Goal: Transaction & Acquisition: Purchase product/service

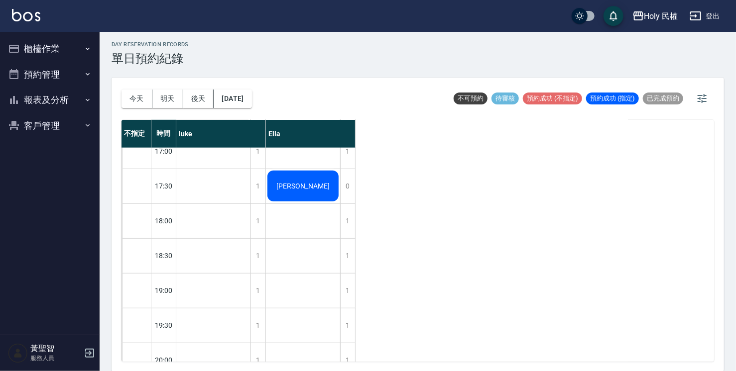
scroll to position [351, 0]
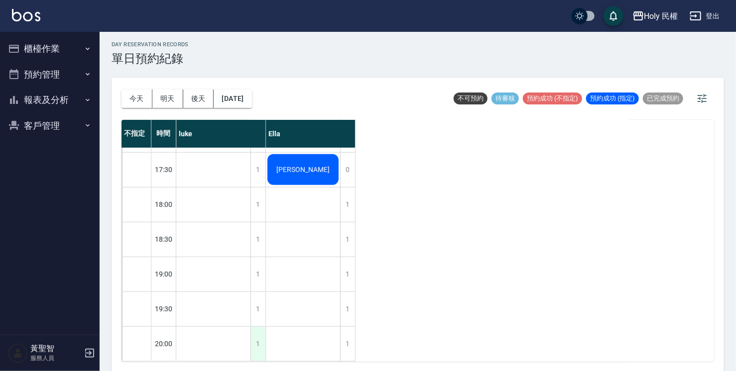
click at [259, 341] on div "1" at bounding box center [257, 344] width 15 height 34
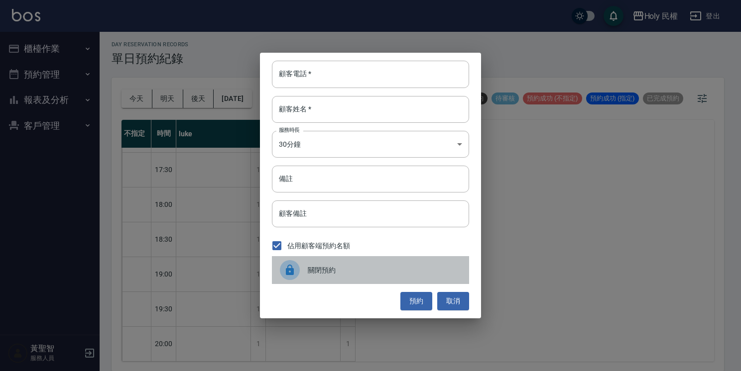
click at [293, 270] on icon at bounding box center [290, 270] width 8 height 10
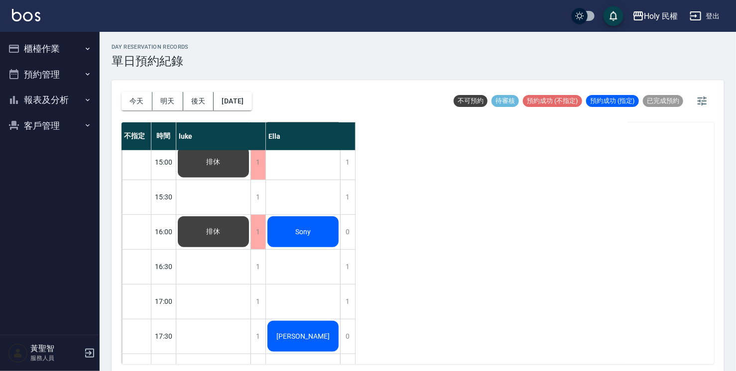
scroll to position [249, 0]
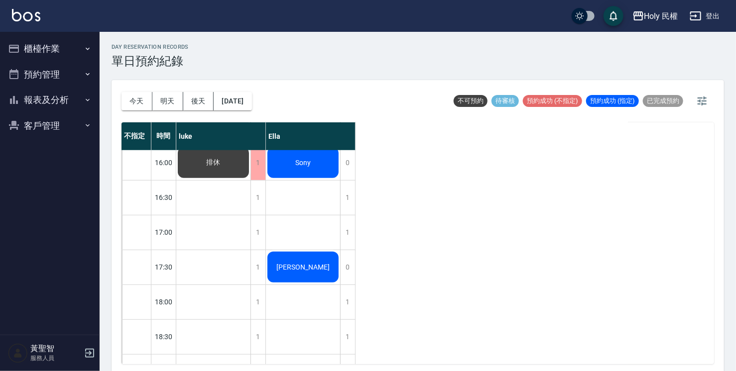
click at [62, 43] on button "櫃檯作業" at bounding box center [50, 49] width 92 height 26
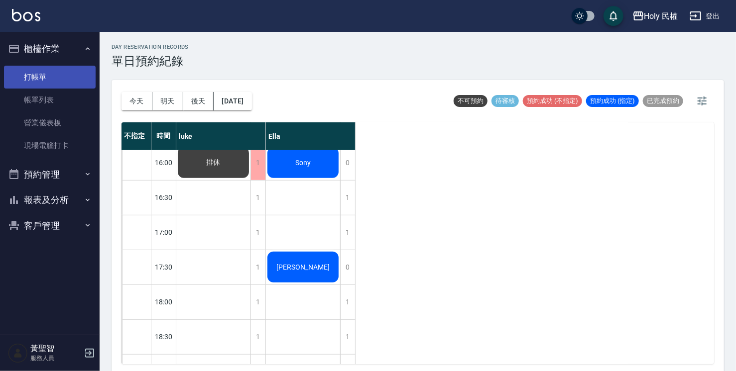
click at [47, 76] on link "打帳單" at bounding box center [50, 77] width 92 height 23
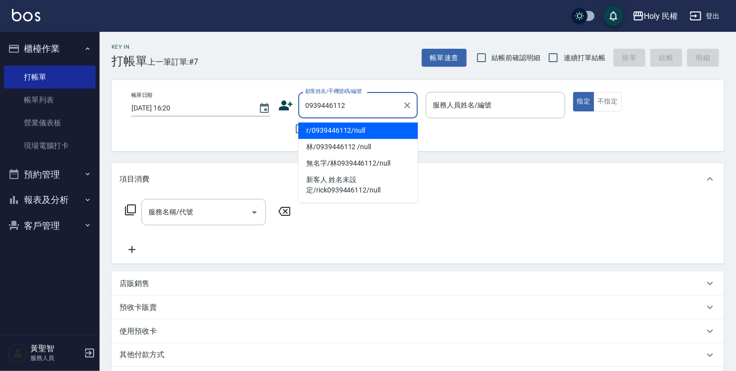
click at [339, 130] on li "r/0939446112/null" at bounding box center [357, 130] width 119 height 16
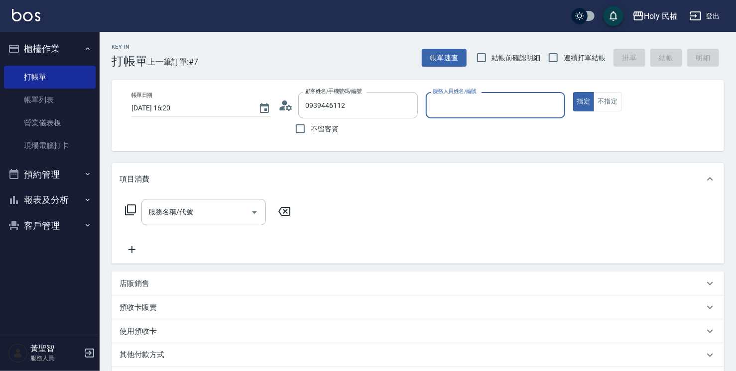
type input "r/0939446112/null"
click at [441, 106] on input "服務人員姓名/編號" at bounding box center [495, 105] width 130 height 17
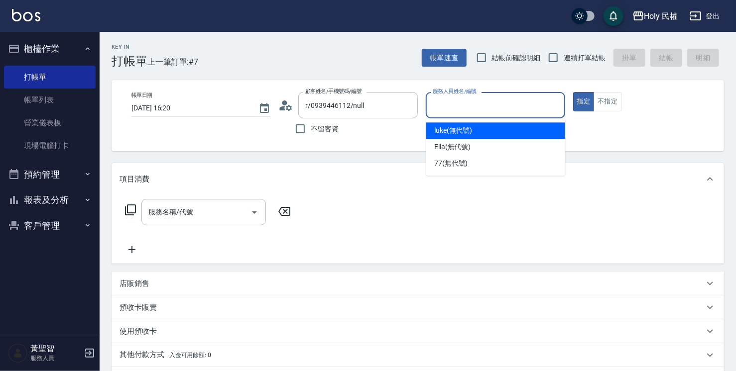
click at [454, 132] on span "luke (無代號)" at bounding box center [453, 130] width 38 height 10
type input "luke(無代號)"
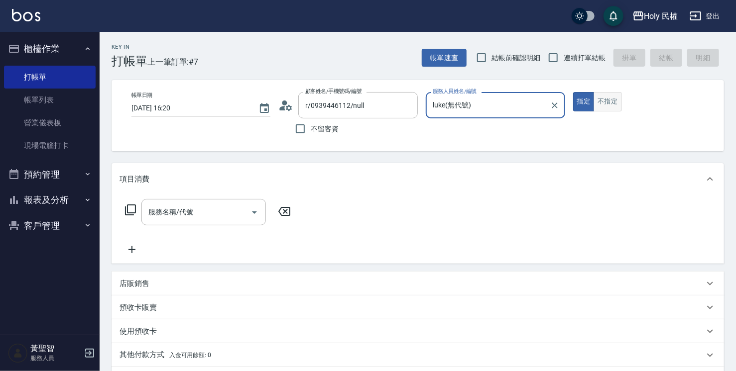
click at [604, 108] on button "不指定" at bounding box center [607, 101] width 28 height 19
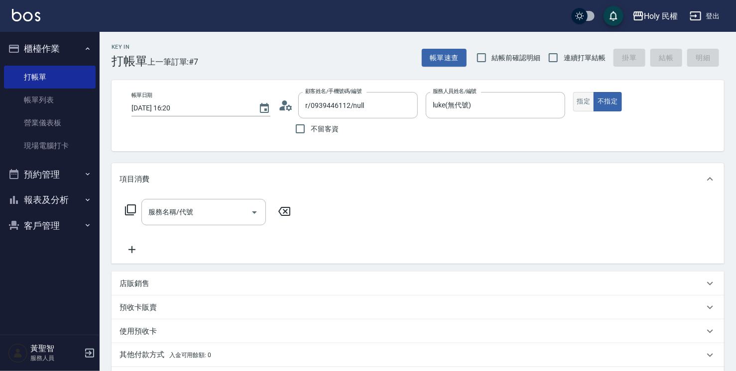
click at [583, 99] on button "指定" at bounding box center [583, 101] width 21 height 19
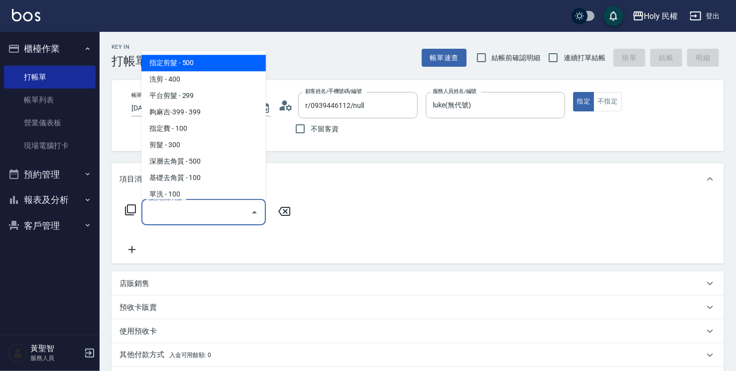
click at [185, 220] on input "服務名稱/代號" at bounding box center [196, 212] width 101 height 17
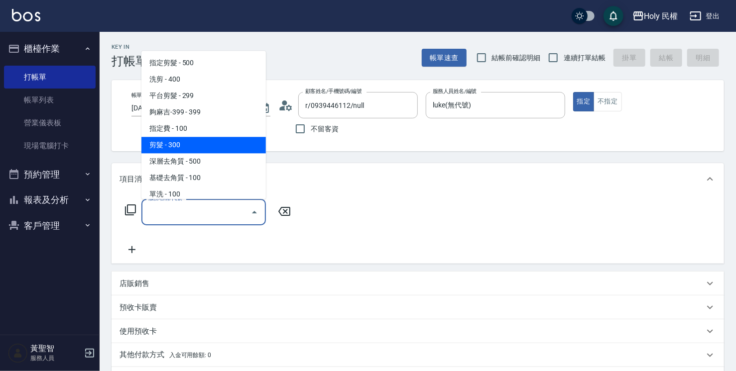
click at [174, 149] on span "剪髮 - 300" at bounding box center [203, 145] width 124 height 16
type input "剪髮(C02)"
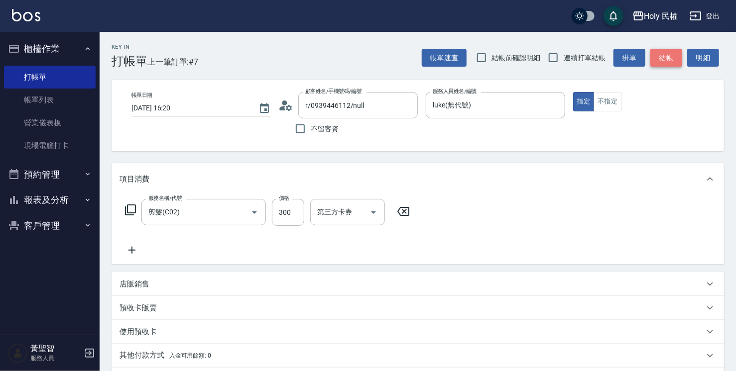
click at [664, 53] on button "結帳" at bounding box center [666, 58] width 32 height 18
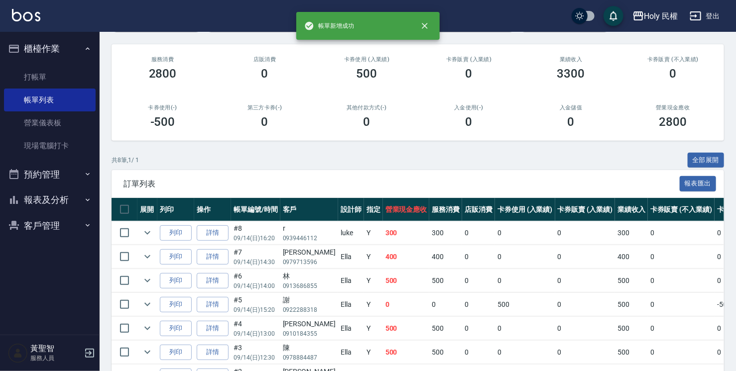
scroll to position [195, 0]
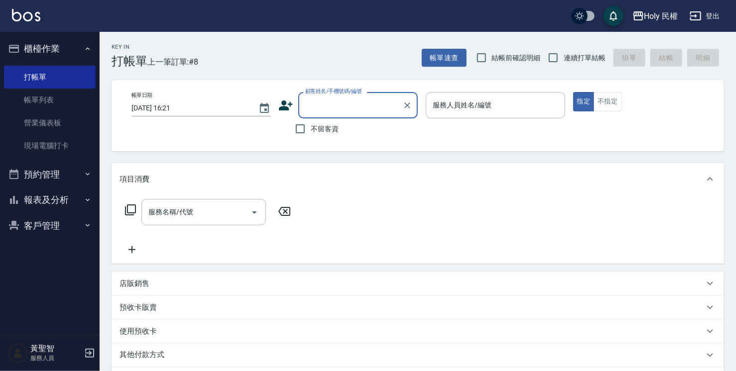
click at [357, 112] on input "顧客姓名/手機號碼/編號" at bounding box center [351, 105] width 96 height 17
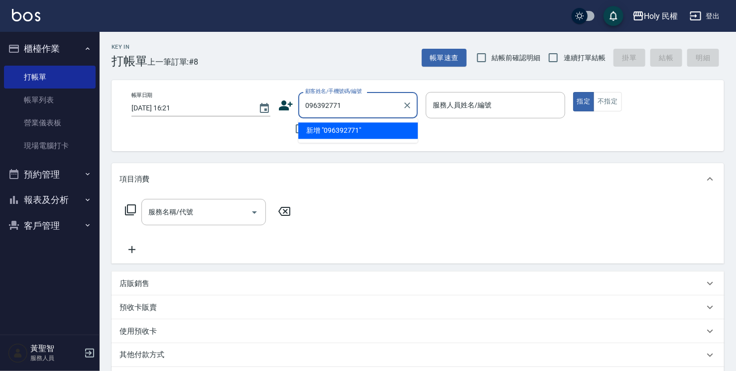
click at [329, 105] on input "096392771" at bounding box center [351, 105] width 96 height 17
click at [325, 103] on input "096392771" at bounding box center [351, 105] width 96 height 17
click at [394, 130] on li "[PERSON_NAME]/0963912771/" at bounding box center [357, 130] width 119 height 16
type input "[PERSON_NAME]/0963912771/"
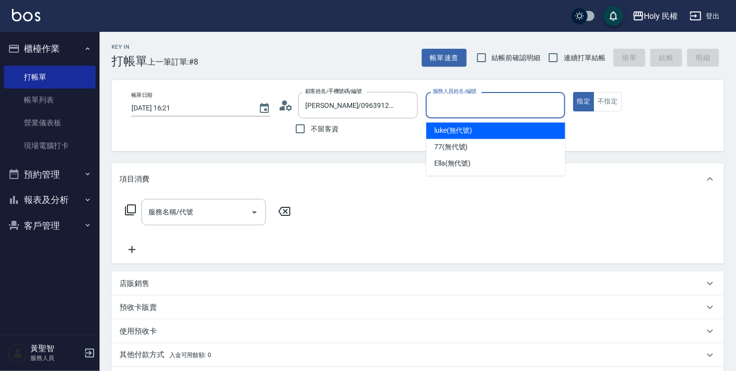
click at [486, 107] on input "服務人員姓名/編號" at bounding box center [495, 105] width 130 height 17
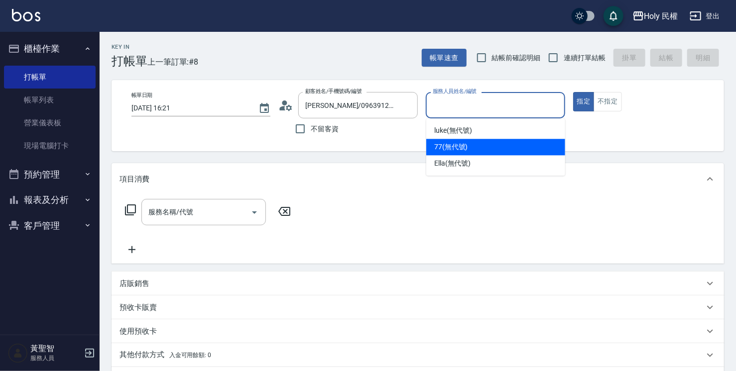
click at [461, 156] on ul "[PERSON_NAME] (無代號) 77 (無代號) [PERSON_NAME] (無代號)" at bounding box center [495, 146] width 139 height 57
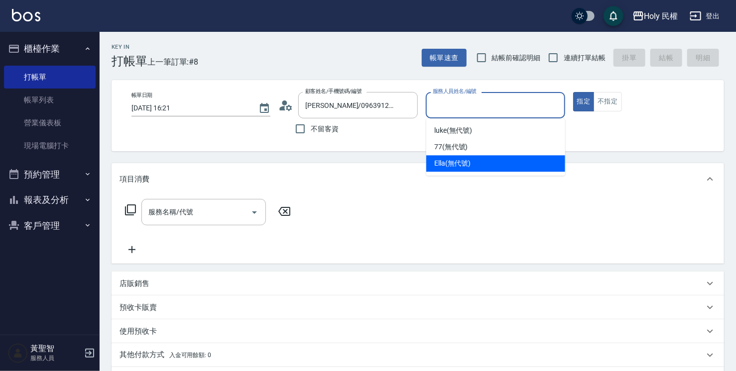
click at [462, 158] on span "Ella (無代號)" at bounding box center [452, 163] width 37 height 10
type input "Ella(無代號)"
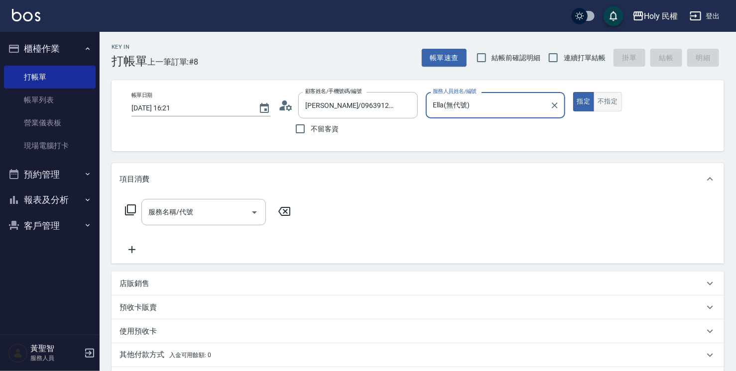
click at [613, 99] on button "不指定" at bounding box center [607, 101] width 28 height 19
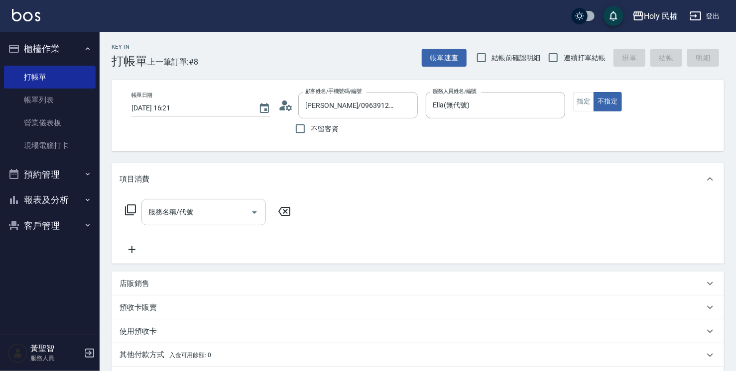
click at [159, 215] on input "服務名稱/代號" at bounding box center [196, 212] width 101 height 17
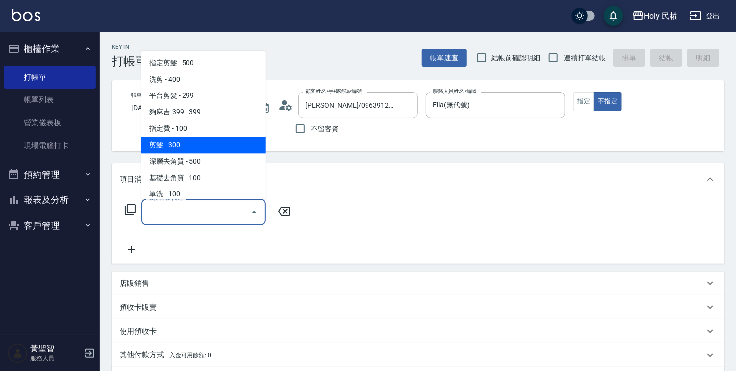
click at [215, 147] on span "剪髮 - 300" at bounding box center [203, 145] width 124 height 16
type input "剪髮(C02)"
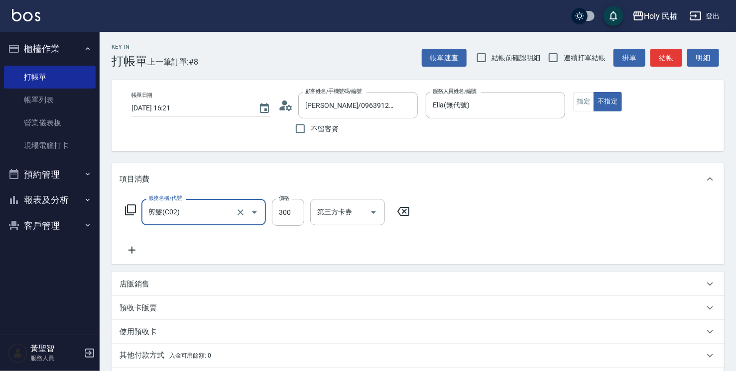
scroll to position [131, 0]
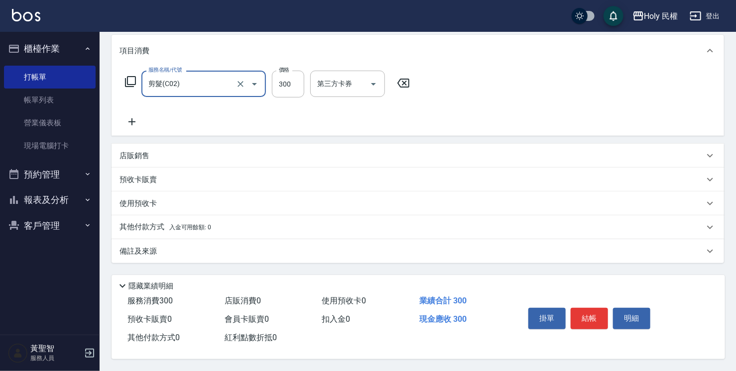
click at [433, 250] on div "備註及來源" at bounding box center [411, 251] width 584 height 10
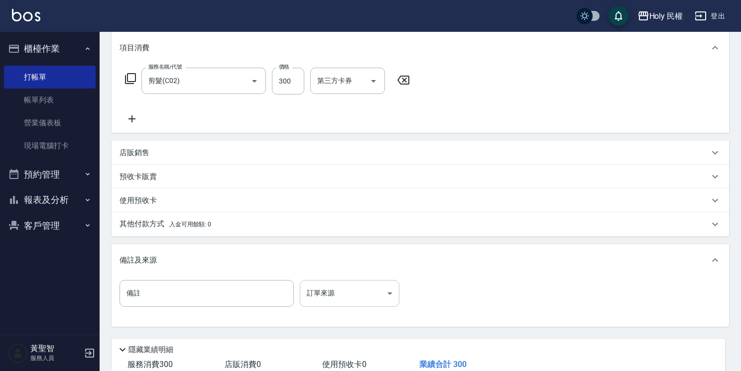
click at [333, 282] on body "Holy 民權 登出 櫃檯作業 打帳單 帳單列表 營業儀表板 現場電腦打卡 預約管理 預約管理 單日預約紀錄 單週預約紀錄 報表及分析 報表目錄 店家日報表 …" at bounding box center [370, 152] width 741 height 567
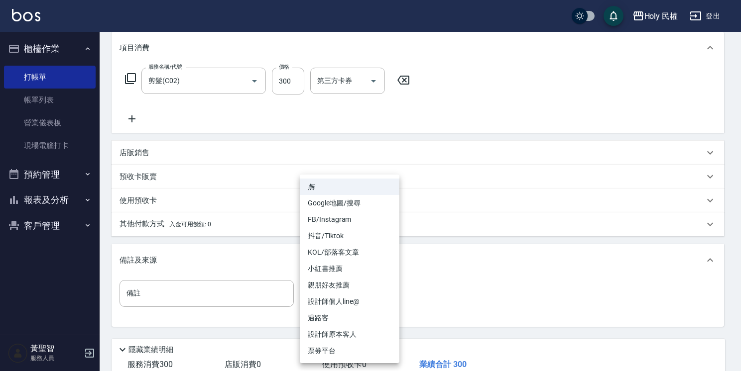
click at [356, 314] on li "過路客" at bounding box center [350, 318] width 100 height 16
type input "過路客"
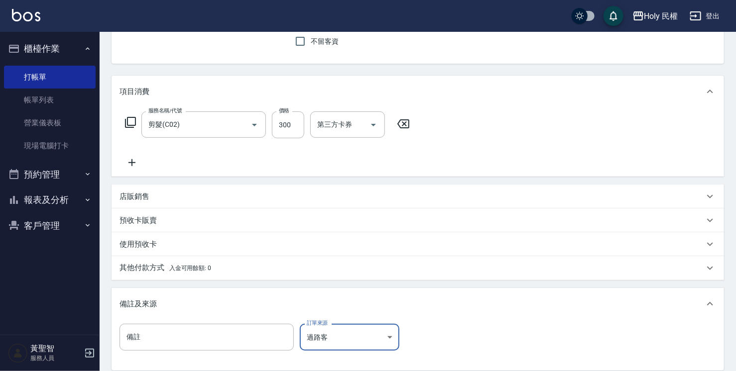
scroll to position [198, 0]
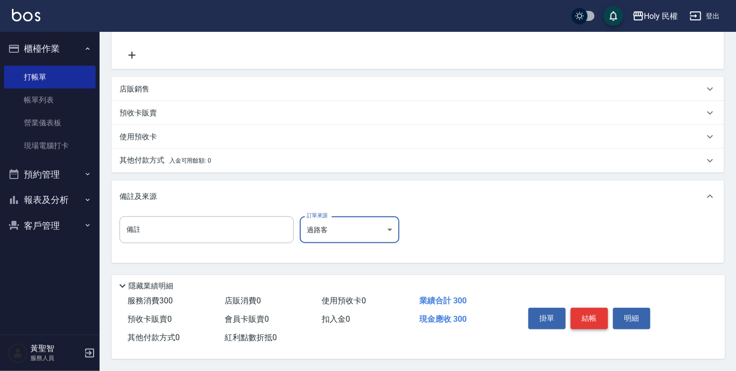
click at [597, 311] on button "結帳" at bounding box center [589, 318] width 37 height 21
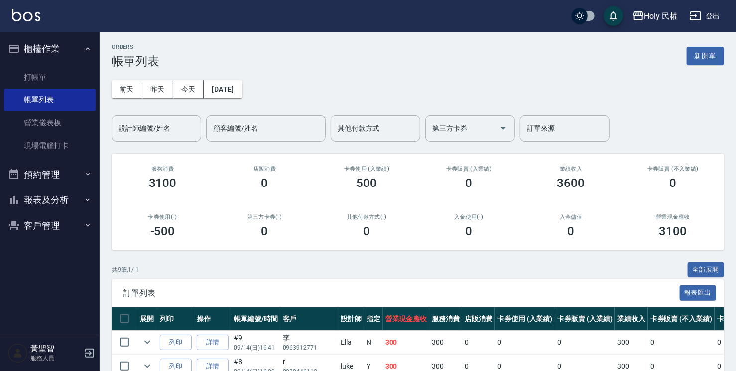
click at [57, 175] on button "預約管理" at bounding box center [50, 175] width 92 height 26
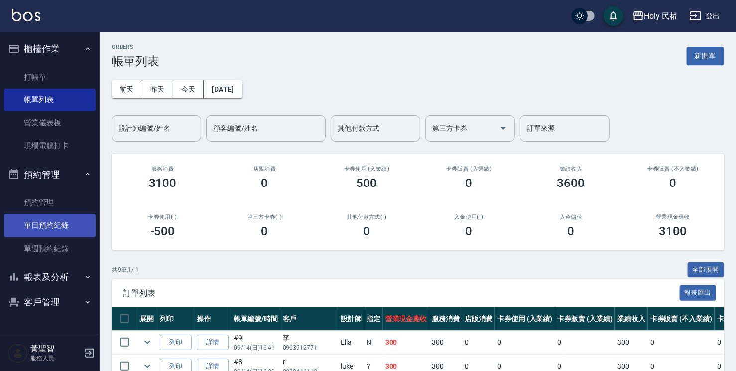
click at [48, 222] on link "單日預約紀錄" at bounding box center [50, 225] width 92 height 23
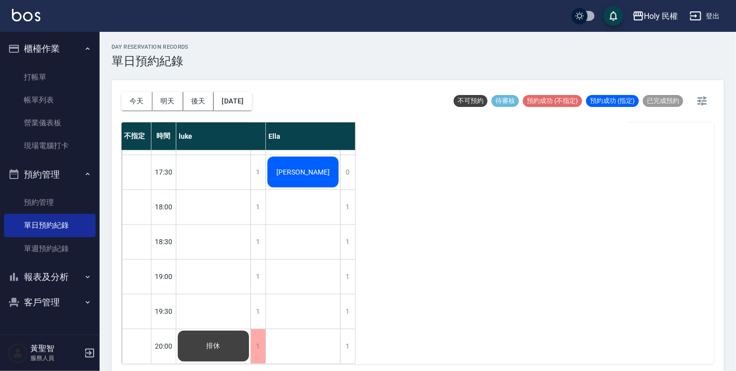
scroll to position [351, 0]
click at [76, 76] on link "打帳單" at bounding box center [50, 77] width 92 height 23
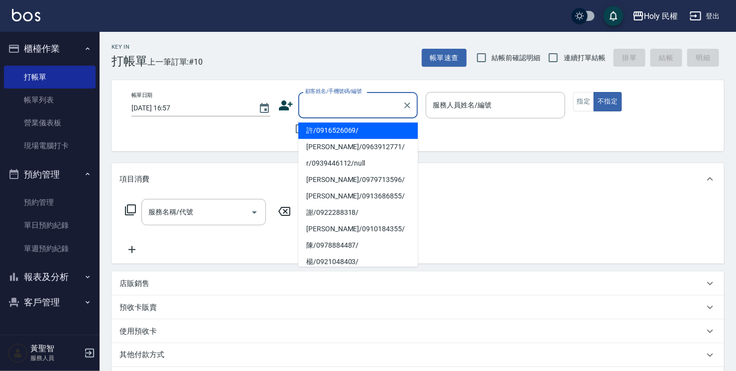
click at [382, 101] on input "顧客姓名/手機號碼/編號" at bounding box center [351, 105] width 96 height 17
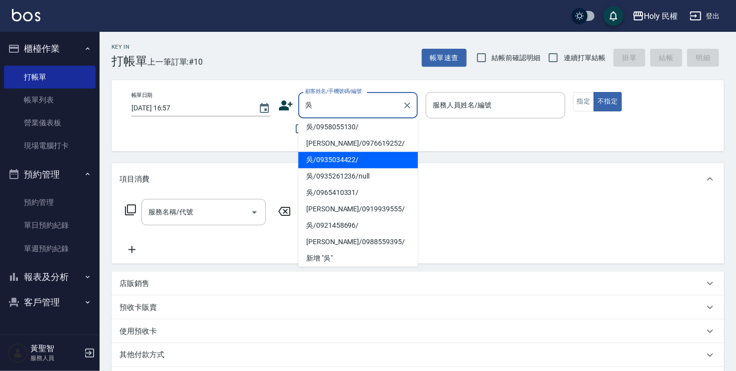
scroll to position [204, 0]
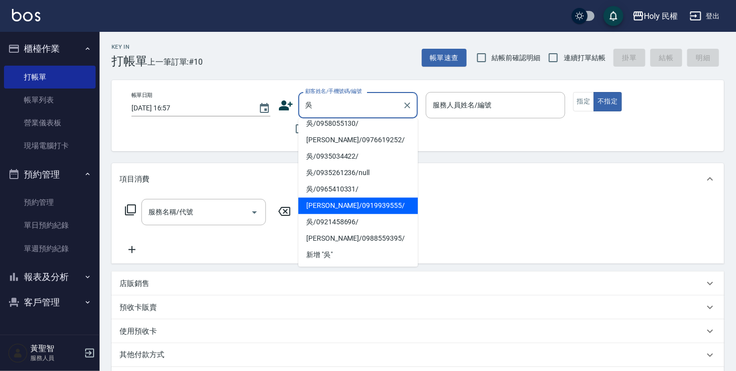
click at [354, 200] on li "[PERSON_NAME]/0919939555/" at bounding box center [357, 206] width 119 height 16
type input "[PERSON_NAME]/0919939555/"
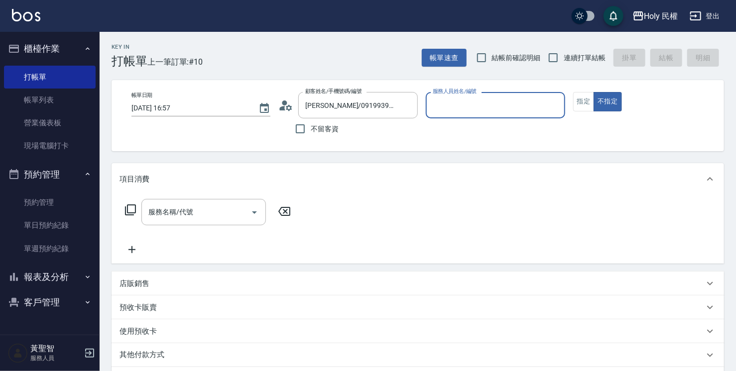
type input "Ella(無代號)"
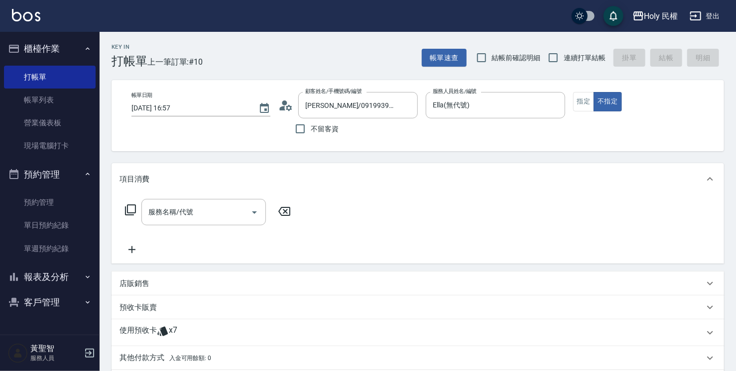
click at [285, 101] on circle at bounding box center [284, 103] width 5 height 5
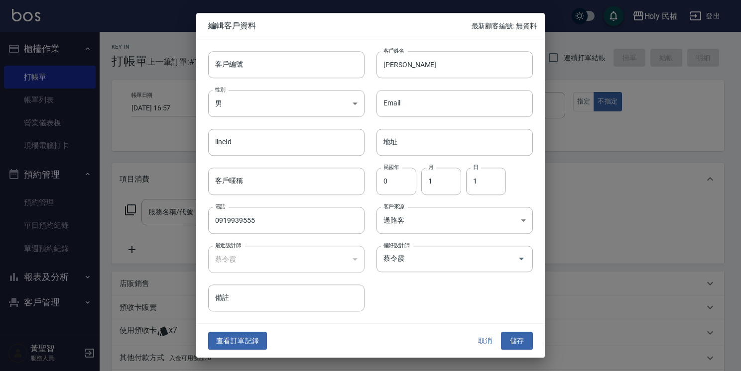
click at [247, 332] on div "查看訂單記錄 取消 儲存" at bounding box center [370, 341] width 348 height 34
click at [253, 343] on button "查看訂單記錄" at bounding box center [237, 341] width 59 height 18
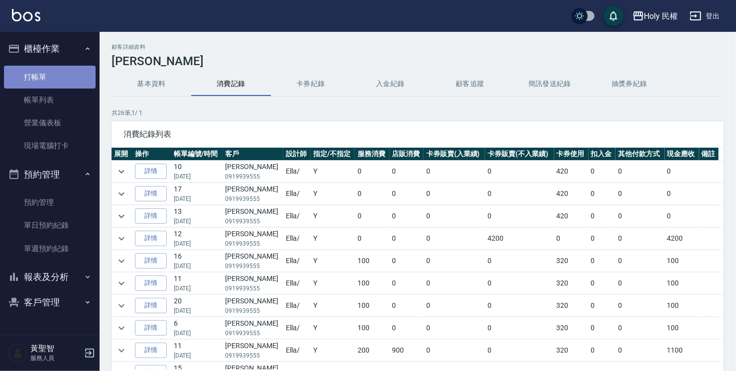
drag, startPoint x: 76, startPoint y: 75, endPoint x: 88, endPoint y: 76, distance: 12.0
click at [76, 75] on link "打帳單" at bounding box center [50, 77] width 92 height 23
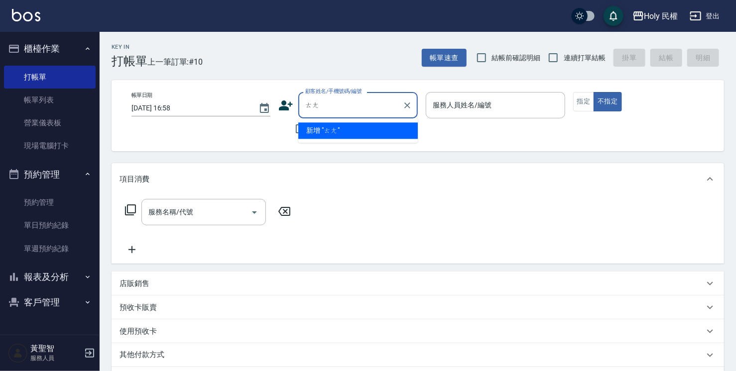
type input "湯"
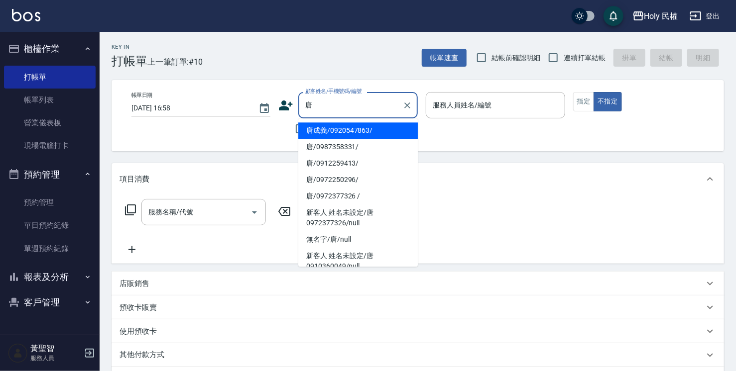
click at [333, 135] on li "唐成義/0920547863/" at bounding box center [357, 130] width 119 height 16
type input "唐成義/0920547863/"
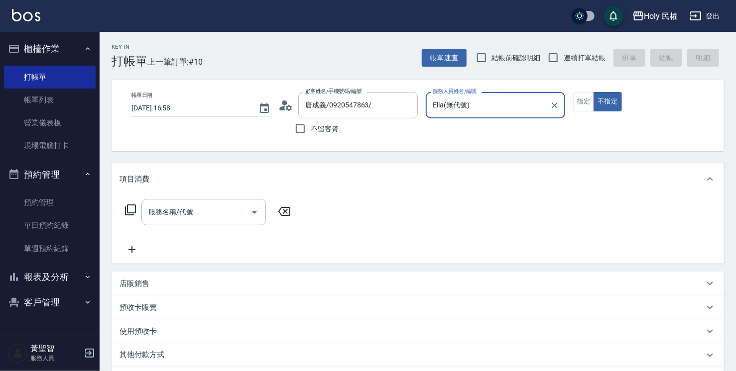
type input "Ella(無代號)"
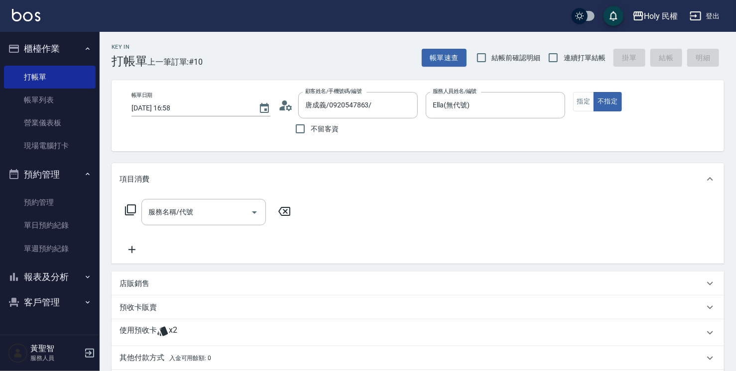
click at [289, 102] on icon at bounding box center [285, 105] width 15 height 15
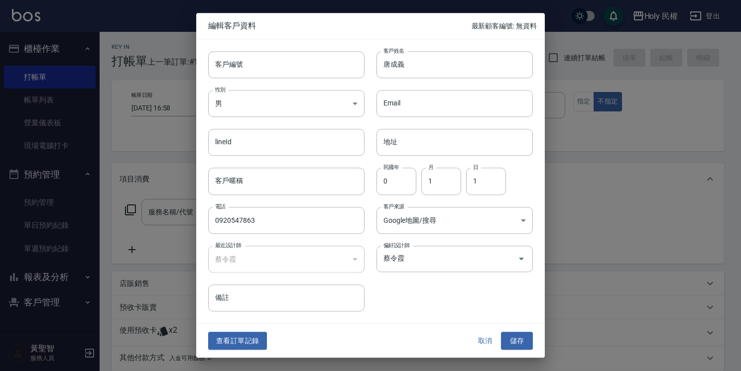
click at [260, 336] on button "查看訂單記錄" at bounding box center [237, 341] width 59 height 18
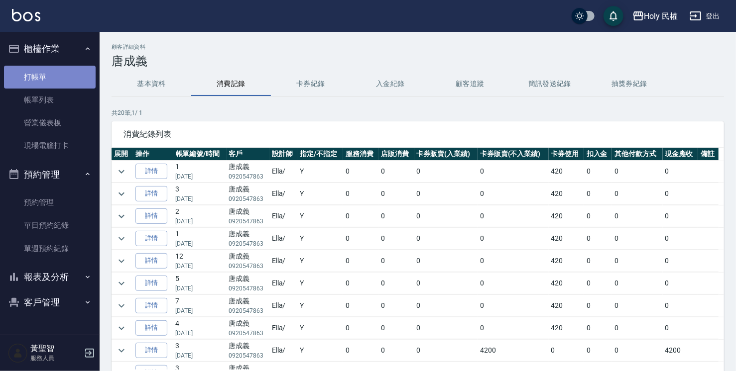
click at [36, 77] on link "打帳單" at bounding box center [50, 77] width 92 height 23
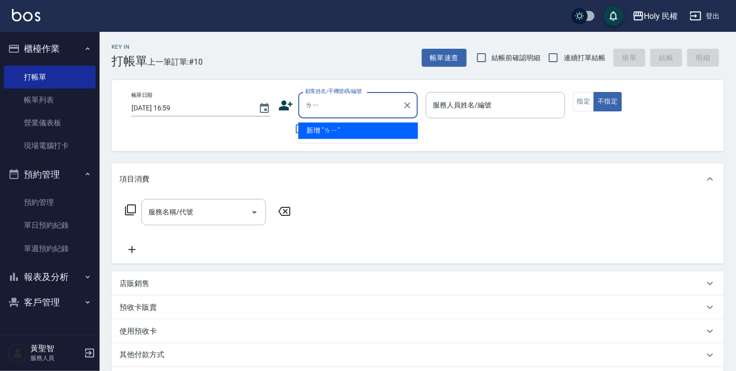
type input "立"
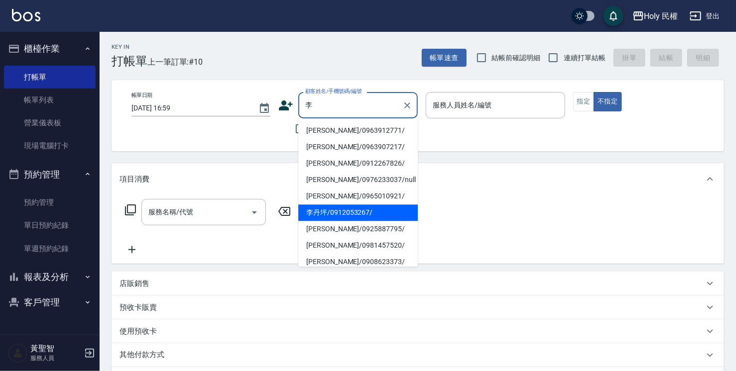
click at [336, 208] on li "李丹坪/0912053267/" at bounding box center [357, 213] width 119 height 16
type input "李丹坪/0912053267/"
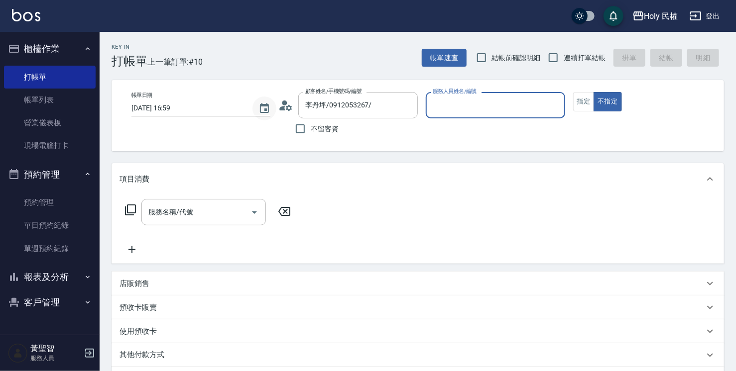
type input "Ella(無代號)"
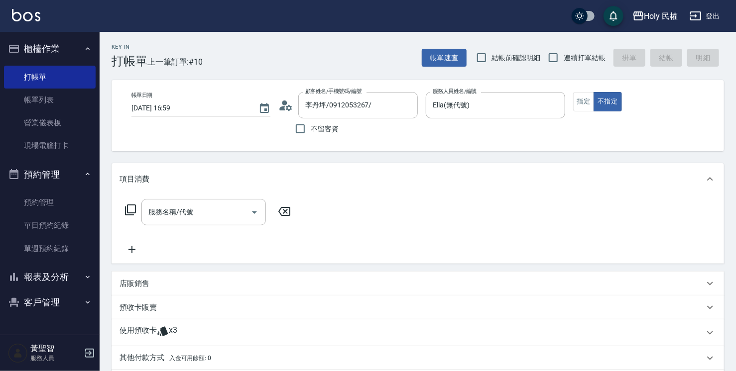
click at [281, 105] on icon at bounding box center [285, 105] width 15 height 15
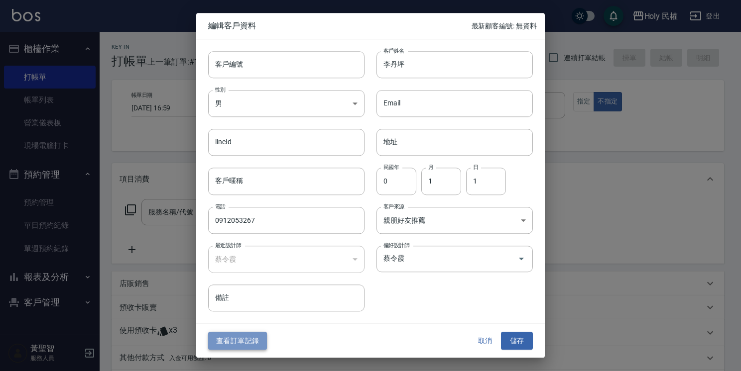
click at [260, 342] on button "查看訂單記錄" at bounding box center [237, 341] width 59 height 18
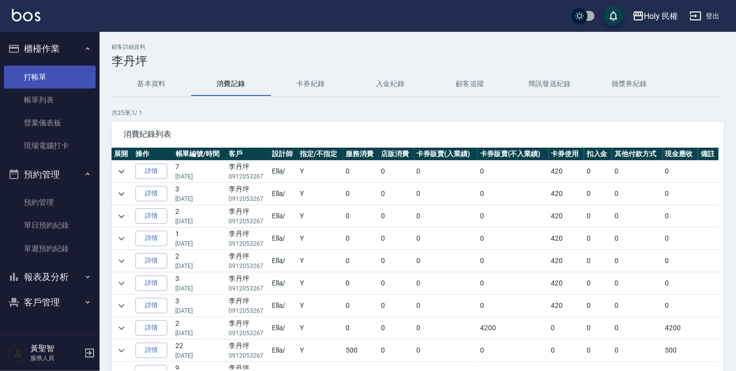
click at [34, 67] on link "打帳單" at bounding box center [50, 77] width 92 height 23
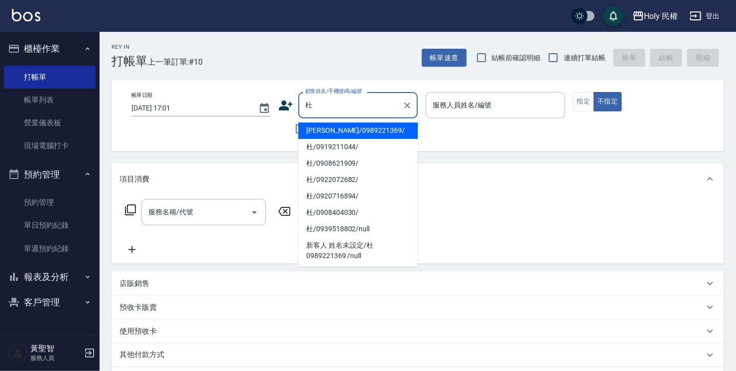
click at [341, 126] on li "[PERSON_NAME]/0989221369/" at bounding box center [357, 130] width 119 height 16
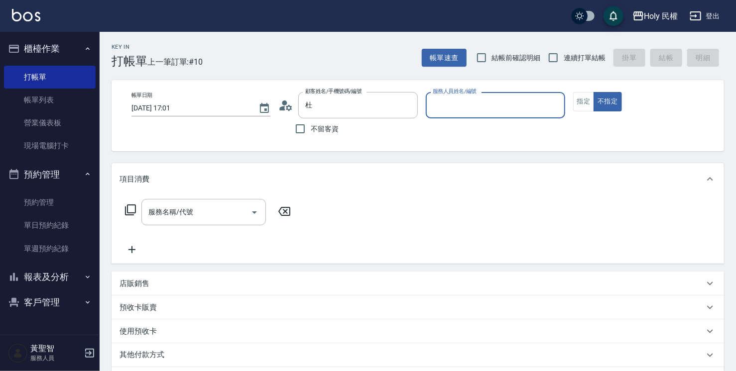
type input "[PERSON_NAME]/0989221369/"
click at [285, 107] on icon at bounding box center [285, 105] width 15 height 15
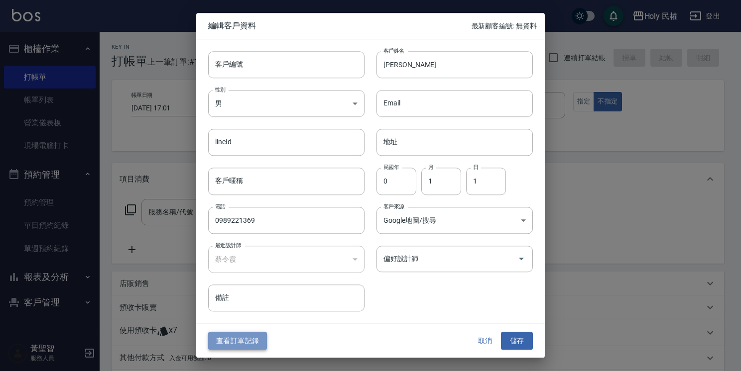
click at [254, 334] on button "查看訂單記錄" at bounding box center [237, 341] width 59 height 18
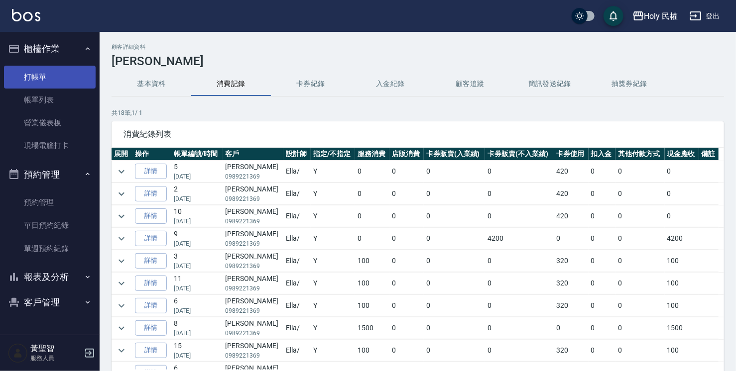
click at [41, 82] on link "打帳單" at bounding box center [50, 77] width 92 height 23
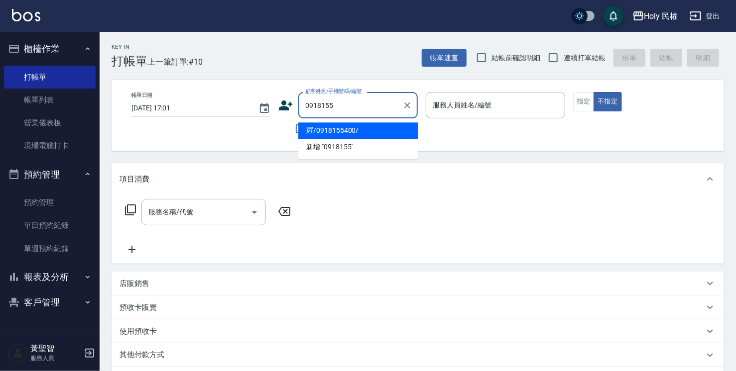
click at [325, 130] on li "羅/0918155400/" at bounding box center [357, 130] width 119 height 16
type input "羅/0918155400/"
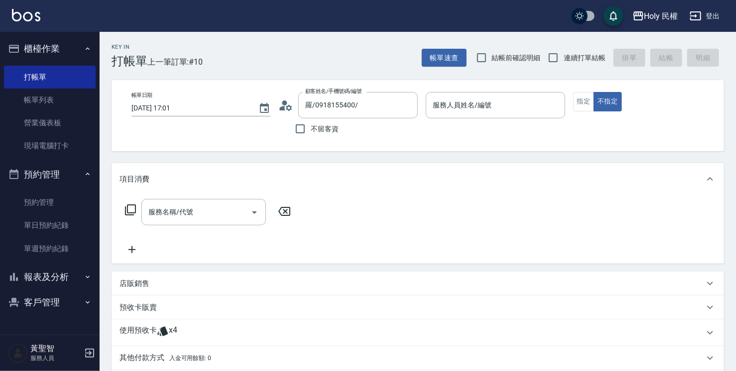
click at [285, 106] on icon at bounding box center [283, 108] width 6 height 4
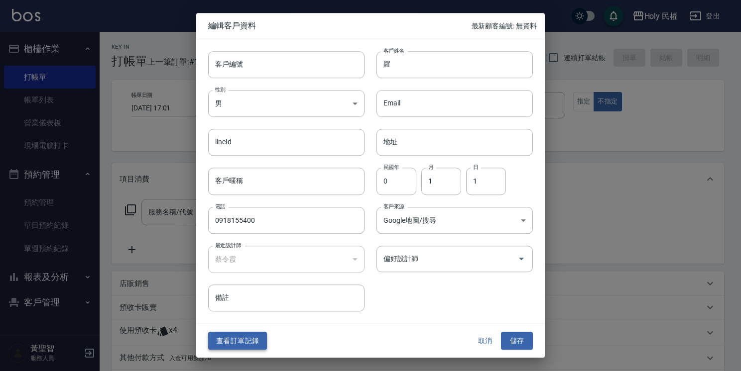
click at [216, 342] on button "查看訂單記錄" at bounding box center [237, 341] width 59 height 18
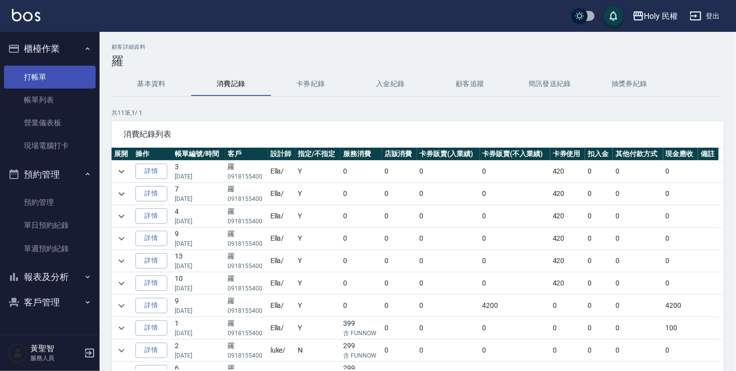
click at [75, 75] on link "打帳單" at bounding box center [50, 77] width 92 height 23
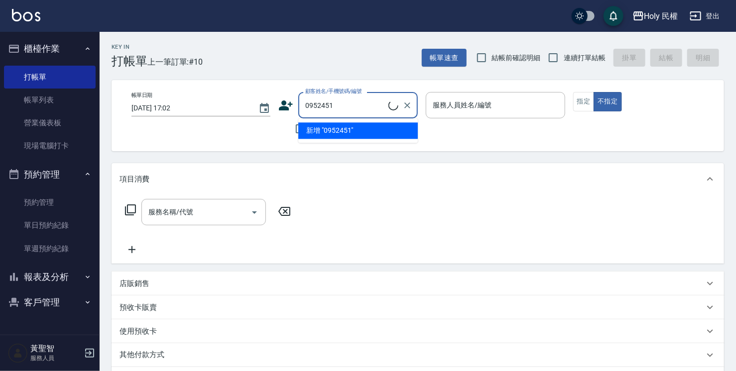
type input "陳/0952451952/"
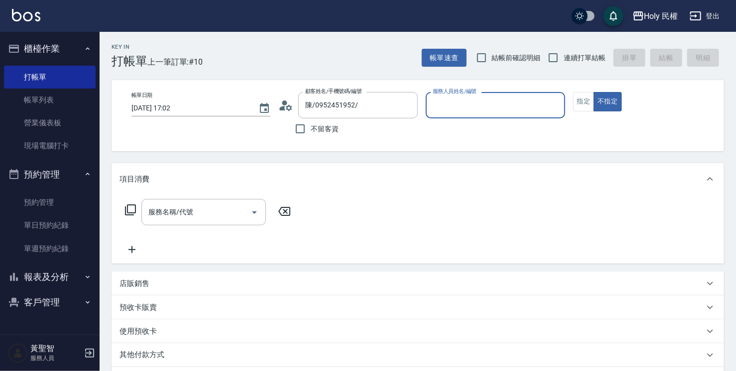
type input "Ella(無代號)"
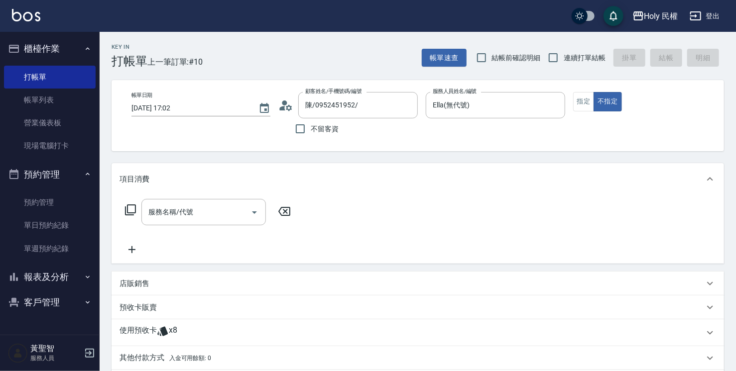
click at [293, 109] on icon at bounding box center [285, 105] width 15 height 15
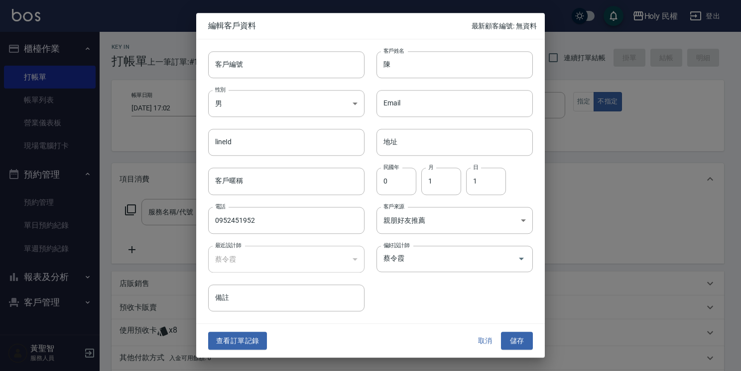
click at [221, 339] on button "查看訂單記錄" at bounding box center [237, 341] width 59 height 18
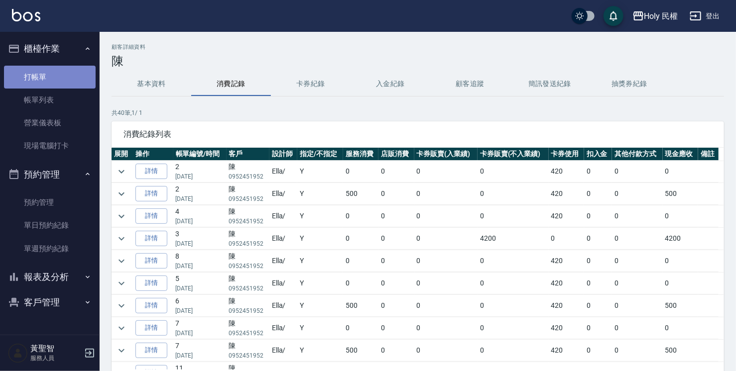
click at [24, 81] on link "打帳單" at bounding box center [50, 77] width 92 height 23
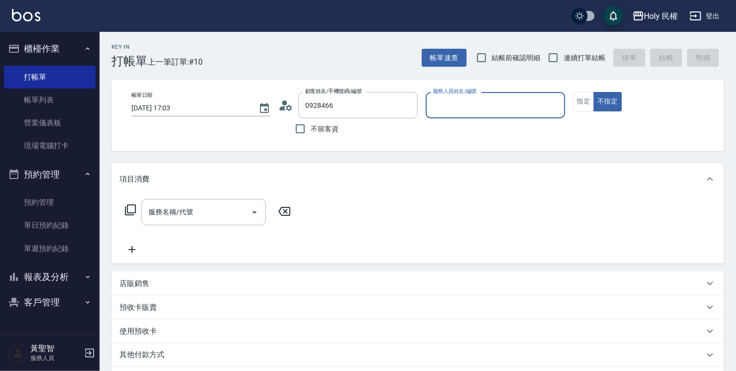
type input "洪/0928466078/"
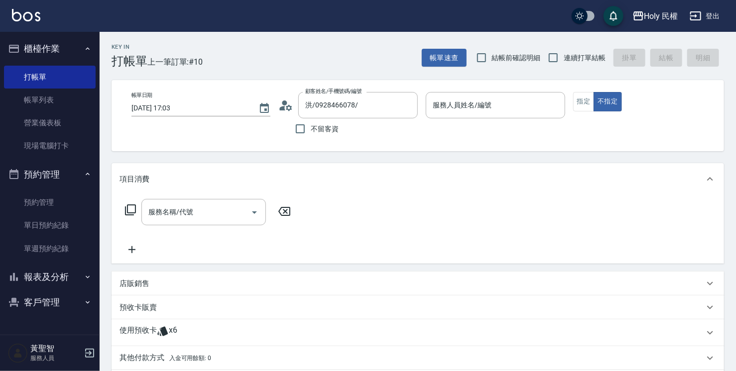
click at [294, 109] on div "顧客姓名/手機號碼/編號 [PERSON_NAME]/0928466078/ 顧客姓名/手機號碼/編號" at bounding box center [347, 105] width 139 height 26
click at [293, 109] on div "顧客姓名/手機號碼/編號 [PERSON_NAME]/0928466078/ 顧客姓名/手機號碼/編號" at bounding box center [347, 105] width 139 height 26
click at [291, 108] on icon at bounding box center [285, 105] width 15 height 15
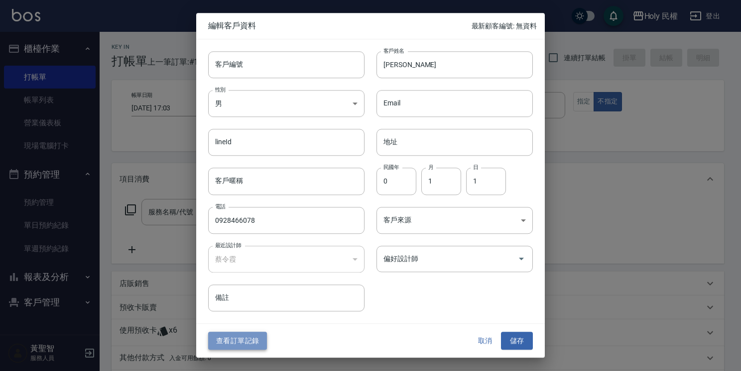
click at [252, 344] on button "查看訂單記錄" at bounding box center [237, 341] width 59 height 18
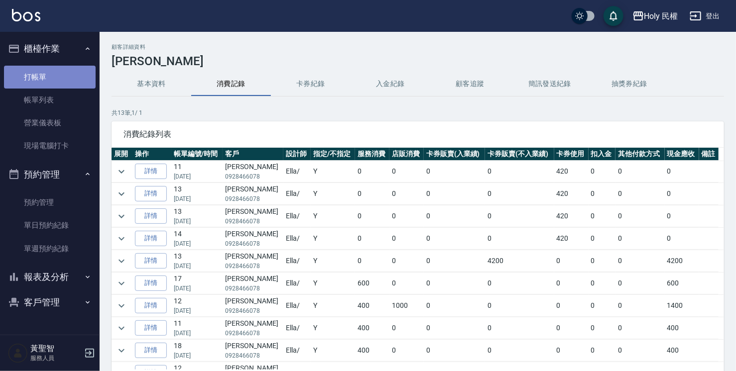
click at [53, 77] on link "打帳單" at bounding box center [50, 77] width 92 height 23
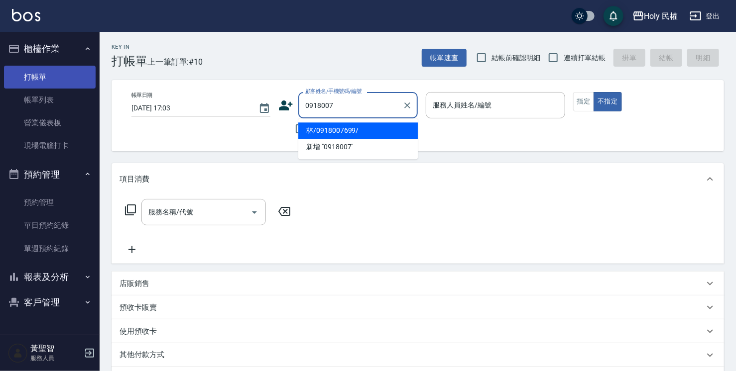
type input "林/0918007699/"
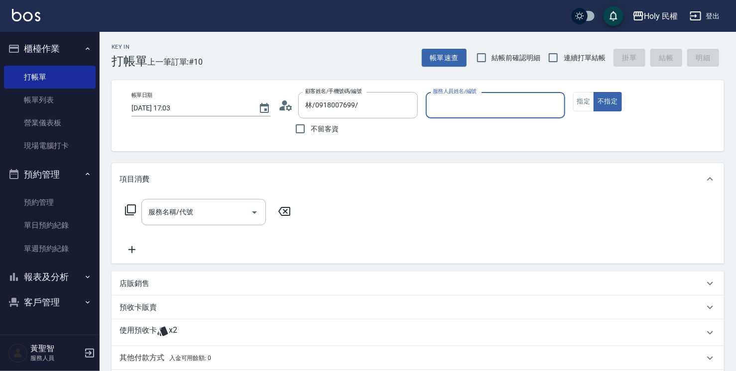
click at [287, 107] on icon at bounding box center [289, 108] width 6 height 6
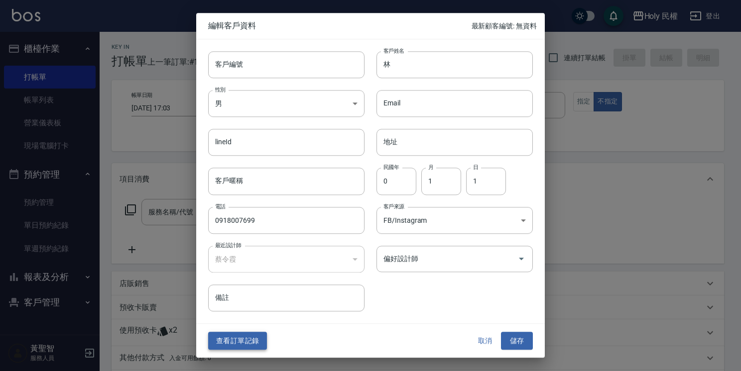
click at [250, 344] on button "查看訂單記錄" at bounding box center [237, 341] width 59 height 18
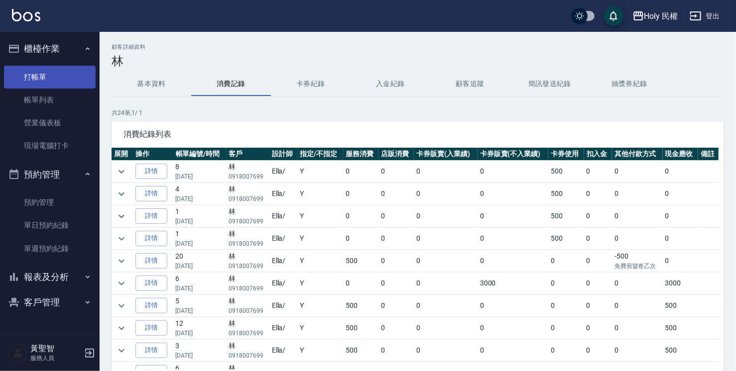
click at [31, 79] on link "打帳單" at bounding box center [50, 77] width 92 height 23
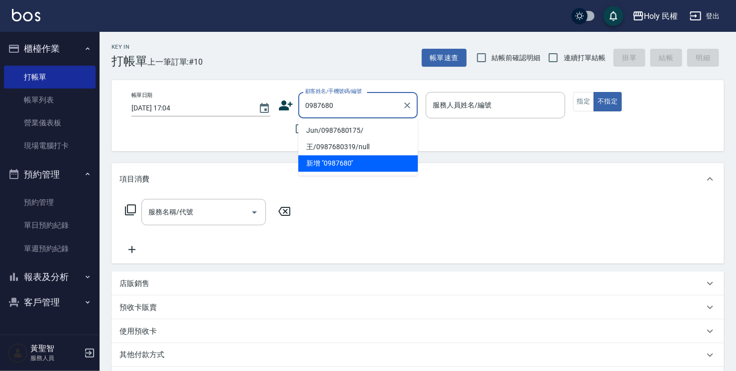
type input "Jun/0987680175/"
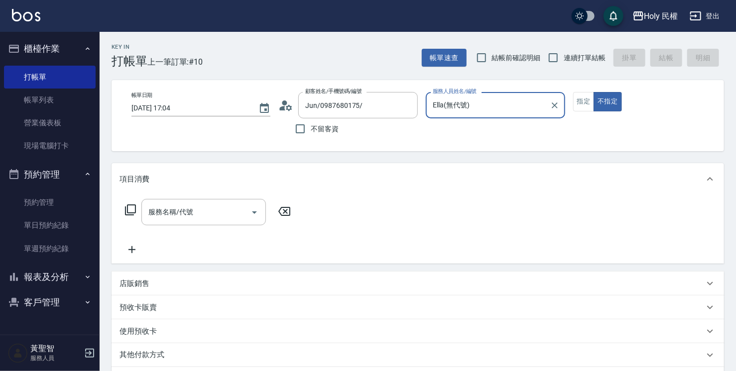
type input "Ella(無代號)"
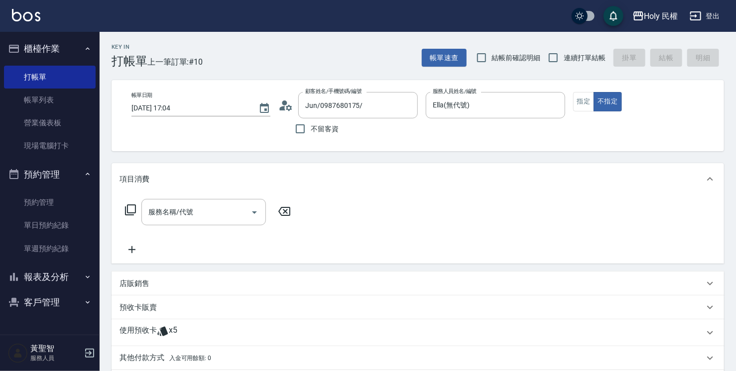
click at [284, 102] on circle at bounding box center [284, 103] width 5 height 5
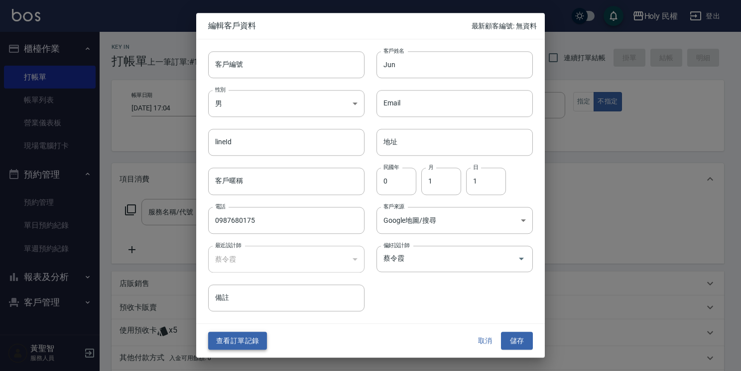
click at [242, 343] on button "查看訂單記錄" at bounding box center [237, 341] width 59 height 18
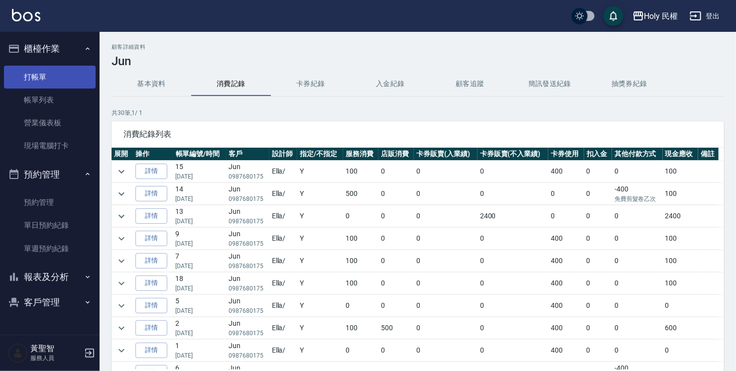
click at [83, 75] on link "打帳單" at bounding box center [50, 77] width 92 height 23
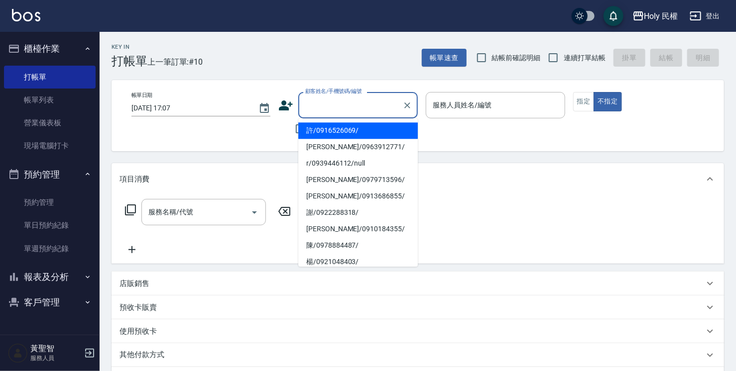
click at [310, 100] on input "顧客姓名/手機號碼/編號" at bounding box center [351, 105] width 96 height 17
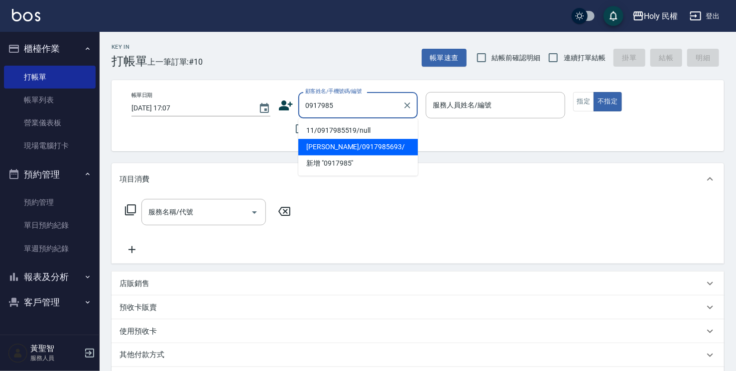
click at [321, 142] on li "[PERSON_NAME]/0917985693/" at bounding box center [357, 147] width 119 height 16
type input "[PERSON_NAME]/0917985693/"
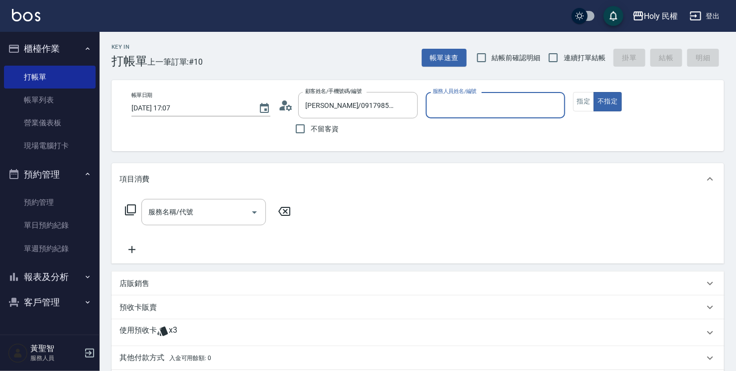
click at [289, 104] on icon at bounding box center [285, 105] width 15 height 15
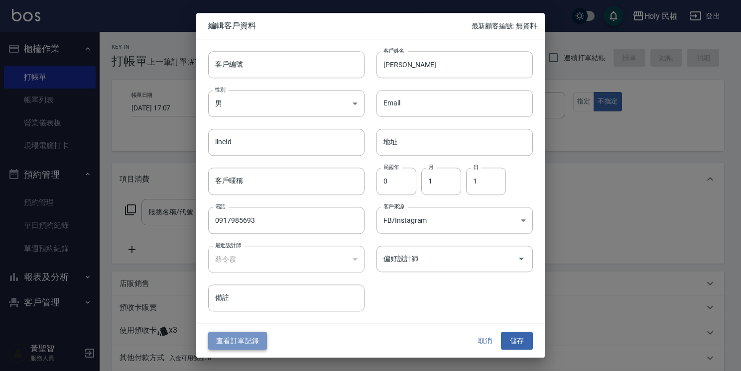
click at [227, 343] on button "查看訂單記錄" at bounding box center [237, 341] width 59 height 18
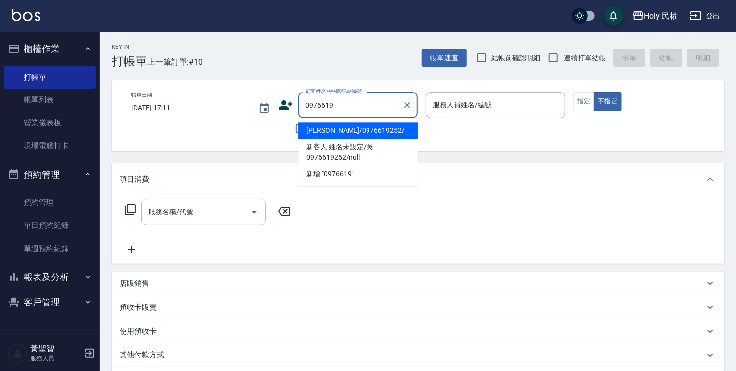
type input "[PERSON_NAME]/0976619252/"
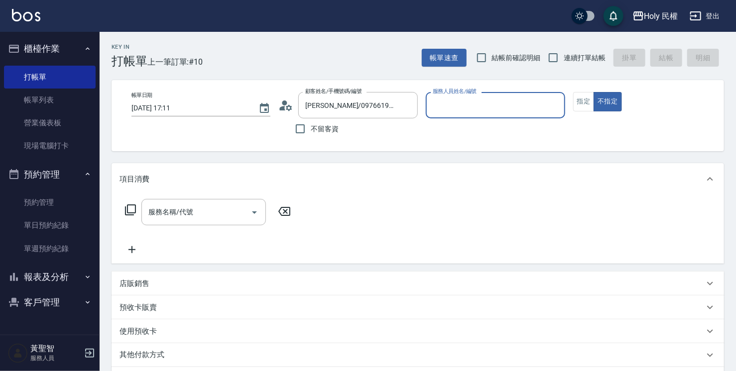
type input "Ella(無代號)"
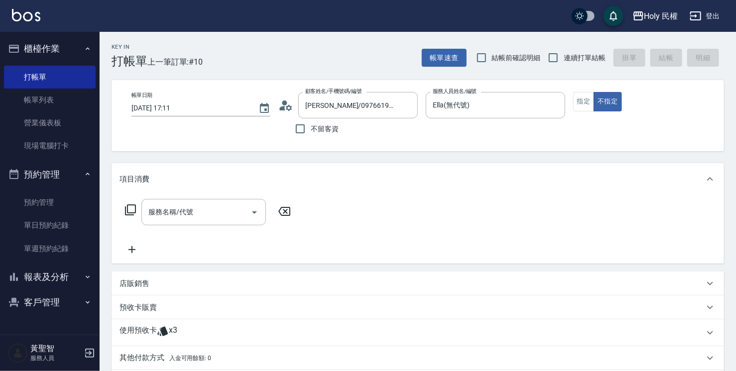
click at [279, 97] on div "顧客姓名/手機號碼/編號 [PERSON_NAME]/0976619252/ 顧客姓名/手機號碼/編號" at bounding box center [347, 105] width 139 height 26
click at [296, 108] on div "顧客姓名/手機號碼/編號 [PERSON_NAME]/0976619252/ 顧客姓名/手機號碼/編號" at bounding box center [347, 105] width 139 height 26
click at [292, 105] on icon at bounding box center [285, 105] width 15 height 15
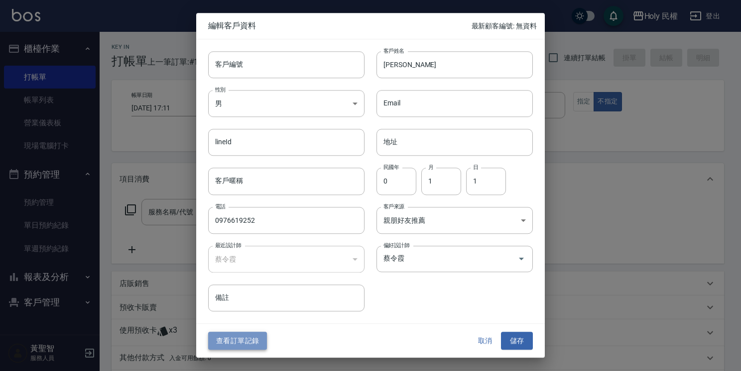
click at [248, 345] on button "查看訂單記錄" at bounding box center [237, 341] width 59 height 18
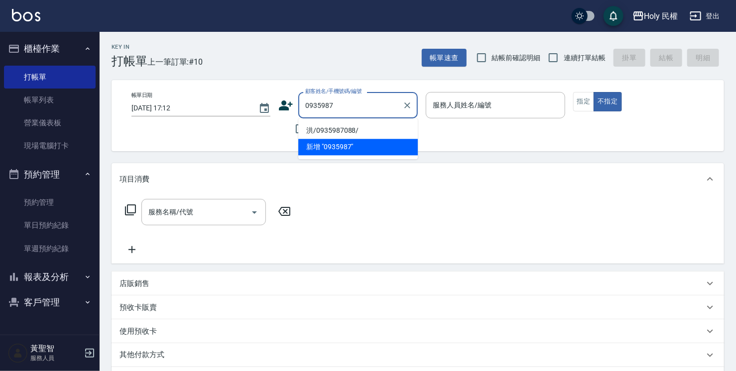
type input "洪/0935987088/"
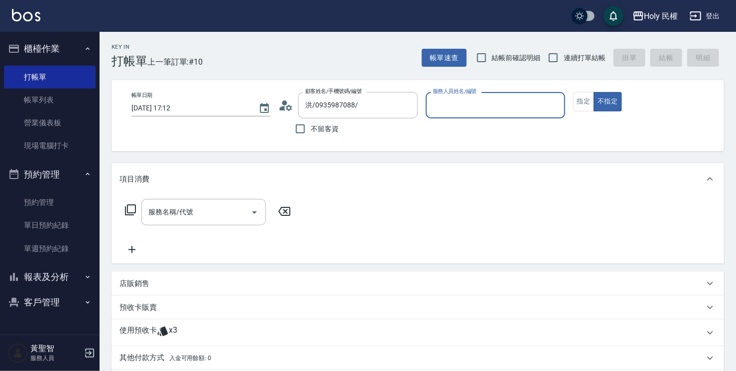
click at [289, 105] on icon at bounding box center [285, 105] width 15 height 15
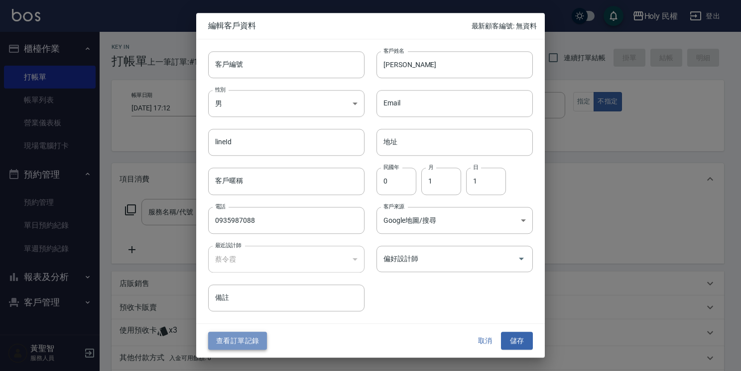
click at [217, 336] on button "查看訂單記錄" at bounding box center [237, 341] width 59 height 18
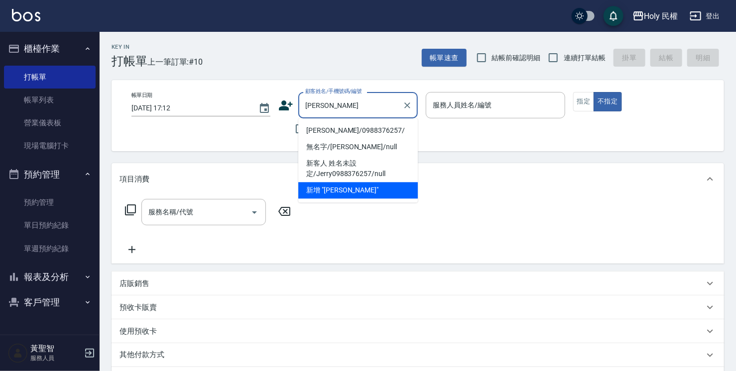
click at [372, 124] on li "[PERSON_NAME]/0988376257/" at bounding box center [357, 130] width 119 height 16
type input "[PERSON_NAME]/0988376257/"
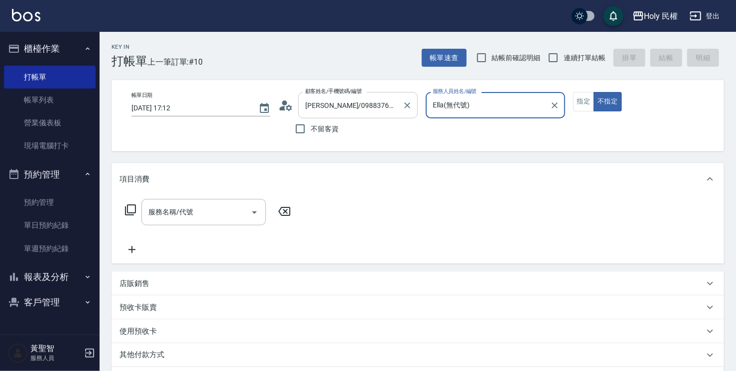
type input "Ella(無代號)"
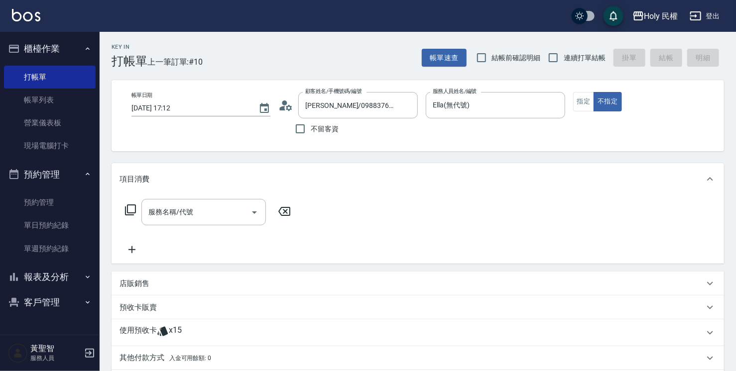
click at [289, 105] on icon at bounding box center [289, 108] width 6 height 6
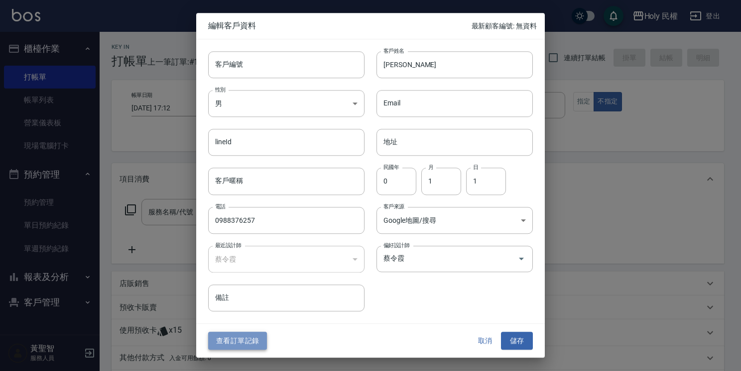
click at [233, 341] on button "查看訂單記錄" at bounding box center [237, 341] width 59 height 18
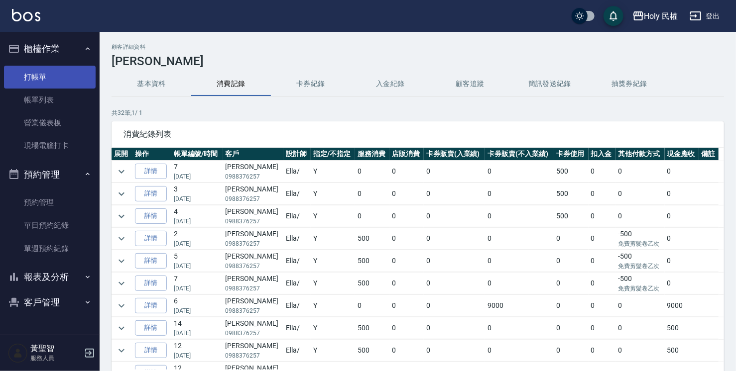
click at [91, 86] on link "打帳單" at bounding box center [50, 77] width 92 height 23
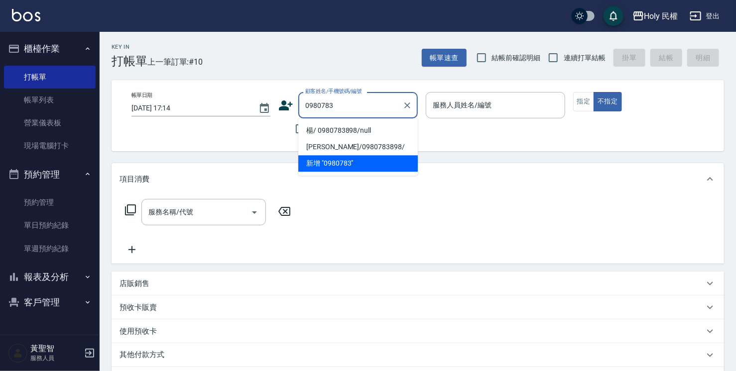
click at [333, 128] on li "楊/ 0980783898/null" at bounding box center [357, 130] width 119 height 16
type input "楊/ 0980783898/null"
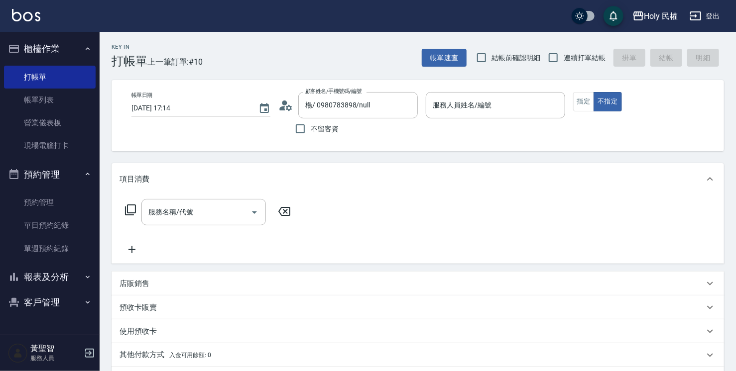
click at [281, 105] on icon at bounding box center [285, 105] width 15 height 15
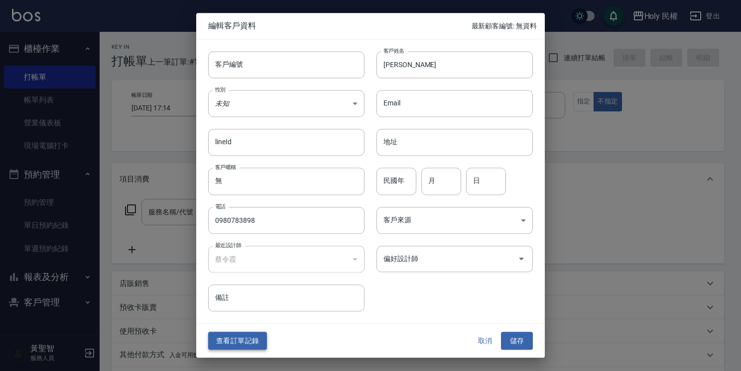
click at [225, 345] on button "查看訂單記錄" at bounding box center [237, 341] width 59 height 18
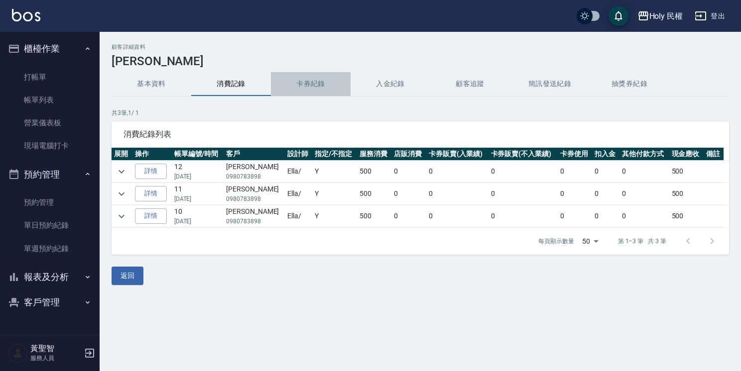
click at [296, 87] on button "卡券紀錄" at bounding box center [311, 84] width 80 height 24
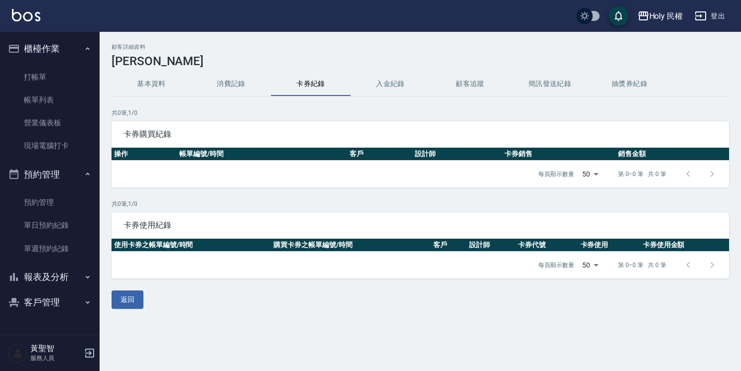
click at [248, 84] on button "消費記錄" at bounding box center [231, 84] width 80 height 24
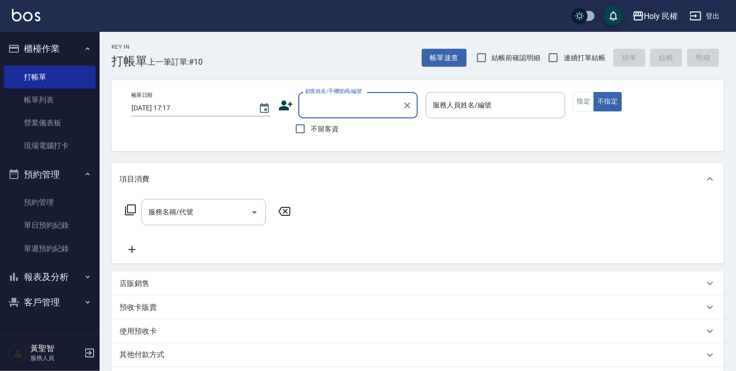
click at [376, 112] on input "顧客姓名/手機號碼/編號" at bounding box center [351, 105] width 96 height 17
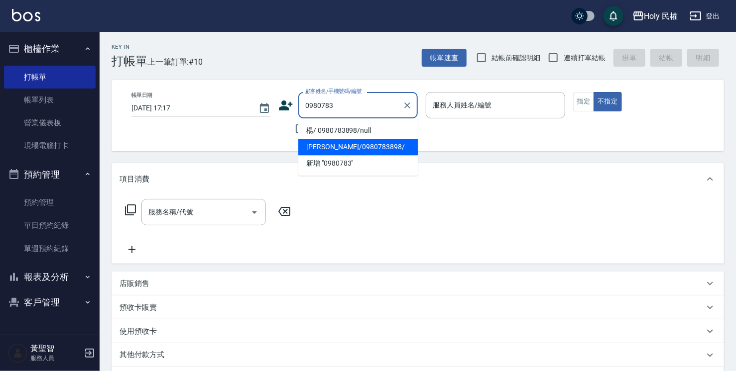
click at [395, 141] on li "[PERSON_NAME]/0980783898/" at bounding box center [357, 147] width 119 height 16
type input "[PERSON_NAME]/0980783898/"
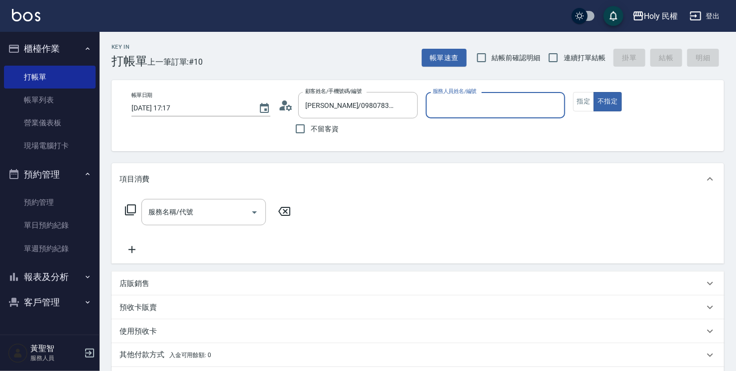
click at [294, 103] on div "顧客姓名/手機號碼/編號 [PERSON_NAME]/0980783898/ 顧客姓名/手機號碼/編號" at bounding box center [347, 105] width 139 height 26
click at [291, 105] on icon at bounding box center [285, 105] width 15 height 15
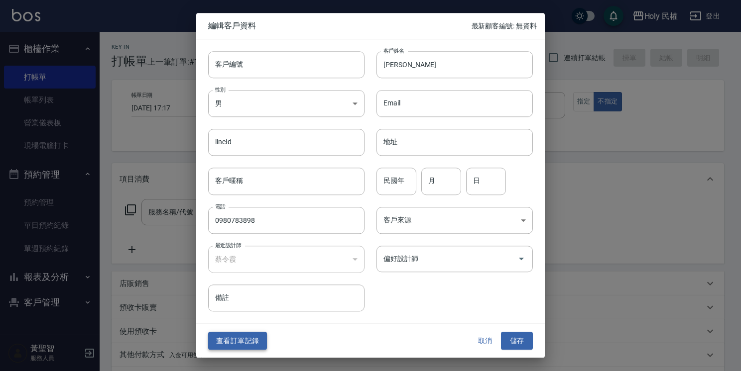
click at [245, 344] on button "查看訂單記錄" at bounding box center [237, 341] width 59 height 18
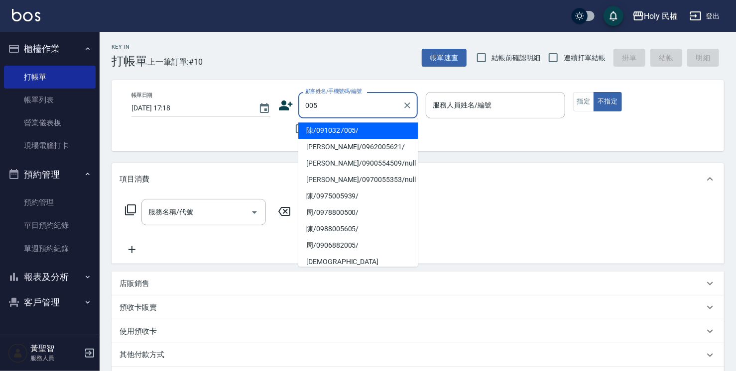
click at [325, 132] on li "陳/0910327005/" at bounding box center [357, 130] width 119 height 16
type input "陳/0910327005/"
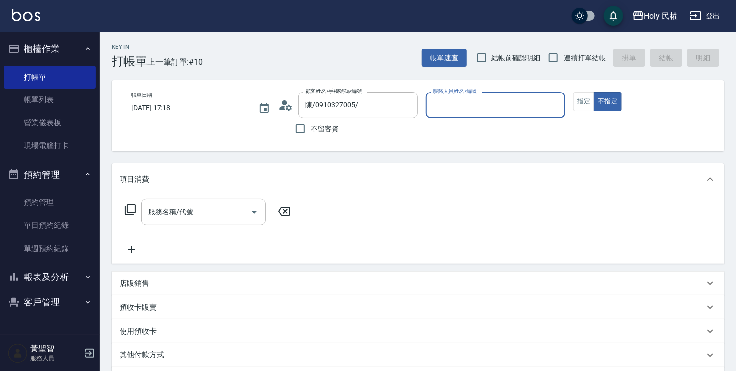
type input "Ella(無代號)"
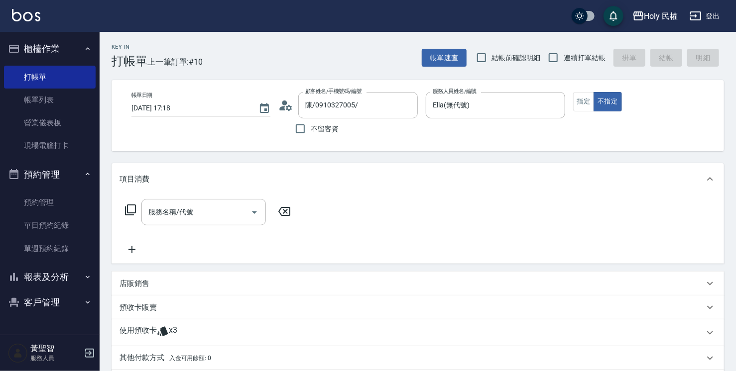
click at [281, 105] on icon at bounding box center [285, 105] width 15 height 15
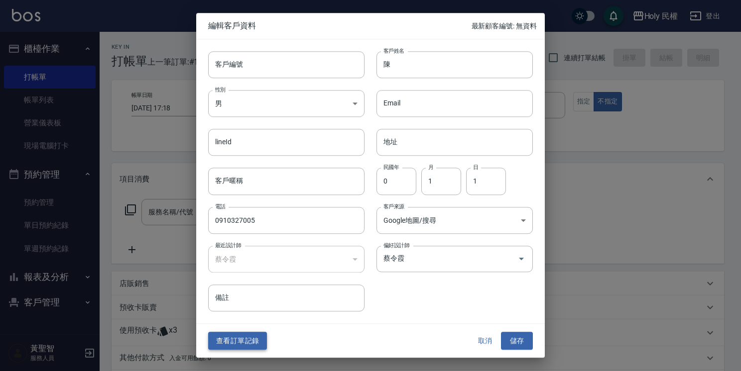
click at [232, 338] on button "查看訂單記錄" at bounding box center [237, 341] width 59 height 18
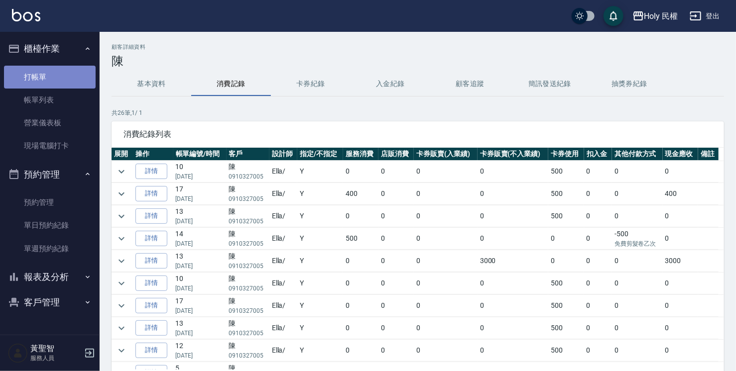
click at [39, 71] on link "打帳單" at bounding box center [50, 77] width 92 height 23
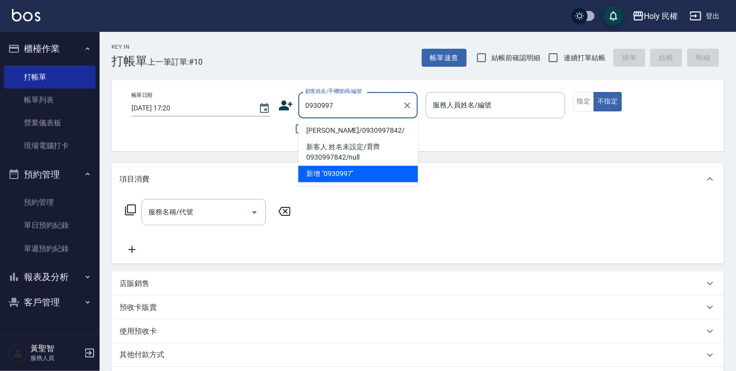
click at [329, 129] on li "[PERSON_NAME]/0930997842/" at bounding box center [357, 130] width 119 height 16
type input "[PERSON_NAME]/0930997842/"
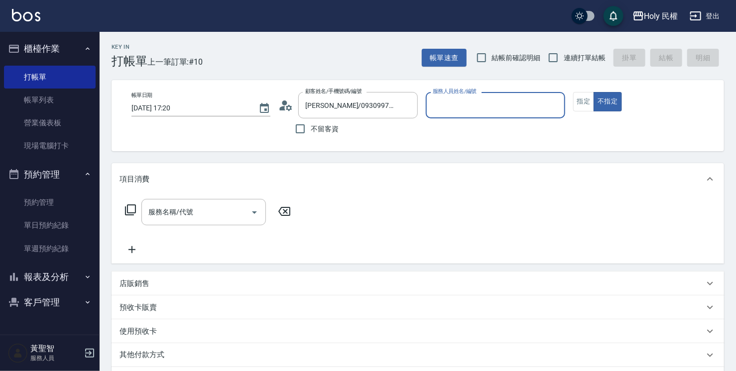
type input "Ella(無代號)"
click at [295, 108] on div "顧客姓名/手機號碼/編號 [PERSON_NAME]/0930997842/ 顧客姓名/手機號碼/編號" at bounding box center [347, 105] width 139 height 26
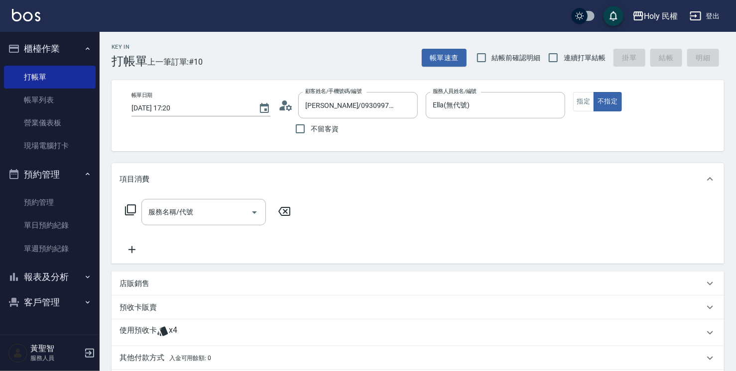
click at [287, 99] on icon at bounding box center [285, 105] width 15 height 15
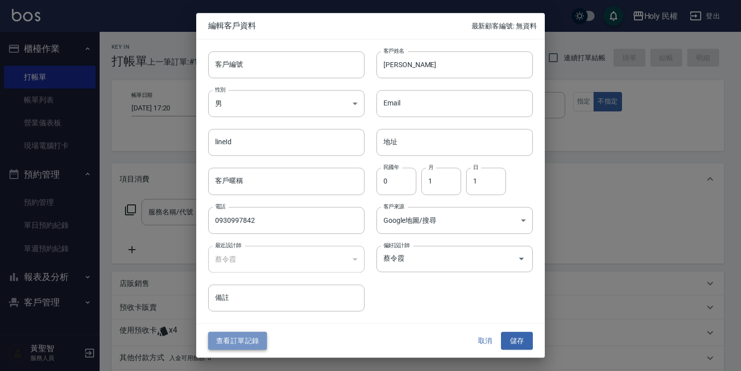
click at [224, 342] on button "查看訂單記錄" at bounding box center [237, 341] width 59 height 18
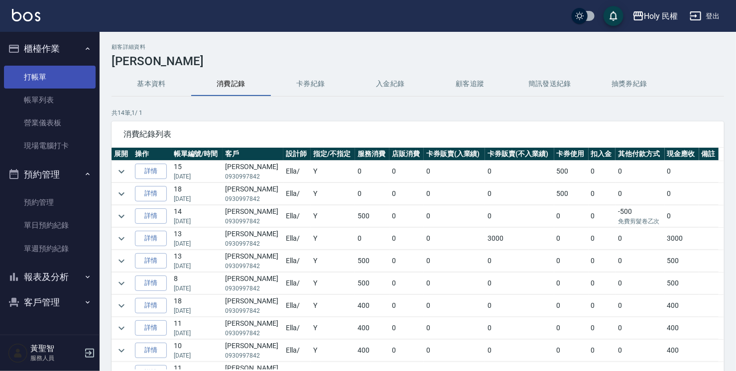
click at [69, 81] on link "打帳單" at bounding box center [50, 77] width 92 height 23
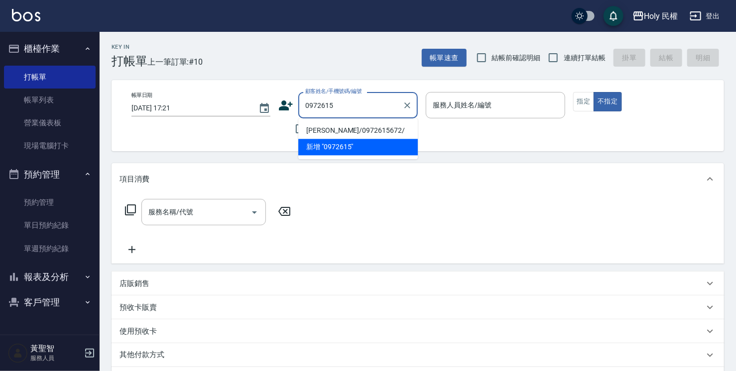
click at [303, 129] on li "[PERSON_NAME]/0972615672/" at bounding box center [357, 130] width 119 height 16
type input "[PERSON_NAME]/0972615672/"
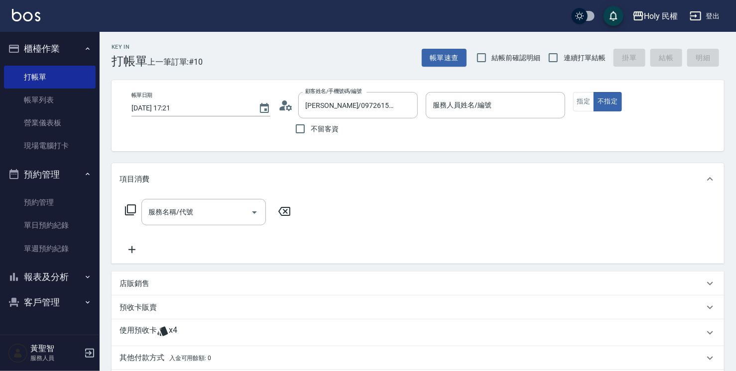
click at [288, 109] on icon at bounding box center [289, 108] width 6 height 6
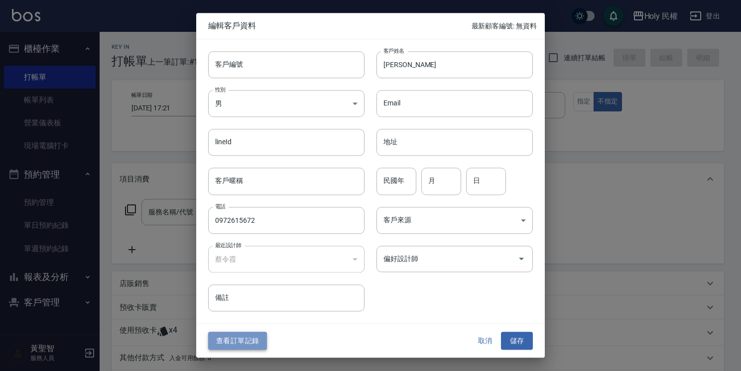
click at [238, 343] on button "查看訂單記錄" at bounding box center [237, 341] width 59 height 18
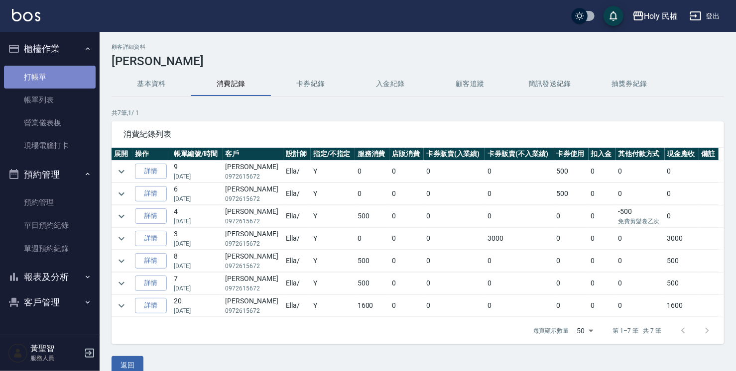
click at [29, 66] on link "打帳單" at bounding box center [50, 77] width 92 height 23
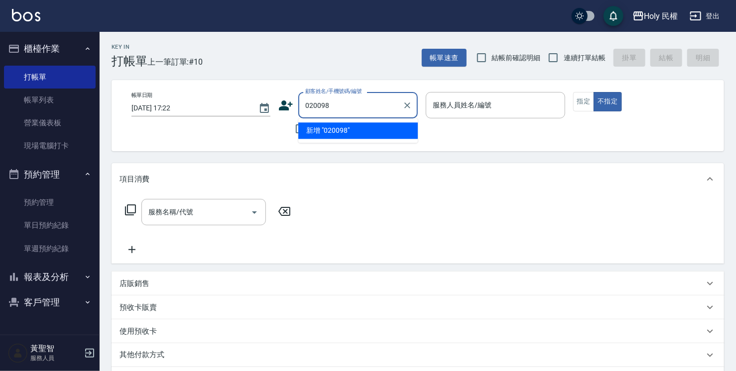
click at [313, 106] on input "020098" at bounding box center [351, 105] width 96 height 17
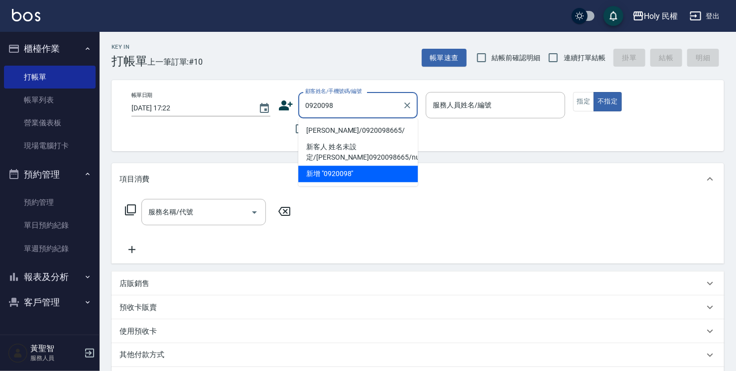
click at [319, 124] on li "[PERSON_NAME]/0920098665/" at bounding box center [357, 130] width 119 height 16
type input "[PERSON_NAME]/0920098665/"
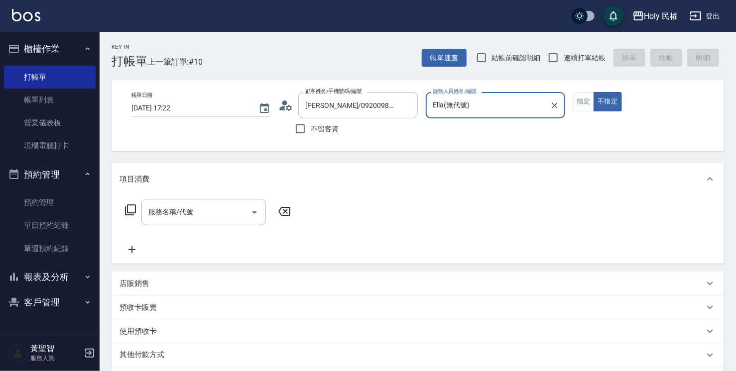
type input "Ella(無代號)"
click at [294, 105] on div "顧客姓名/手機號碼/編號 [PERSON_NAME]/0920098665/ 顧客姓名/手機號碼/編號" at bounding box center [347, 105] width 139 height 26
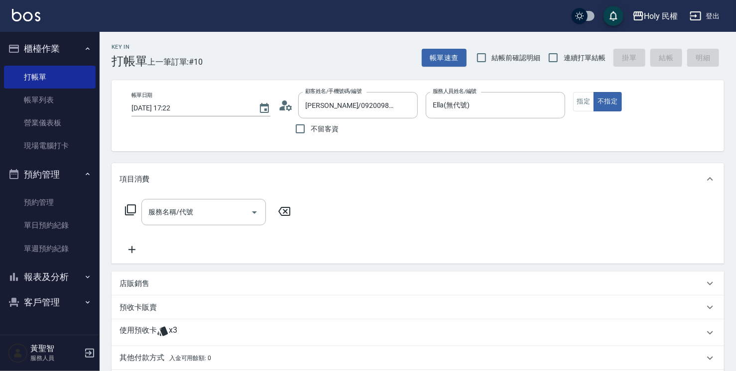
click at [289, 107] on icon at bounding box center [289, 108] width 6 height 6
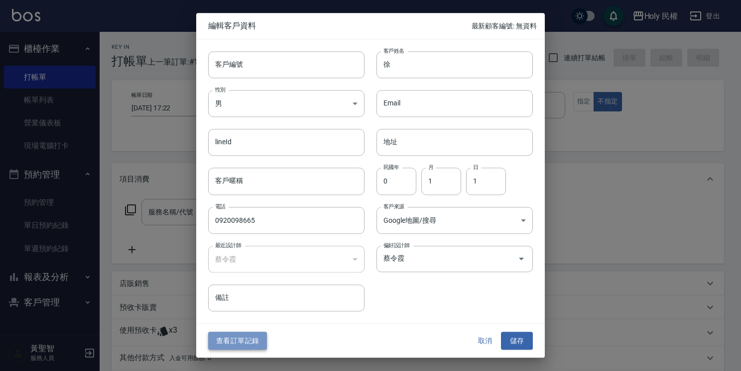
click at [233, 337] on button "查看訂單記錄" at bounding box center [237, 341] width 59 height 18
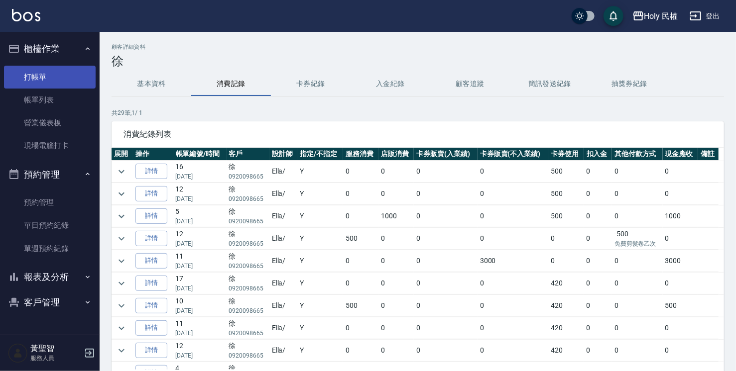
click at [47, 83] on link "打帳單" at bounding box center [50, 77] width 92 height 23
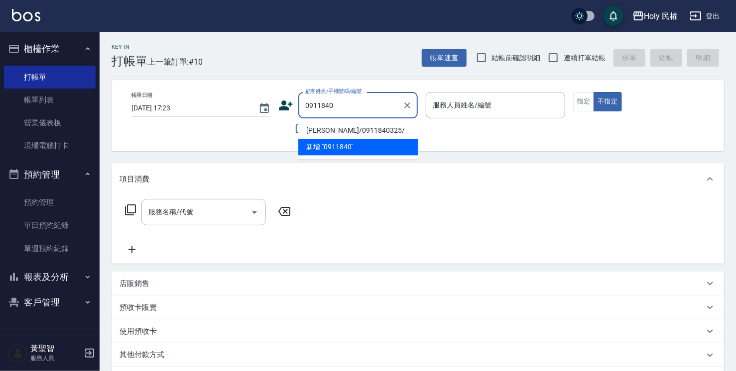
click at [339, 137] on li "[PERSON_NAME]/0911840325/" at bounding box center [357, 130] width 119 height 16
type input "[PERSON_NAME]/0911840325/"
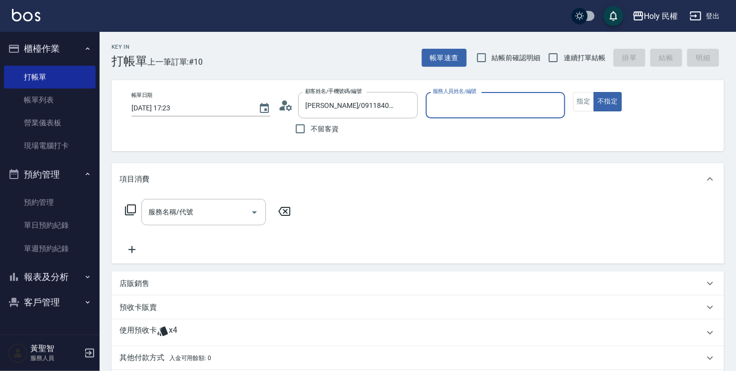
click at [287, 107] on icon at bounding box center [289, 108] width 6 height 6
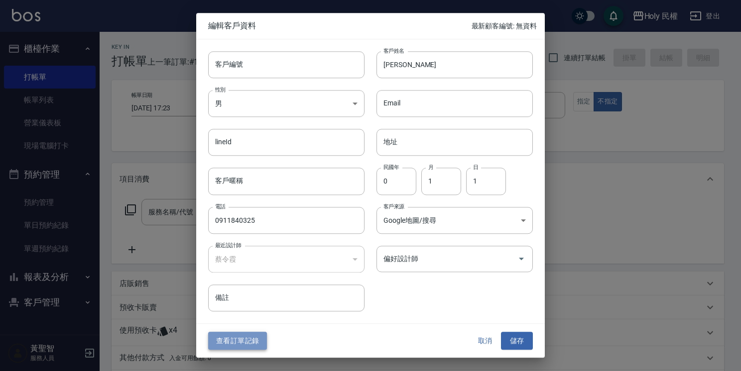
click at [243, 336] on button "查看訂單記錄" at bounding box center [237, 341] width 59 height 18
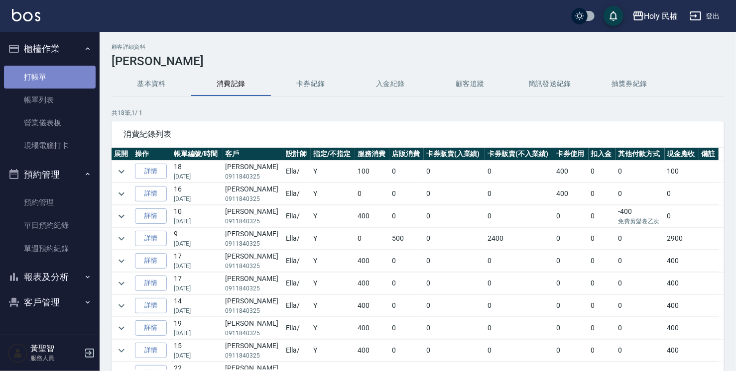
click at [42, 82] on link "打帳單" at bounding box center [50, 77] width 92 height 23
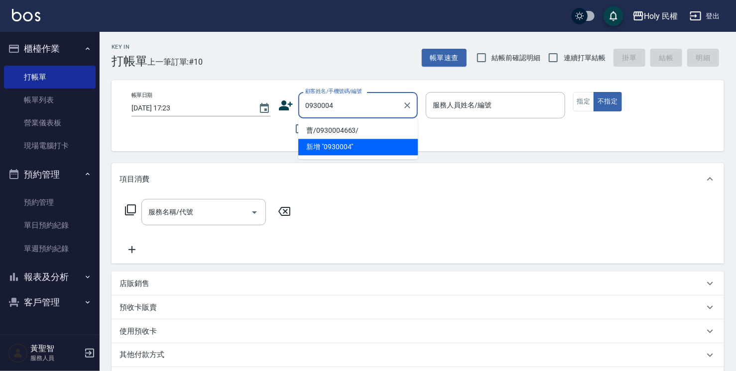
click at [327, 134] on li "曹/0930004663/" at bounding box center [357, 130] width 119 height 16
type input "曹/0930004663/"
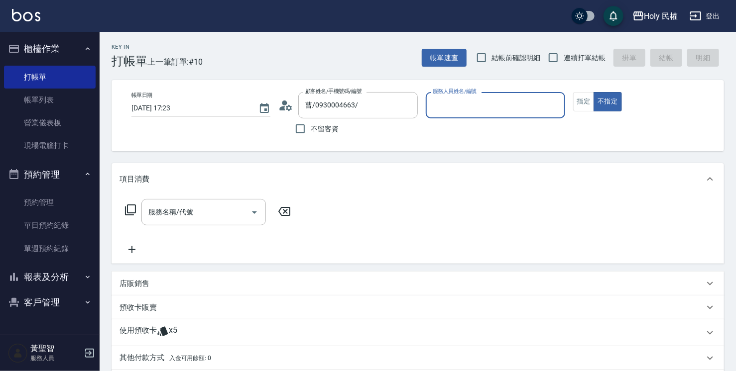
click at [277, 107] on div "帳單日期 [DATE] 17:23 顧客姓名/手機號碼/編號 曹/0930004663/ 顧客姓名/手機號碼/編號 不留客資 服務人員姓名/編號 服務人員姓名…" at bounding box center [417, 115] width 588 height 47
click at [281, 107] on icon at bounding box center [285, 105] width 15 height 15
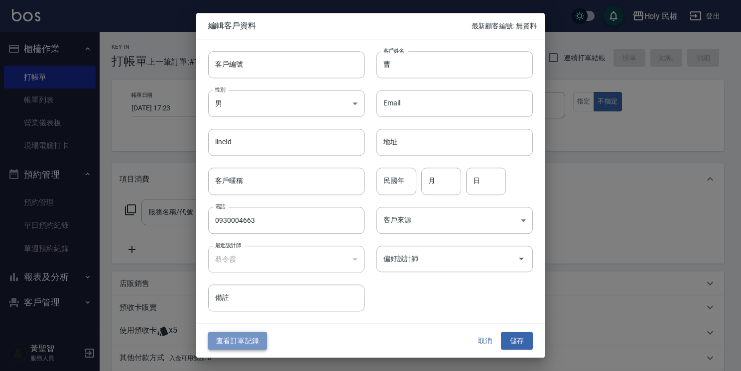
click at [231, 339] on button "查看訂單記錄" at bounding box center [237, 341] width 59 height 18
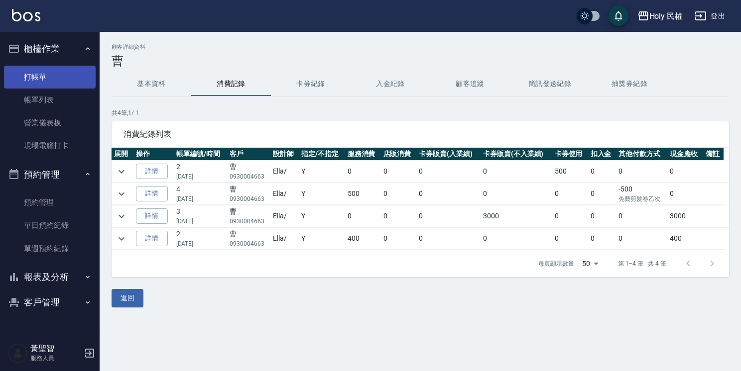
click at [39, 78] on link "打帳單" at bounding box center [50, 77] width 92 height 23
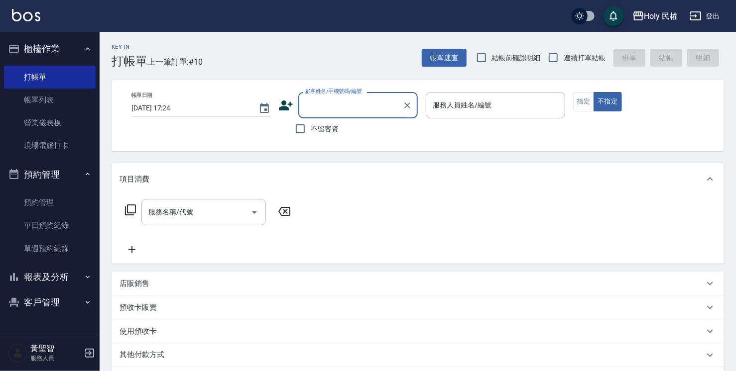
click at [323, 102] on input "顧客姓名/手機號碼/編號" at bounding box center [351, 105] width 96 height 17
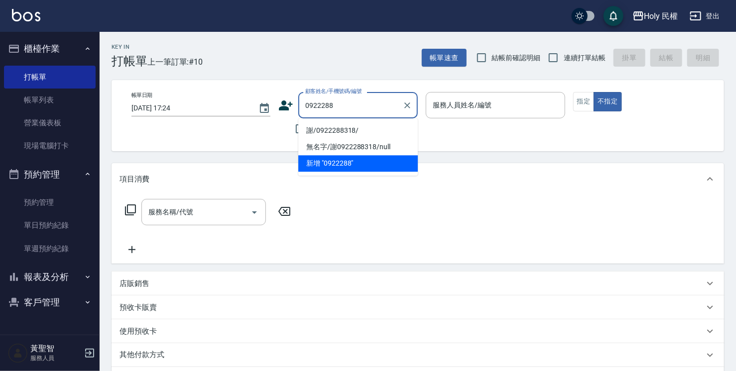
click at [319, 129] on li "謝/0922288318/" at bounding box center [357, 130] width 119 height 16
type input "謝/0922288318/"
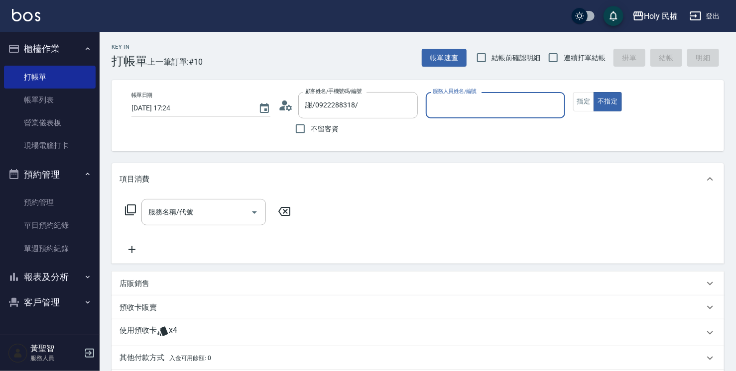
click at [287, 106] on icon at bounding box center [285, 105] width 15 height 15
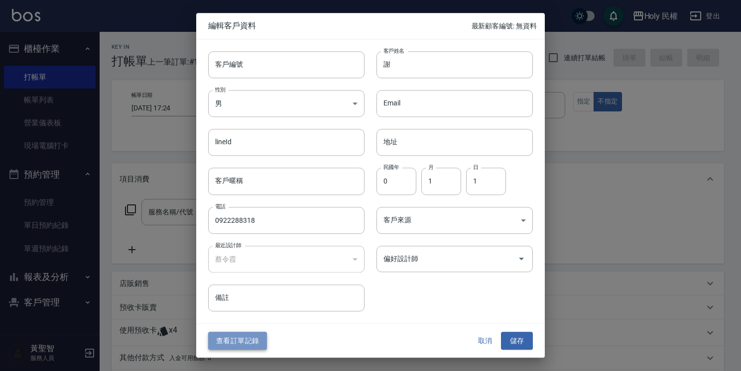
click at [234, 342] on button "查看訂單記錄" at bounding box center [237, 341] width 59 height 18
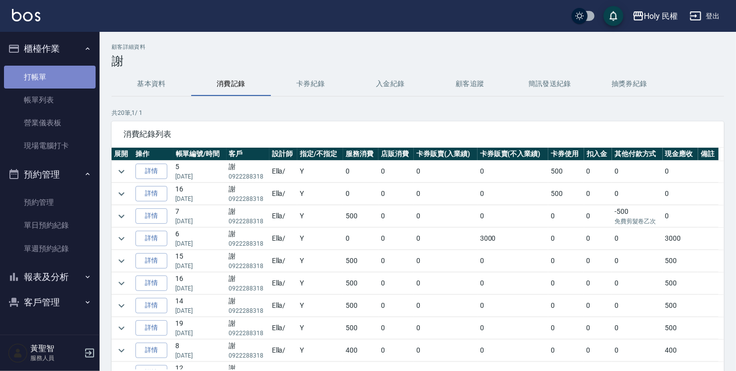
click at [48, 77] on link "打帳單" at bounding box center [50, 77] width 92 height 23
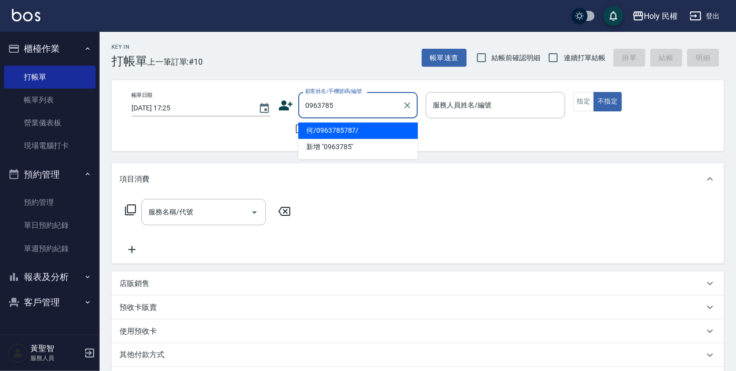
click at [305, 132] on li "何/0963785787/" at bounding box center [357, 130] width 119 height 16
type input "何/0963785787/"
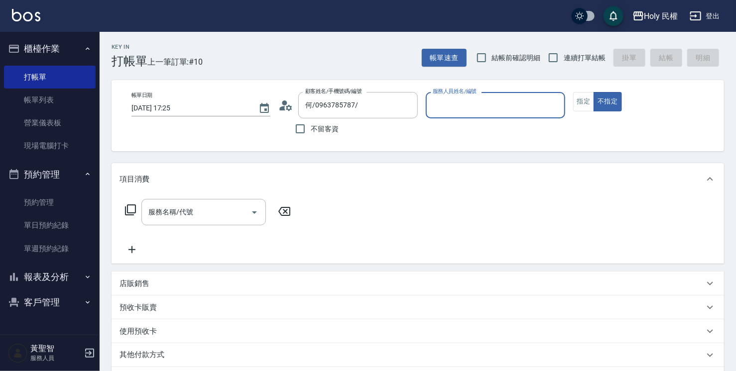
click at [283, 110] on icon at bounding box center [283, 108] width 6 height 4
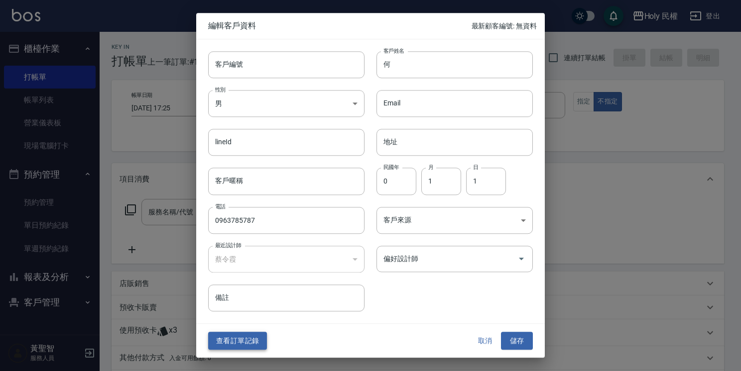
click at [235, 338] on button "查看訂單記錄" at bounding box center [237, 341] width 59 height 18
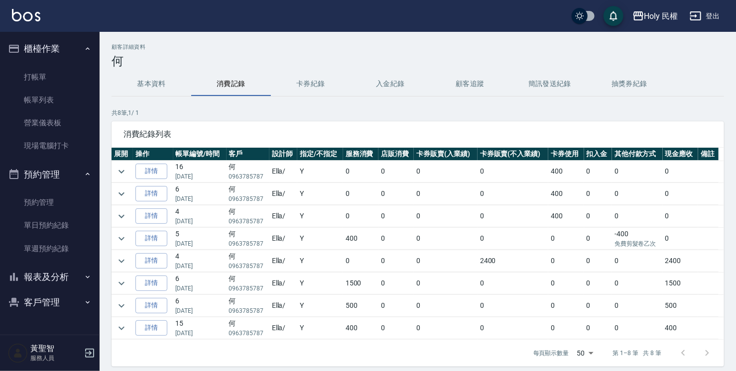
click at [139, 349] on div "每頁顯示數量 50 50 第 1–8 筆 共 8 筆" at bounding box center [418, 353] width 612 height 27
click at [44, 87] on link "打帳單" at bounding box center [50, 77] width 92 height 23
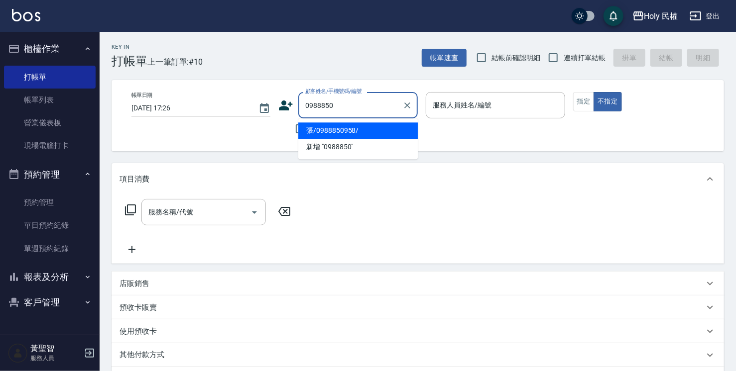
click at [350, 127] on li "張/0988850958/" at bounding box center [357, 130] width 119 height 16
type input "張/0988850958/"
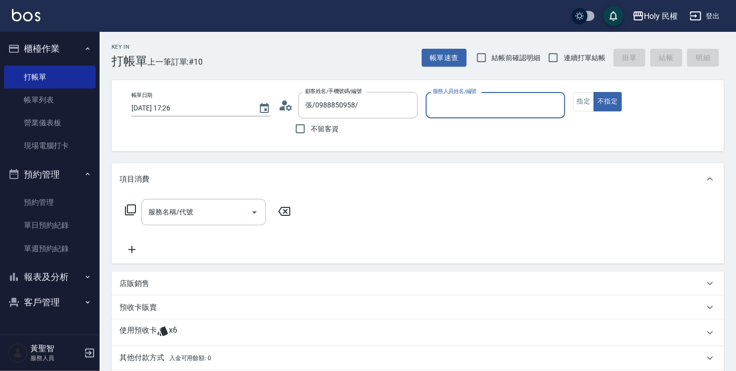
click at [282, 106] on icon at bounding box center [285, 105] width 15 height 15
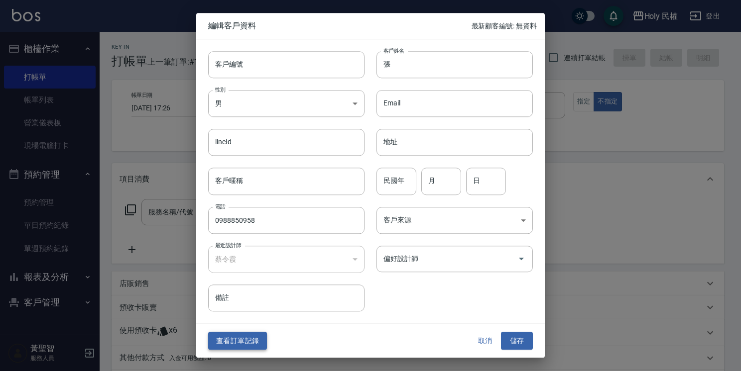
click at [253, 338] on button "查看訂單記錄" at bounding box center [237, 341] width 59 height 18
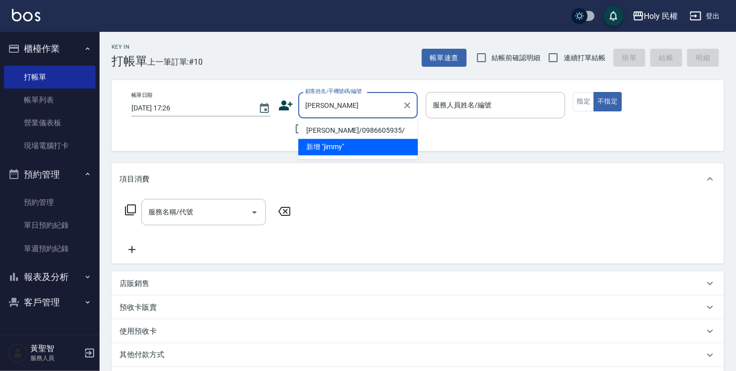
drag, startPoint x: 342, startPoint y: 126, endPoint x: 333, endPoint y: 116, distance: 13.5
click at [344, 126] on li "[PERSON_NAME]/0986605935/" at bounding box center [357, 130] width 119 height 16
type input "[PERSON_NAME]/0986605935/"
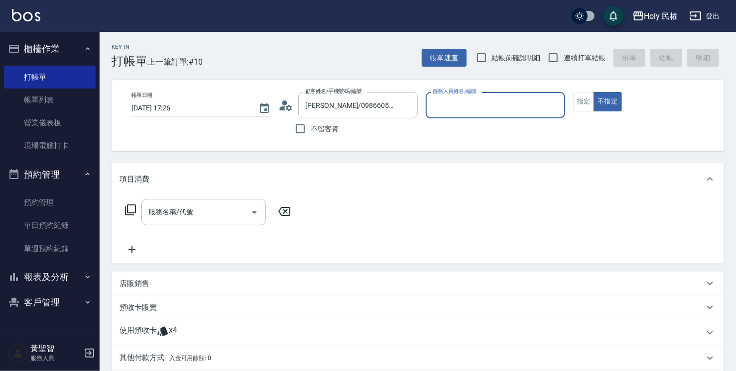
click at [295, 100] on div "顧客姓名/手機號碼/編號 [PERSON_NAME]/0986605935/ 顧客姓名/手機號碼/編號" at bounding box center [347, 105] width 139 height 26
click at [279, 106] on icon at bounding box center [285, 105] width 15 height 15
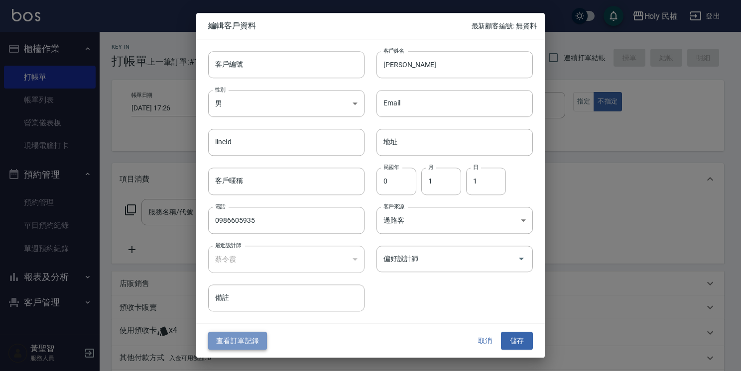
click at [228, 341] on button "查看訂單記錄" at bounding box center [237, 341] width 59 height 18
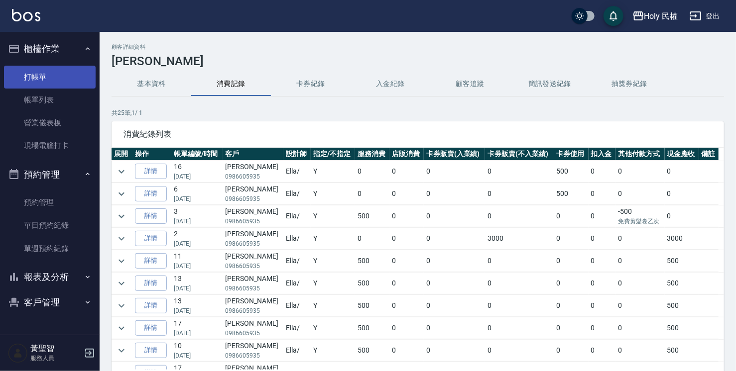
click at [62, 79] on link "打帳單" at bounding box center [50, 77] width 92 height 23
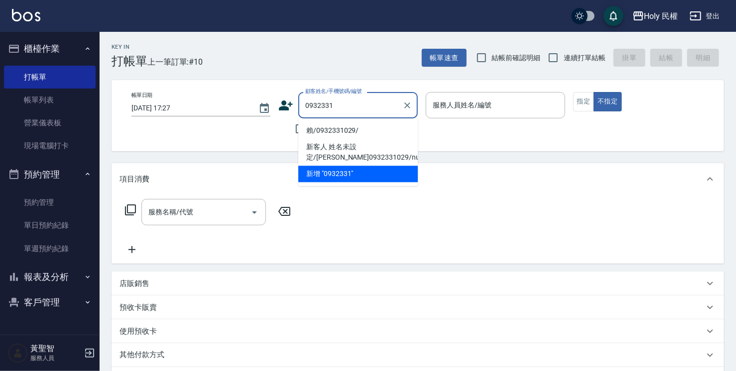
click at [317, 134] on li "賴/0932331029/" at bounding box center [357, 130] width 119 height 16
type input "賴/0932331029/"
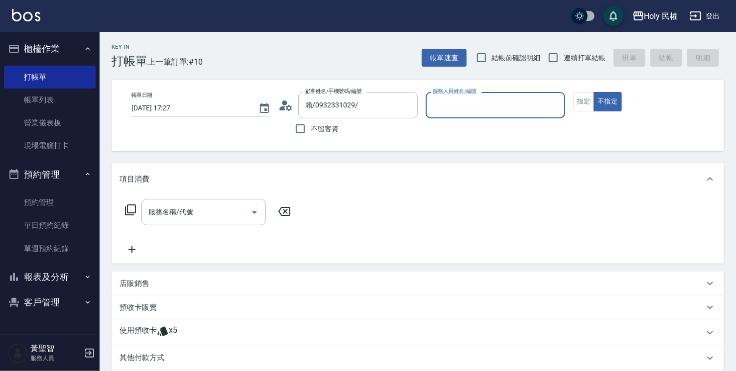
click at [287, 101] on icon at bounding box center [285, 105] width 15 height 15
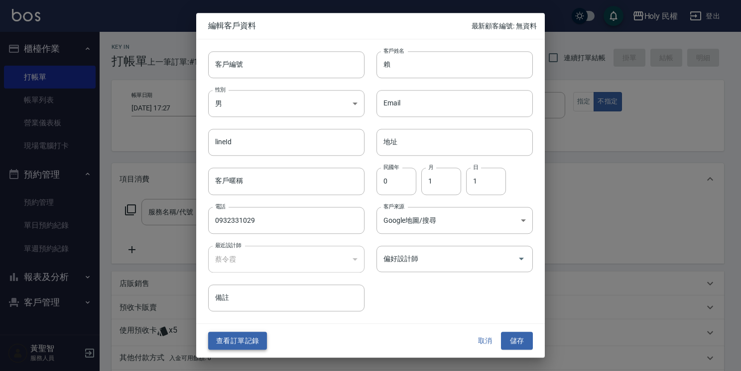
click at [253, 344] on button "查看訂單記錄" at bounding box center [237, 341] width 59 height 18
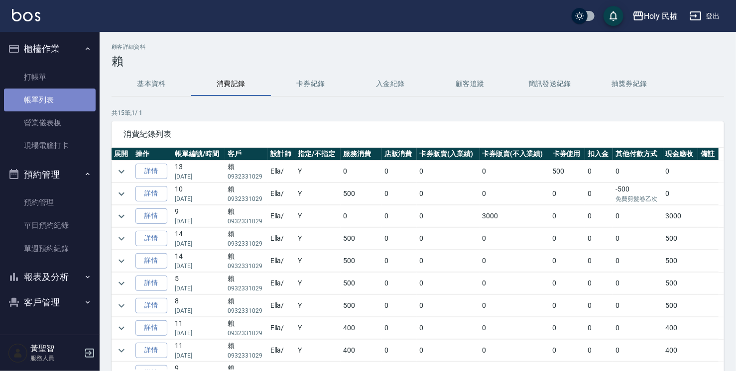
click at [32, 89] on link "帳單列表" at bounding box center [50, 100] width 92 height 23
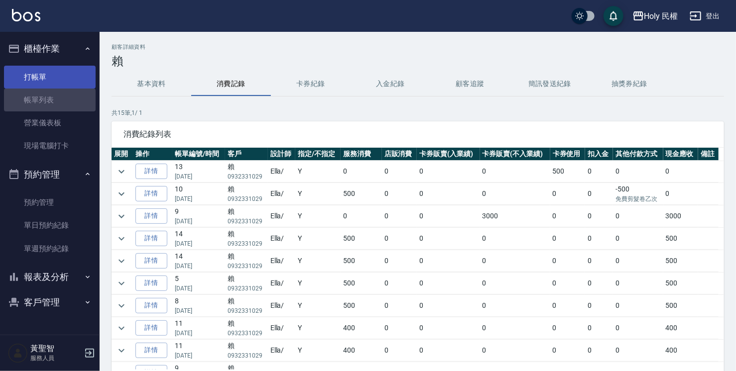
click at [36, 77] on link "打帳單" at bounding box center [50, 77] width 92 height 23
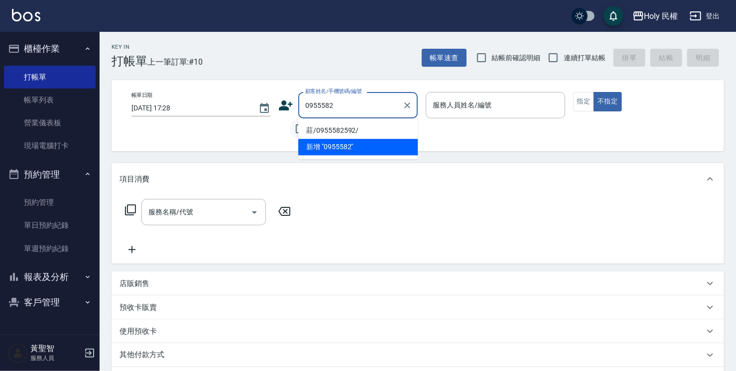
click at [301, 129] on li "莊/0955582592/" at bounding box center [357, 130] width 119 height 16
type input "莊/0955582592/"
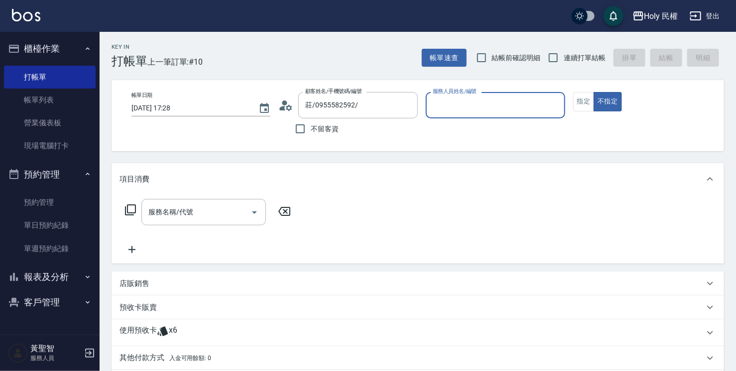
click at [289, 106] on icon at bounding box center [289, 108] width 6 height 6
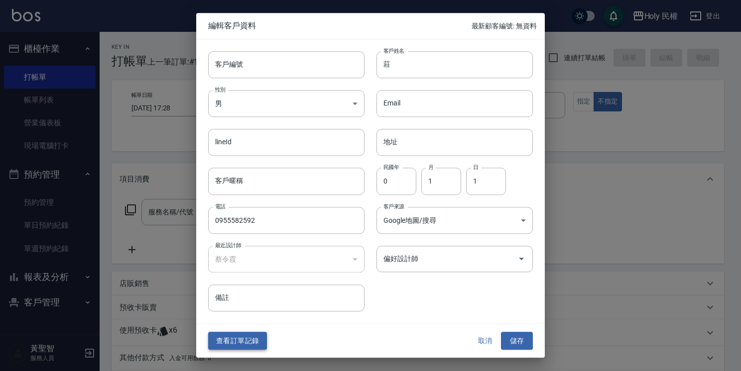
click at [242, 340] on button "查看訂單記錄" at bounding box center [237, 341] width 59 height 18
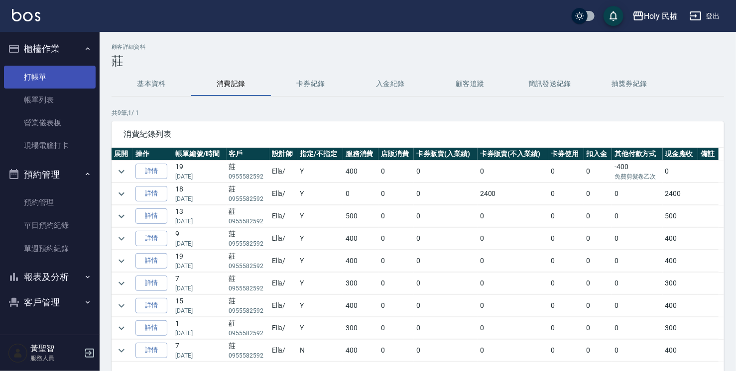
click at [19, 72] on link "打帳單" at bounding box center [50, 77] width 92 height 23
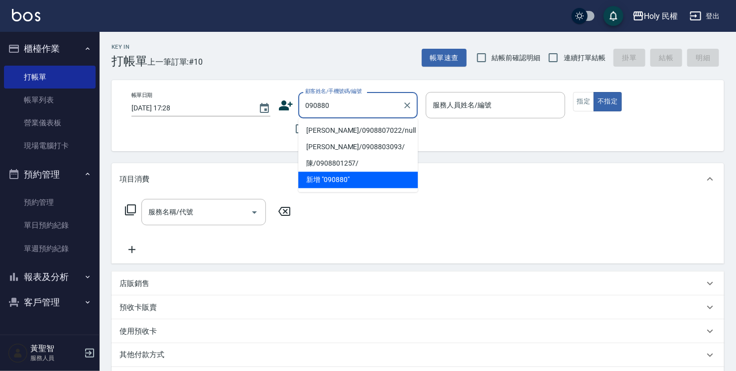
click at [362, 126] on li "[PERSON_NAME]/0908807022/null" at bounding box center [357, 130] width 119 height 16
type input "[PERSON_NAME]/0908807022/null"
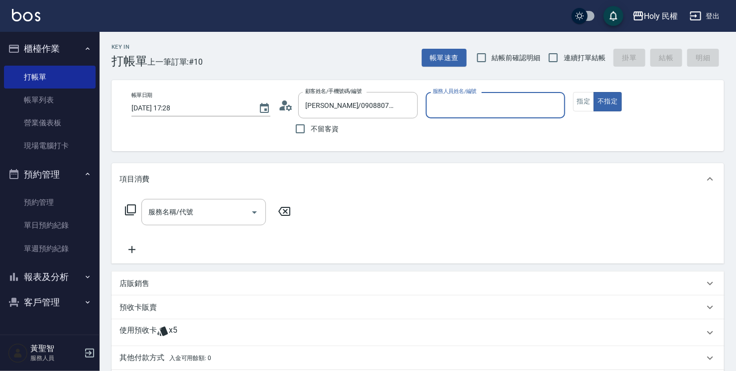
click at [291, 105] on icon at bounding box center [285, 105] width 15 height 15
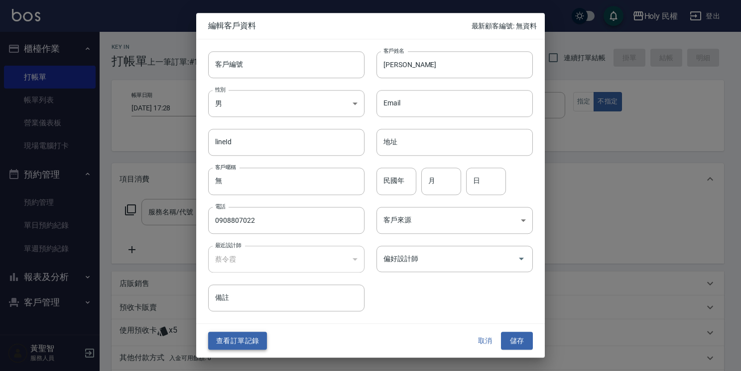
click at [253, 344] on button "查看訂單記錄" at bounding box center [237, 341] width 59 height 18
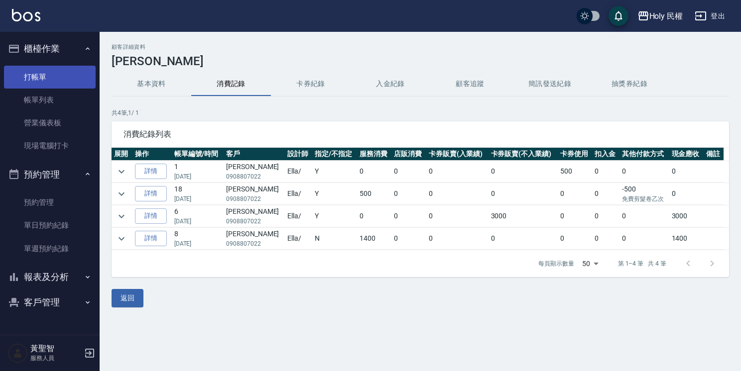
click at [83, 79] on link "打帳單" at bounding box center [50, 77] width 92 height 23
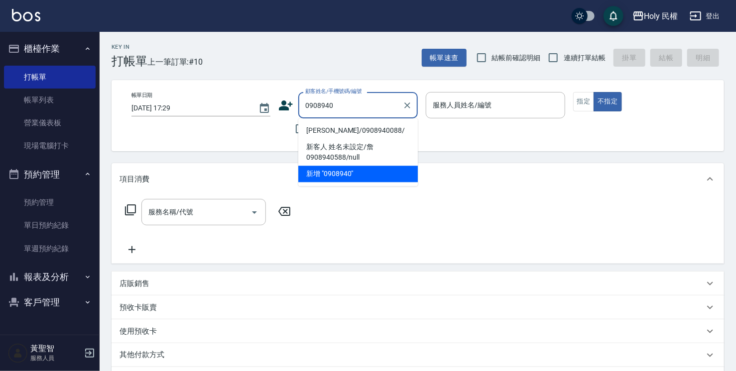
click at [311, 128] on li "[PERSON_NAME]/0908940088/" at bounding box center [357, 130] width 119 height 16
type input "[PERSON_NAME]/0908940088/"
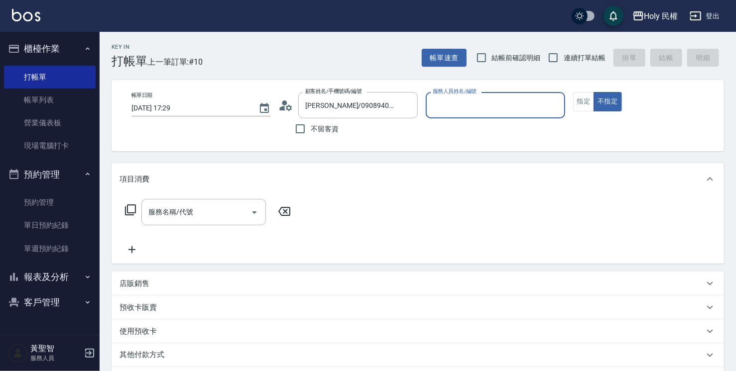
type input "Ella(無代號)"
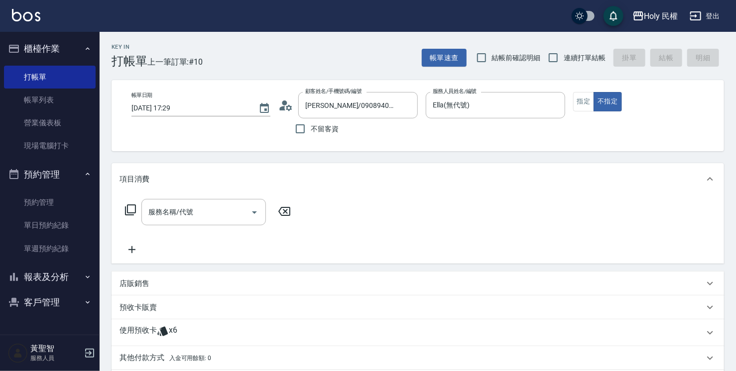
click at [288, 100] on icon at bounding box center [285, 105] width 15 height 15
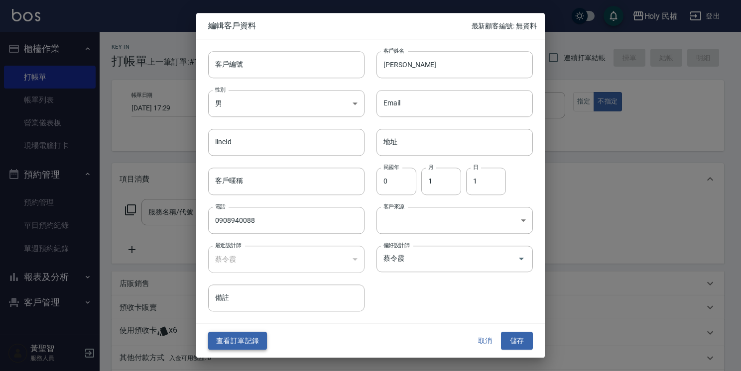
click at [231, 343] on button "查看訂單記錄" at bounding box center [237, 341] width 59 height 18
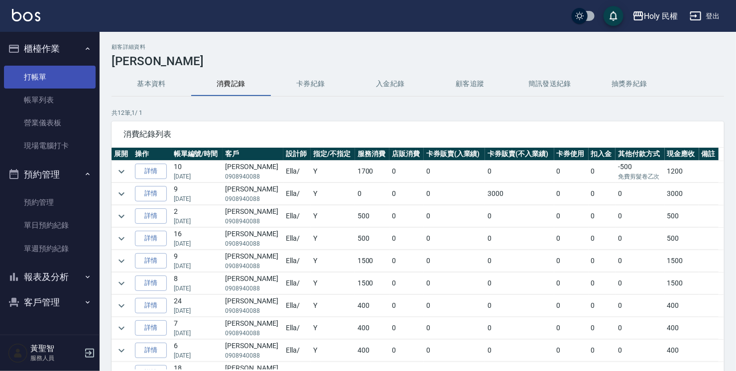
click at [22, 81] on link "打帳單" at bounding box center [50, 77] width 92 height 23
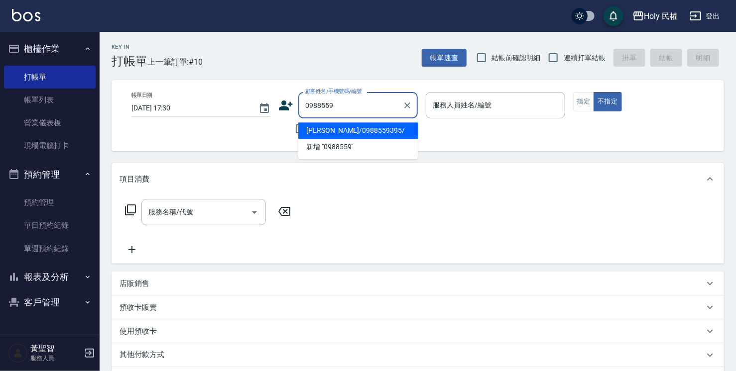
click at [366, 130] on li "[PERSON_NAME]/0988559395/" at bounding box center [357, 130] width 119 height 16
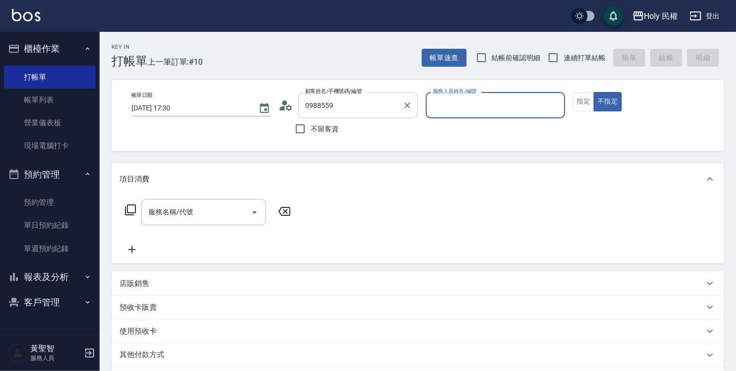
type input "[PERSON_NAME]/0988559395/"
type input "Ella(無代號)"
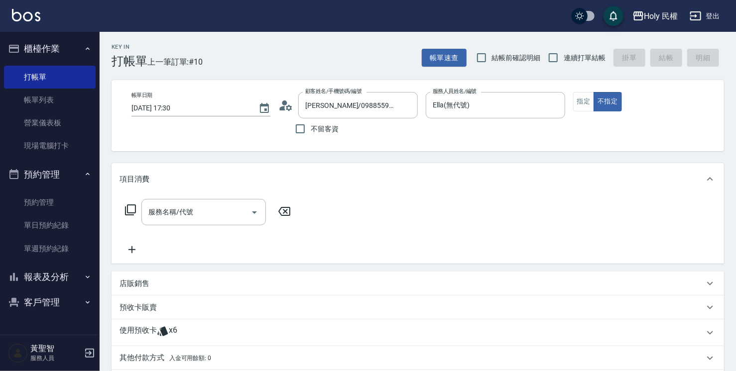
click at [289, 104] on icon at bounding box center [285, 105] width 15 height 15
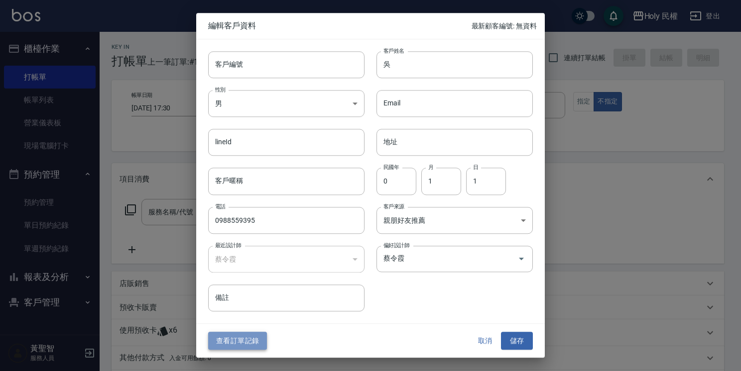
click at [237, 344] on button "查看訂單記錄" at bounding box center [237, 341] width 59 height 18
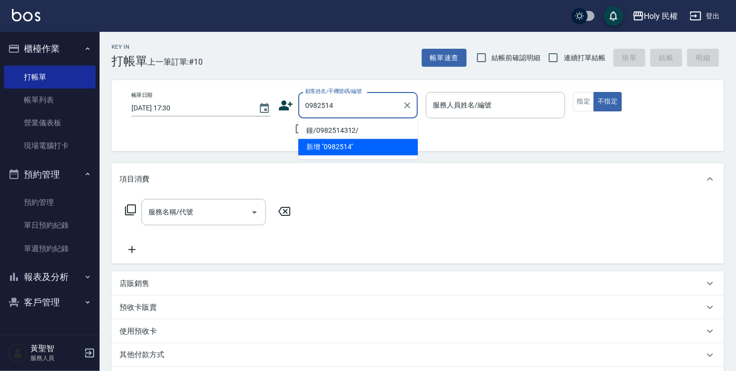
click at [344, 130] on li "鐘/0982514312/" at bounding box center [357, 130] width 119 height 16
type input "鐘/0982514312/"
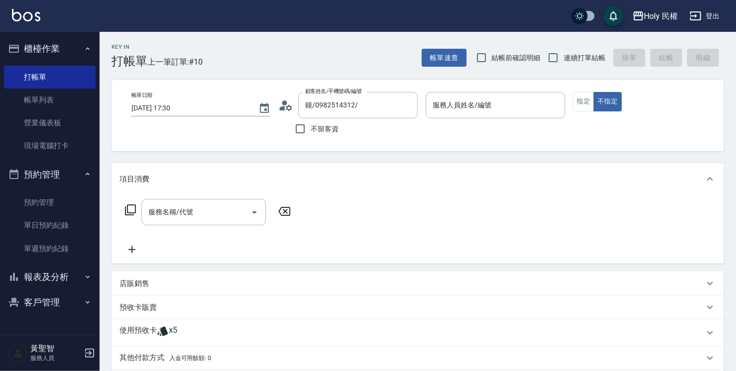
click at [291, 105] on icon at bounding box center [285, 105] width 15 height 15
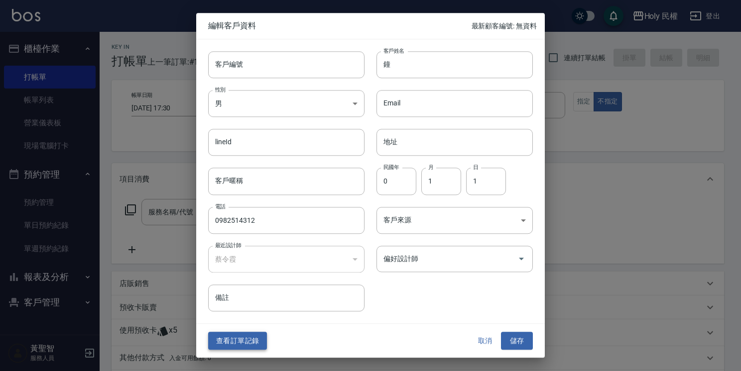
click at [261, 343] on button "查看訂單記錄" at bounding box center [237, 341] width 59 height 18
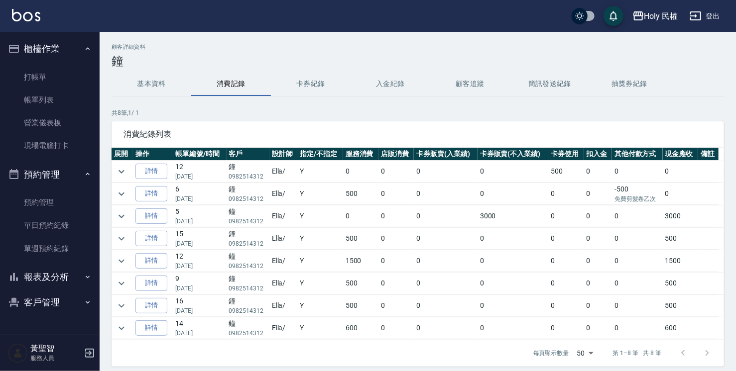
drag, startPoint x: 49, startPoint y: 216, endPoint x: 72, endPoint y: 185, distance: 38.4
click at [49, 216] on link "單日預約紀錄" at bounding box center [50, 225] width 92 height 23
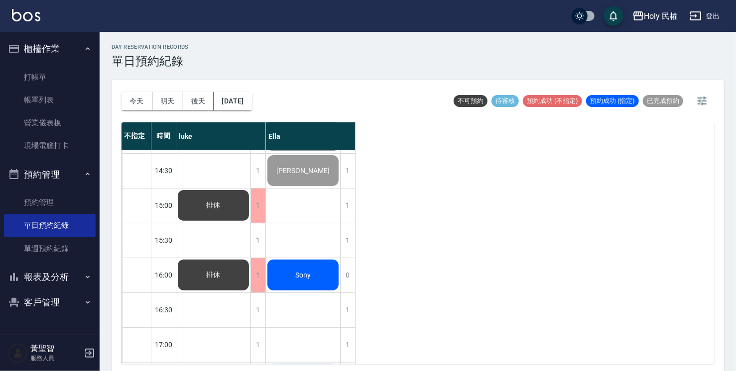
scroll to position [199, 0]
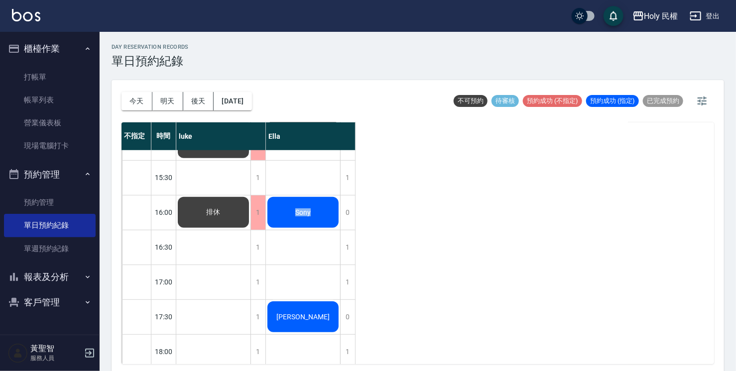
click at [331, 191] on div "[PERSON_NAME] [PERSON_NAME] [PERSON_NAME] Sony [PERSON_NAME]" at bounding box center [303, 230] width 75 height 558
drag, startPoint x: 331, startPoint y: 191, endPoint x: 327, endPoint y: 213, distance: 21.8
click at [327, 213] on div "Sony" at bounding box center [303, 213] width 74 height 34
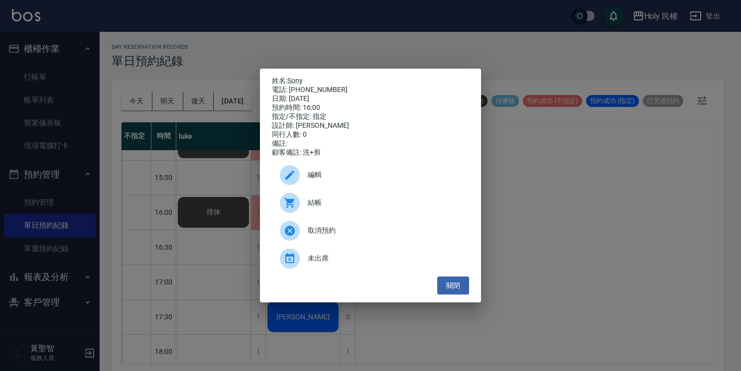
click at [326, 216] on div "結帳" at bounding box center [370, 203] width 197 height 28
click at [450, 290] on button "關閉" at bounding box center [453, 286] width 32 height 18
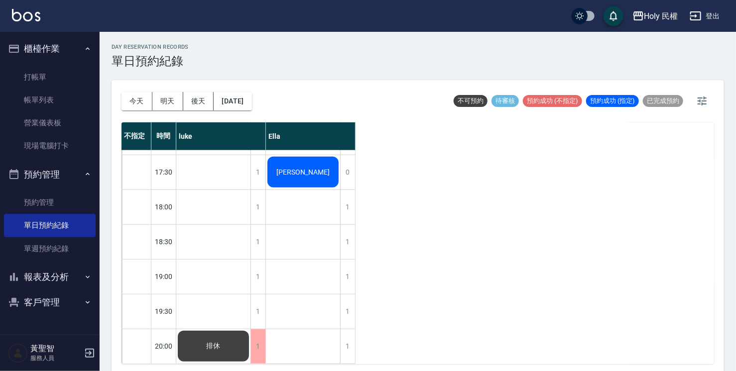
scroll to position [351, 0]
click at [431, 314] on div "不指定 時間 [PERSON_NAME] 12:30 13:00 13:30 14:00 14:30 15:00 15:30 16:00 16:30 17:0…" at bounding box center [417, 243] width 592 height 242
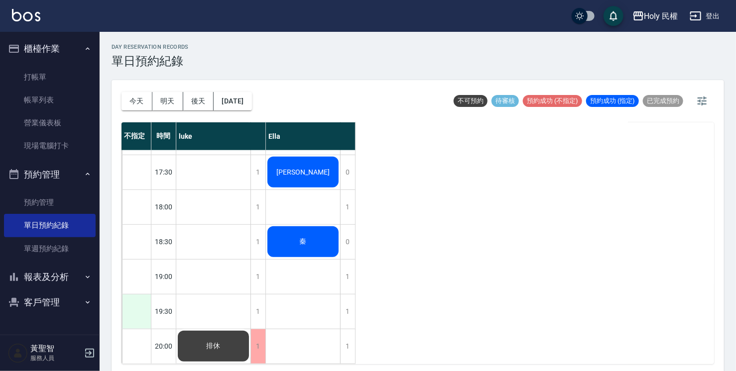
click at [145, 314] on div at bounding box center [136, 312] width 29 height 34
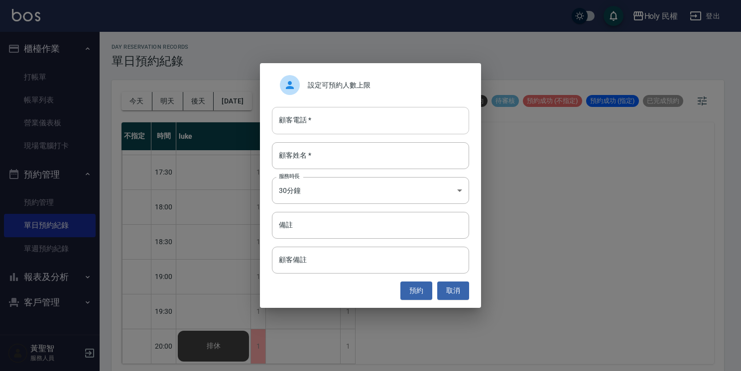
click at [412, 126] on input "顧客電話   *" at bounding box center [370, 120] width 197 height 27
type input "0920618349"
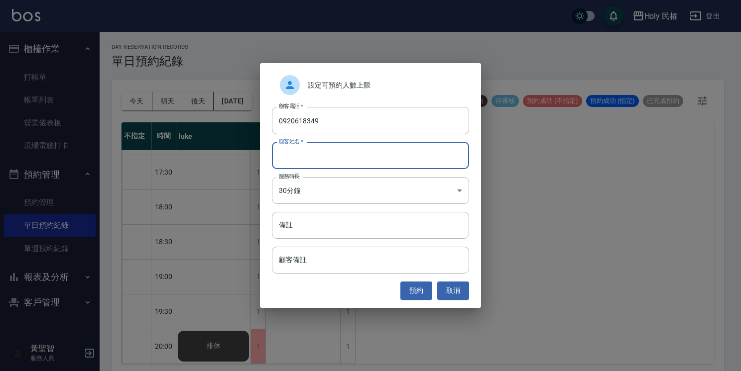
click at [420, 162] on input "顧客姓名   *" at bounding box center [370, 155] width 197 height 27
type input "梁"
click at [426, 289] on button "預約" at bounding box center [416, 291] width 32 height 18
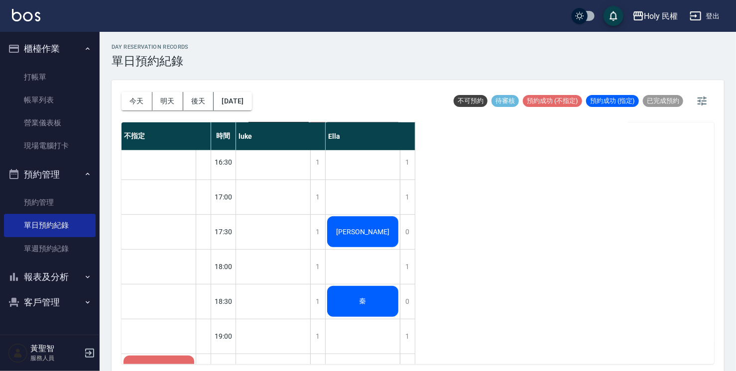
scroll to position [301, 0]
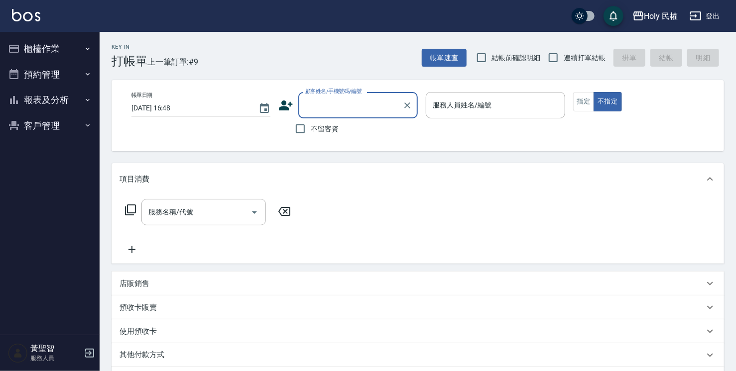
click at [285, 102] on icon at bounding box center [286, 106] width 14 height 10
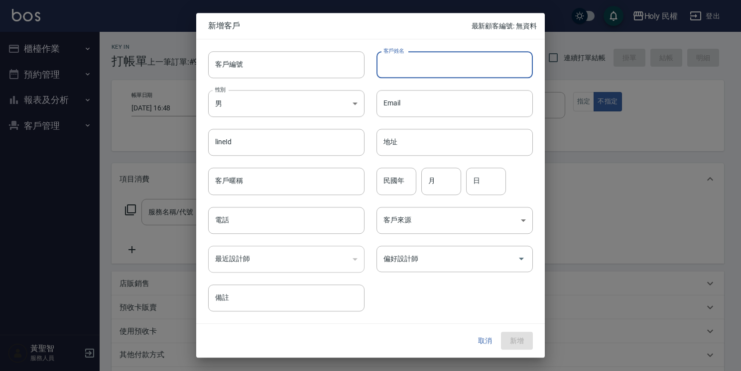
click at [407, 71] on input "客戶姓名" at bounding box center [454, 64] width 156 height 27
type input "c"
type input "許"
click at [271, 221] on input "電話" at bounding box center [286, 220] width 156 height 27
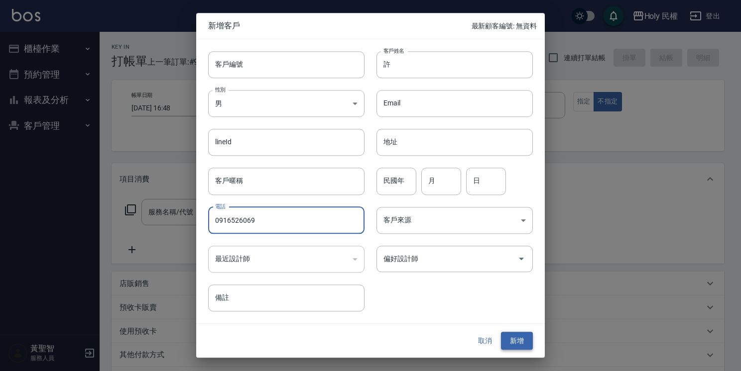
type input "0916526069"
click at [520, 342] on button "新增" at bounding box center [517, 341] width 32 height 18
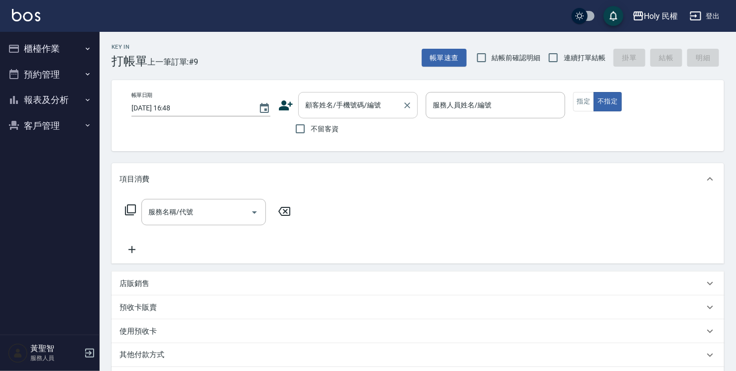
click at [363, 99] on div "顧客姓名/手機號碼/編號 顧客姓名/手機號碼/編號" at bounding box center [357, 105] width 119 height 26
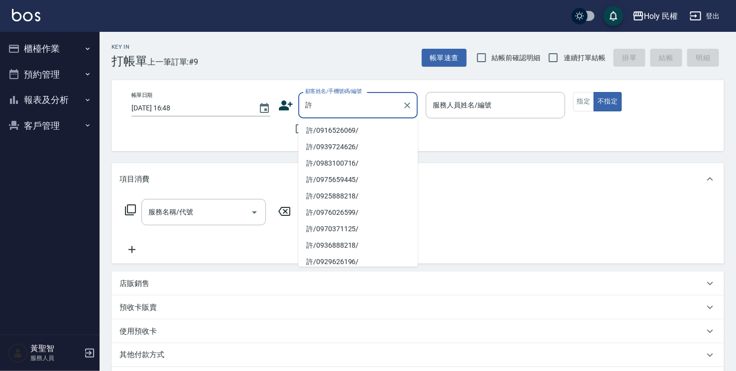
click at [344, 128] on li "許/0916526069/" at bounding box center [357, 130] width 119 height 16
type input "許/0916526069/"
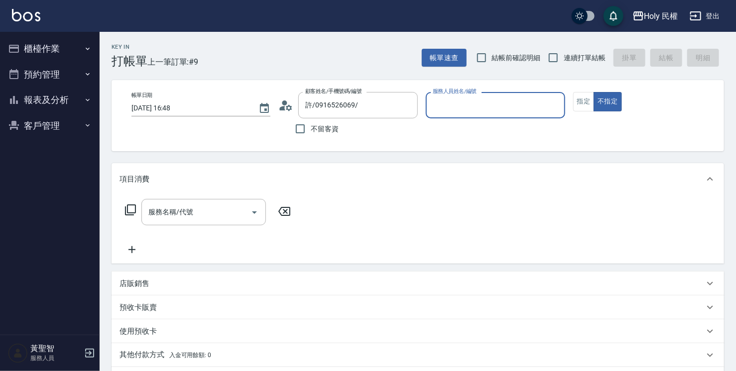
click at [455, 112] on input "服務人員姓名/編號" at bounding box center [495, 105] width 130 height 17
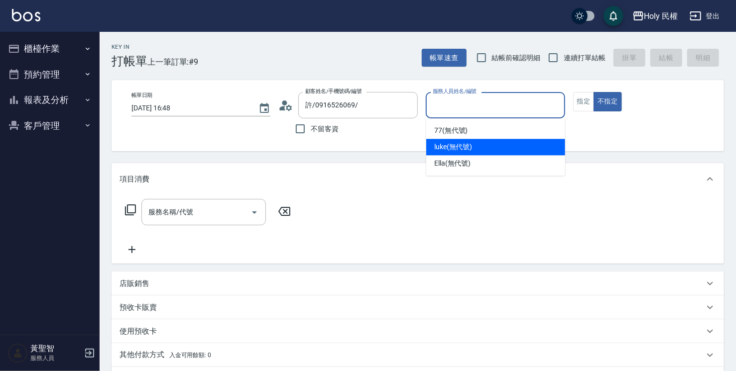
click at [457, 148] on span "luke (無代號)" at bounding box center [453, 147] width 38 height 10
type input "luke(無代號)"
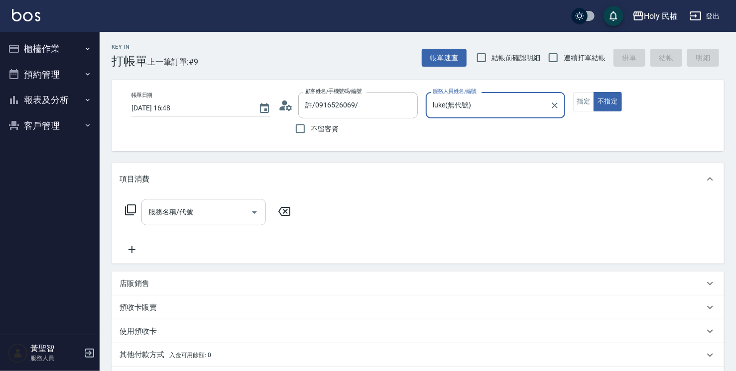
click at [225, 216] on input "服務名稱/代號" at bounding box center [196, 212] width 101 height 17
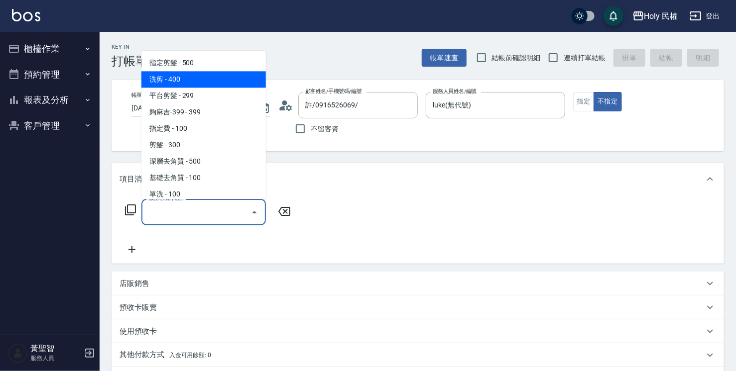
click at [202, 83] on span "洗剪 - 400" at bounding box center [203, 79] width 124 height 16
type input "洗剪(3)"
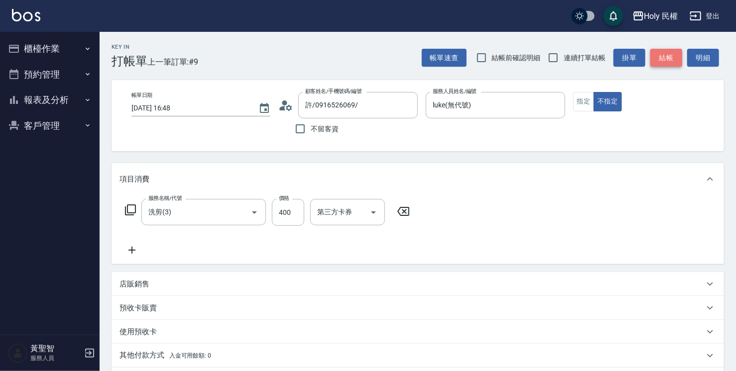
click at [668, 61] on button "結帳" at bounding box center [666, 58] width 32 height 18
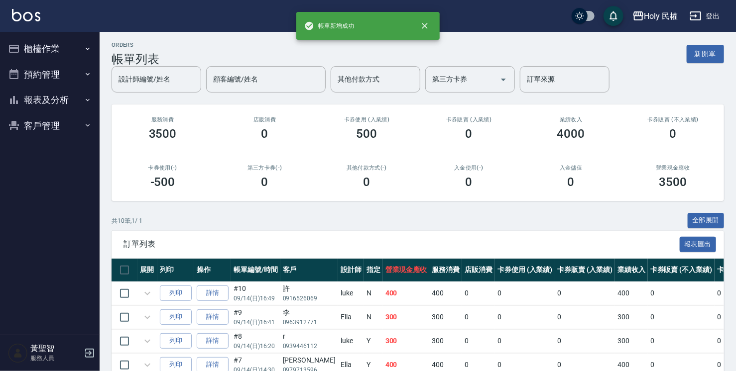
scroll to position [242, 0]
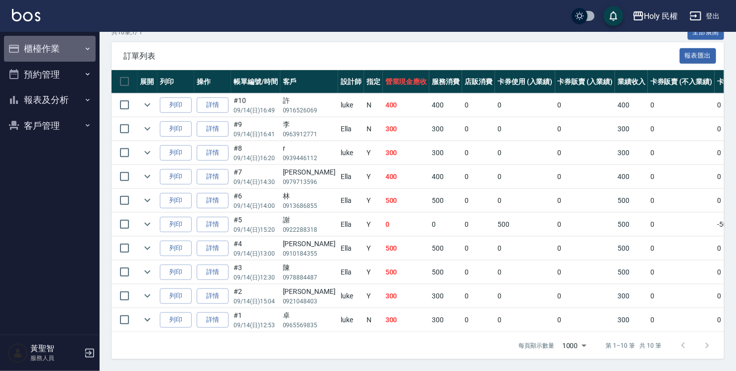
click at [52, 49] on button "櫃檯作業" at bounding box center [50, 49] width 92 height 26
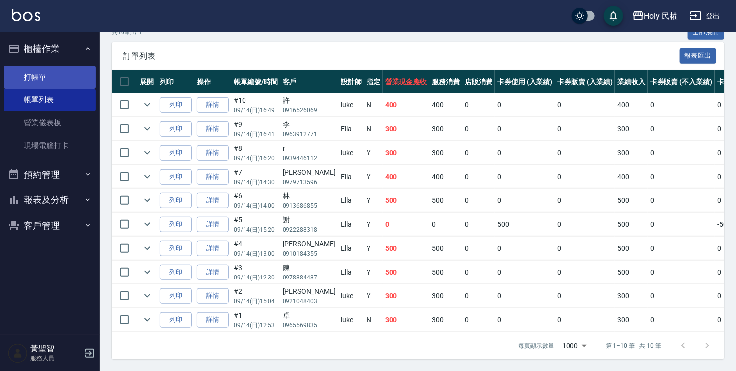
click at [58, 73] on link "打帳單" at bounding box center [50, 77] width 92 height 23
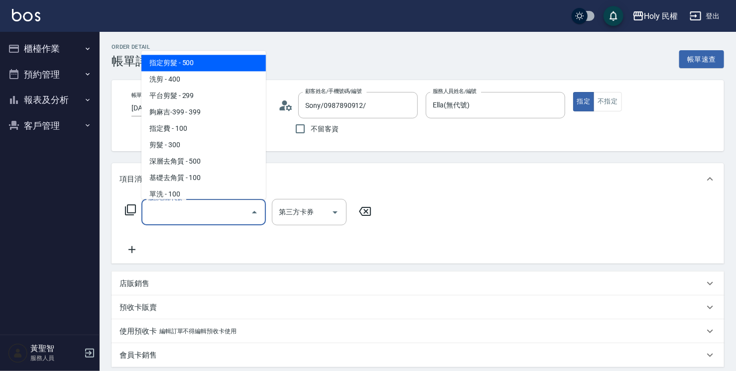
click at [224, 61] on span "指定剪髮 - 500" at bounding box center [203, 63] width 124 height 16
type input "指定剪髮(1)"
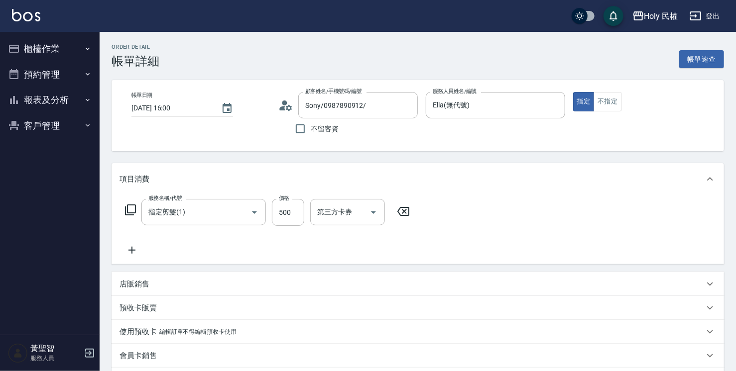
drag, startPoint x: 377, startPoint y: 291, endPoint x: 392, endPoint y: 361, distance: 71.8
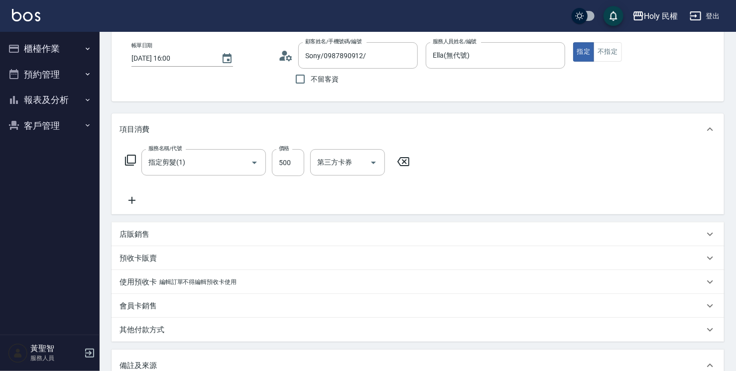
scroll to position [100, 0]
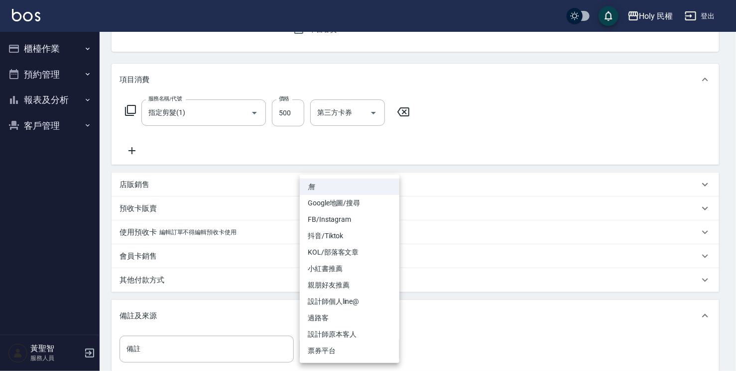
click at [333, 352] on body "Holy 民權 登出 櫃檯作業 打帳單 帳單列表 營業儀表板 現場電腦打卡 預約管理 預約管理 單日預約紀錄 單週預約紀錄 報表及分析 報表目錄 店家日報表 …" at bounding box center [368, 192] width 736 height 585
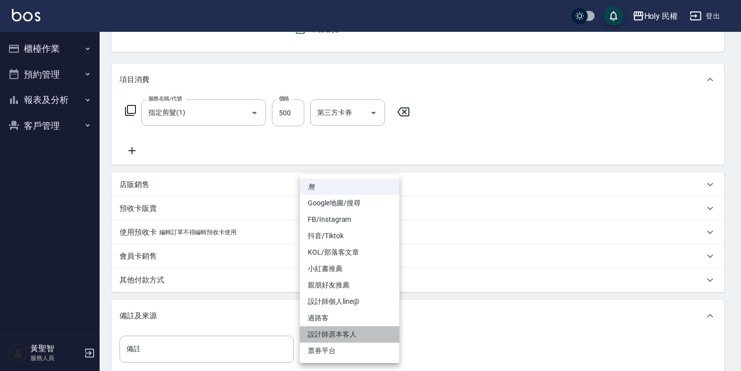
click at [344, 342] on li "設計師原本客人" at bounding box center [350, 335] width 100 height 16
type input "設計師原本客人"
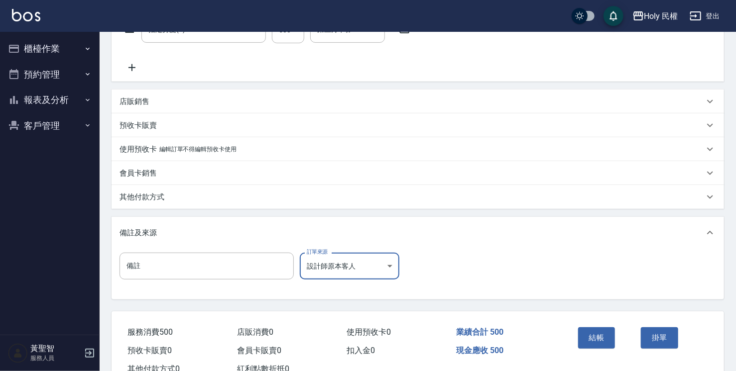
scroll to position [217, 0]
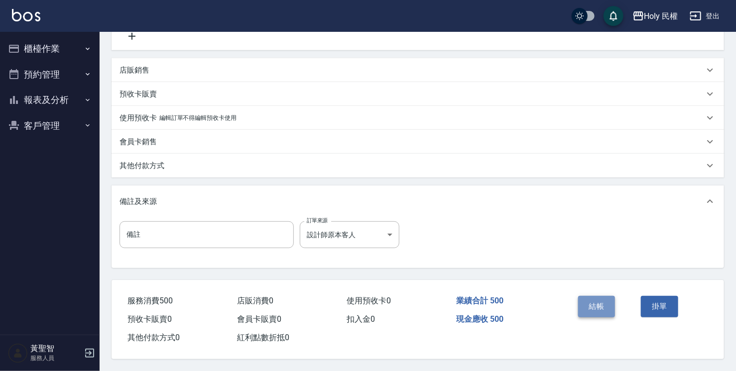
click at [596, 301] on button "結帳" at bounding box center [596, 306] width 37 height 21
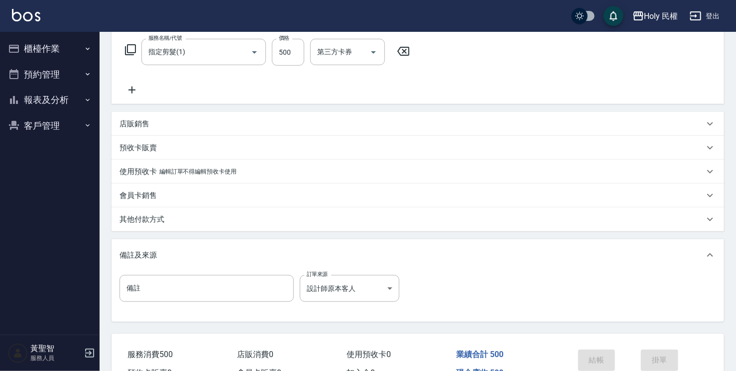
scroll to position [117, 0]
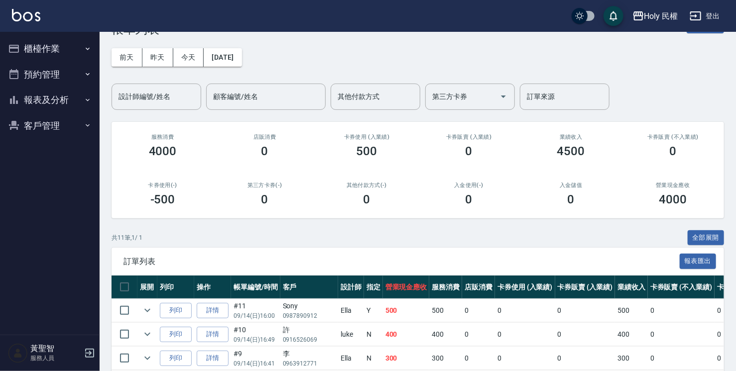
scroll to position [50, 0]
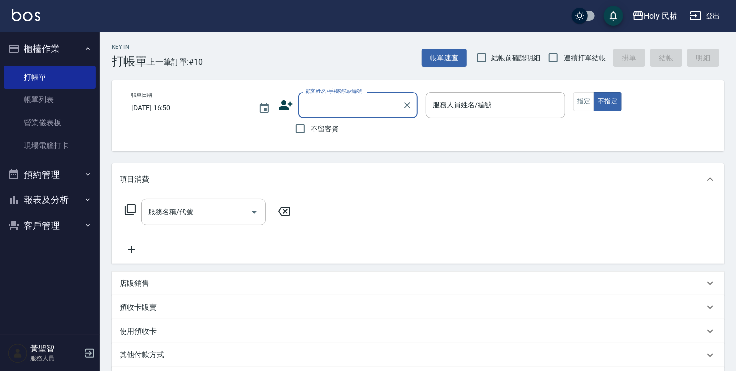
click at [285, 104] on icon at bounding box center [286, 106] width 14 height 10
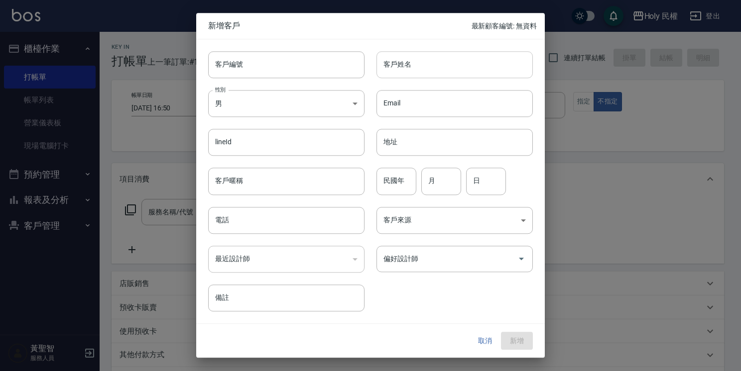
click at [451, 77] on input "客戶姓名" at bounding box center [454, 64] width 156 height 27
click at [440, 66] on input "客戶姓名" at bounding box center [454, 64] width 156 height 27
type input "c"
type input "侯"
click at [241, 217] on input "電話" at bounding box center [286, 220] width 156 height 27
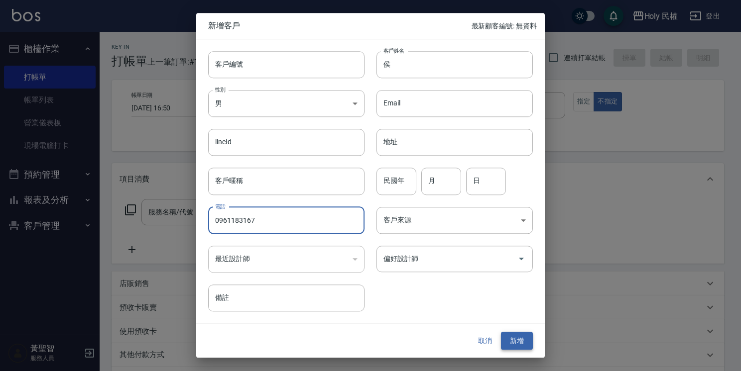
type input "0961183167"
click at [515, 341] on button "新增" at bounding box center [517, 341] width 32 height 18
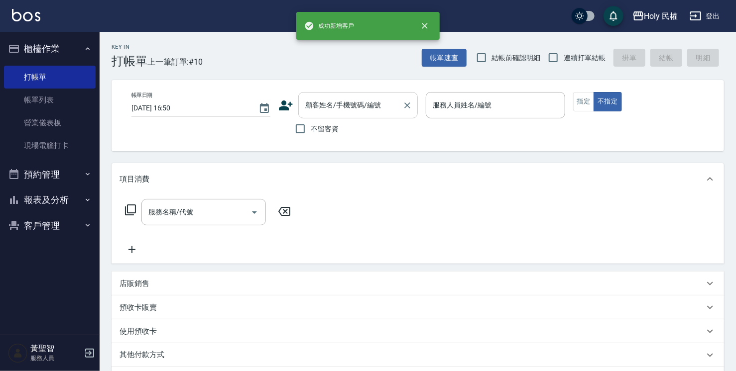
click at [372, 107] on input "顧客姓名/手機號碼/編號" at bounding box center [351, 105] width 96 height 17
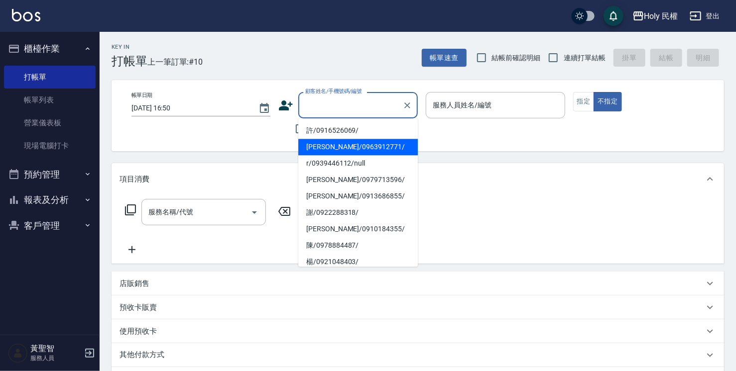
type input "c"
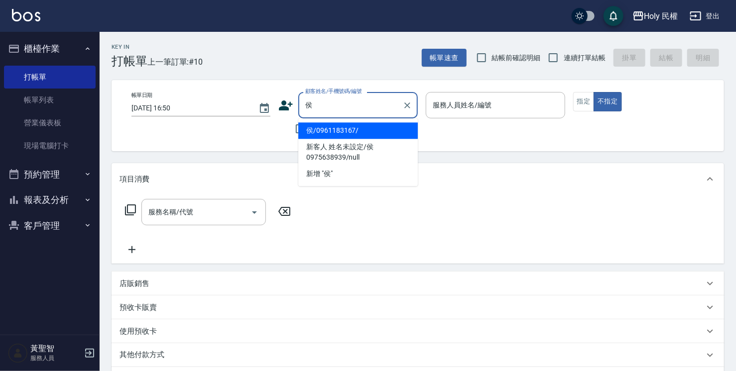
click at [359, 131] on li "侯/0961183167/" at bounding box center [357, 130] width 119 height 16
type input "侯/0961183167/"
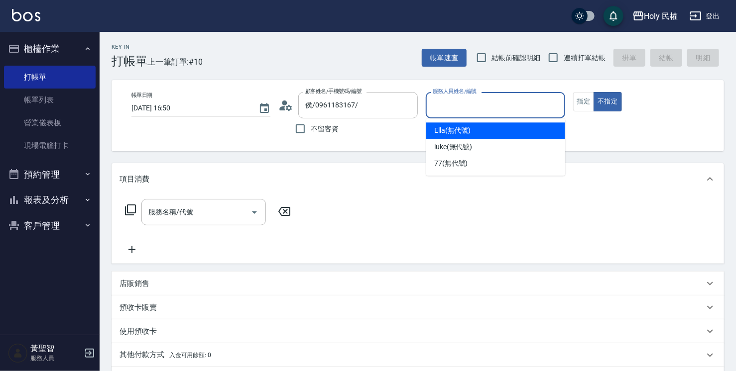
click at [453, 109] on input "服務人員姓名/編號" at bounding box center [495, 105] width 130 height 17
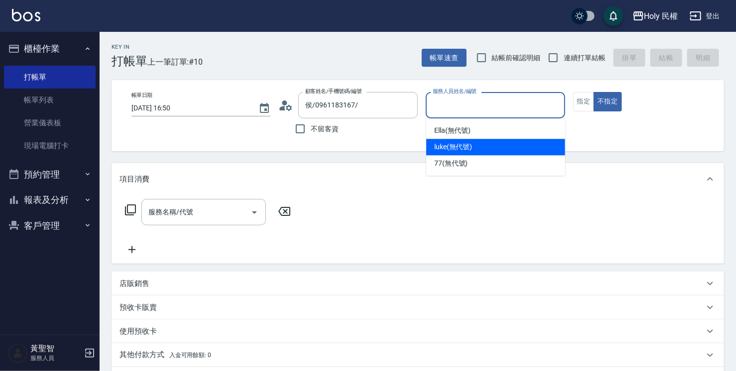
click at [462, 149] on span "luke (無代號)" at bounding box center [453, 147] width 38 height 10
type input "luke(無代號)"
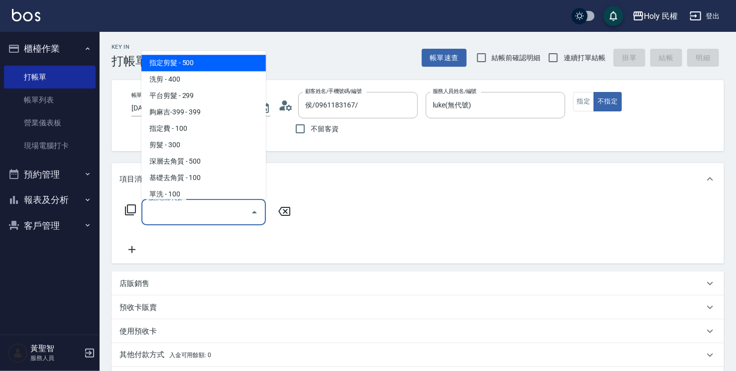
click at [188, 210] on input "服務名稱/代號" at bounding box center [196, 212] width 101 height 17
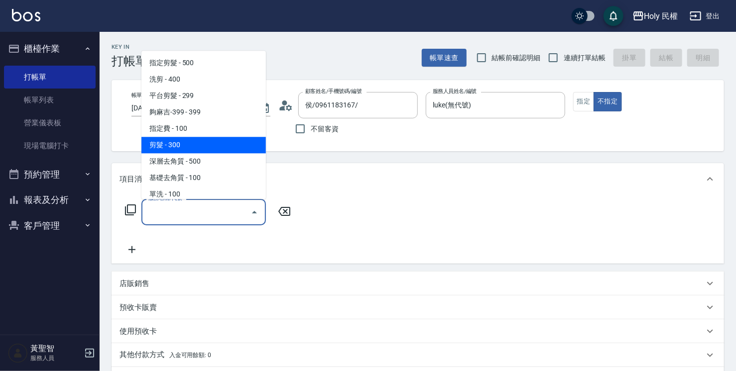
click at [182, 147] on span "剪髮 - 300" at bounding box center [203, 145] width 124 height 16
type input "剪髮(C02)"
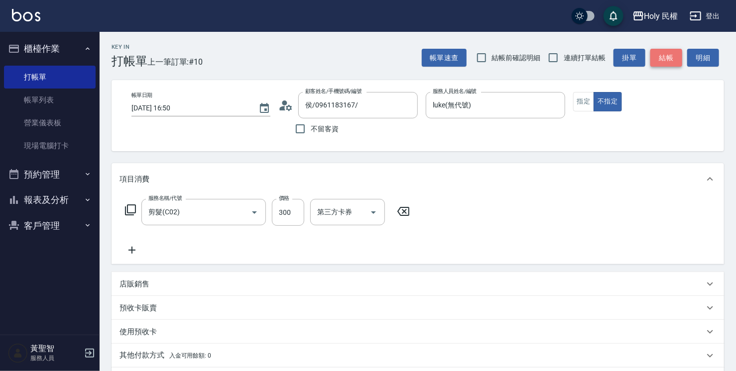
click at [665, 62] on button "結帳" at bounding box center [666, 58] width 32 height 18
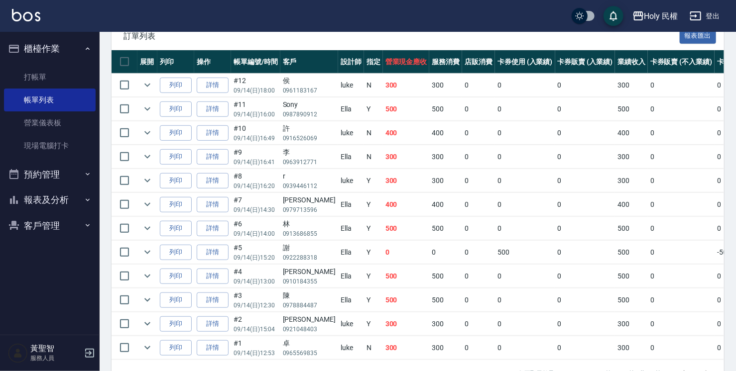
scroll to position [240, 0]
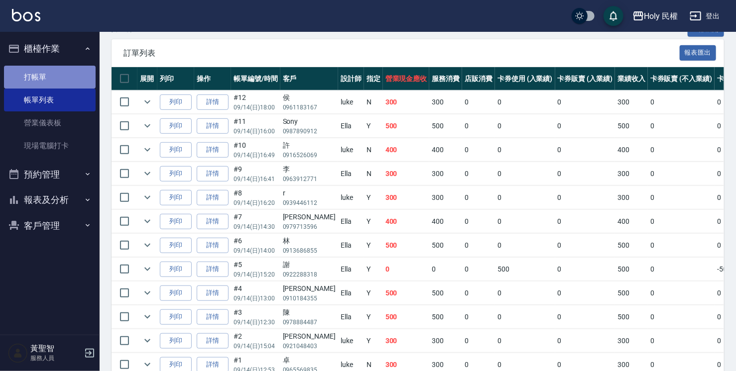
click at [37, 72] on link "打帳單" at bounding box center [50, 77] width 92 height 23
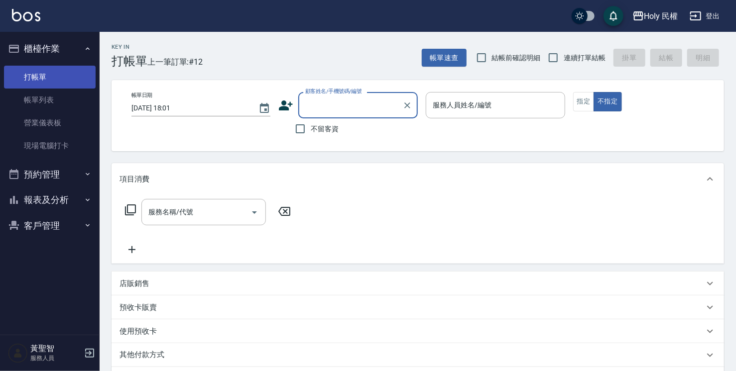
type input "ㄨ"
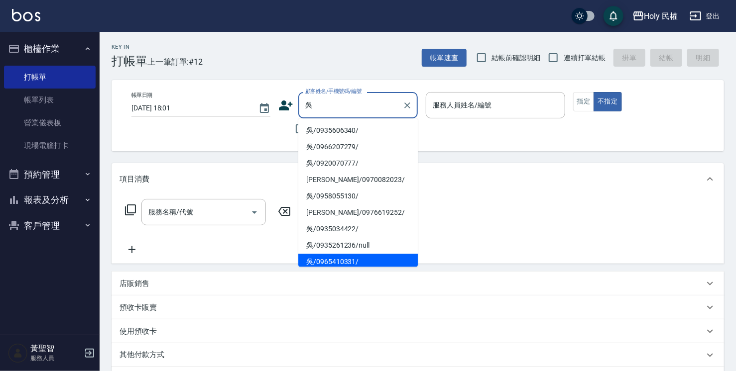
scroll to position [149, 0]
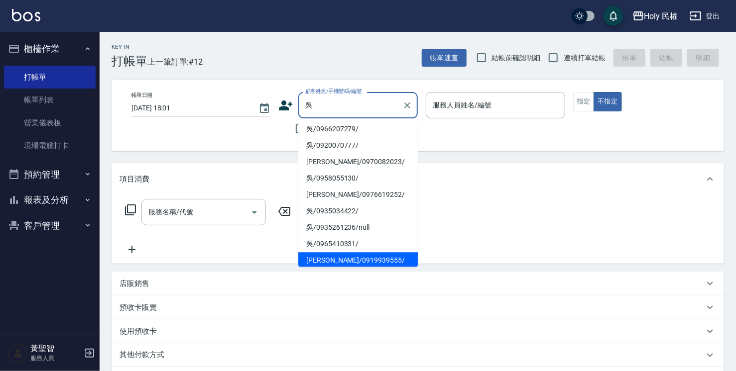
click at [322, 262] on li "[PERSON_NAME]/0919939555/" at bounding box center [357, 260] width 119 height 16
type input "[PERSON_NAME]/0919939555/"
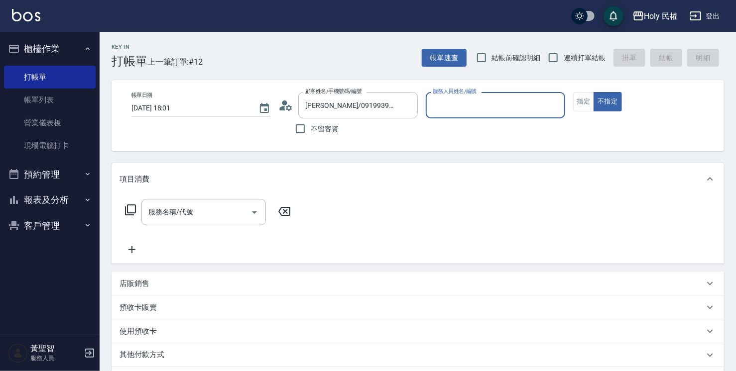
type input "Ella(無代號)"
click at [584, 99] on button "指定" at bounding box center [583, 101] width 21 height 19
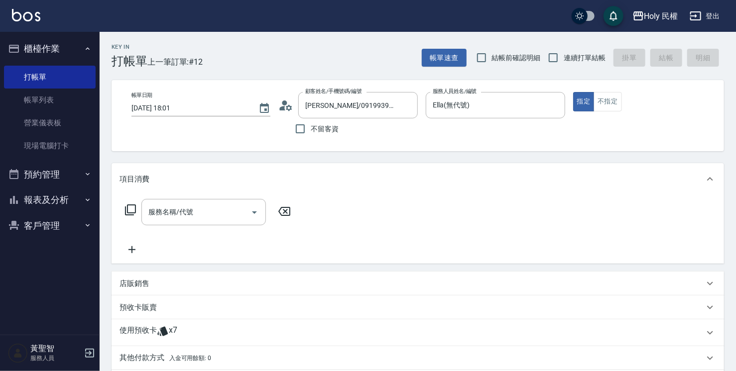
click at [271, 336] on div "使用預收卡 x7" at bounding box center [411, 333] width 584 height 15
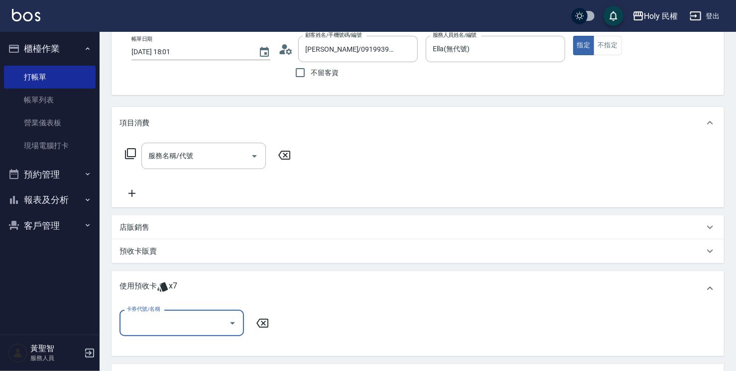
scroll to position [100, 0]
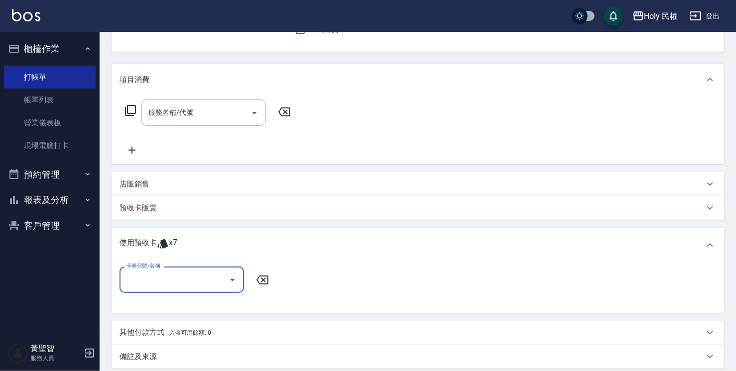
click at [228, 285] on icon "Open" at bounding box center [233, 280] width 12 height 12
click at [230, 308] on div "剪髮買8送2共10次 剩餘7張" at bounding box center [181, 305] width 124 height 16
type input "剪髮買8送2共10次"
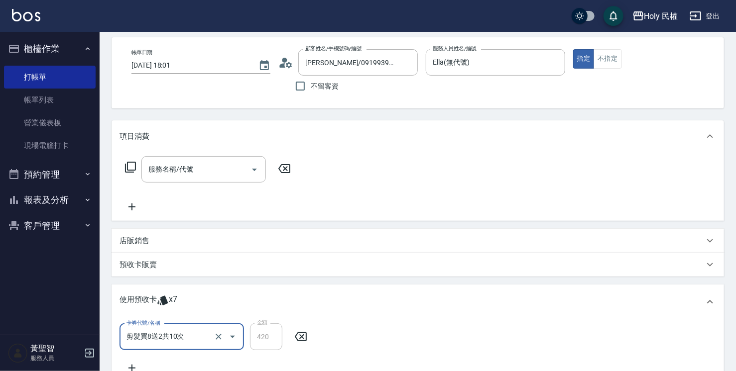
scroll to position [0, 0]
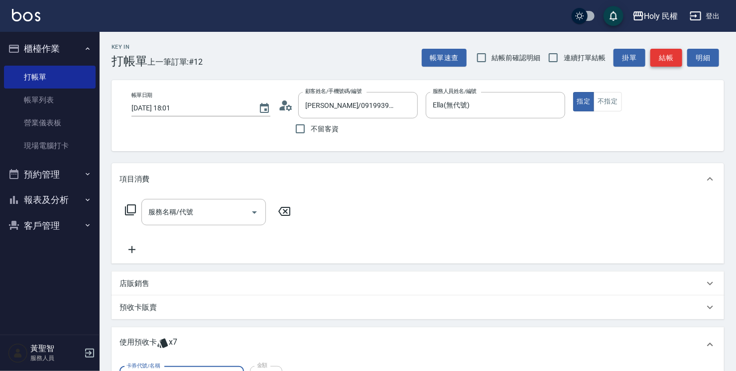
click at [663, 63] on button "結帳" at bounding box center [666, 58] width 32 height 18
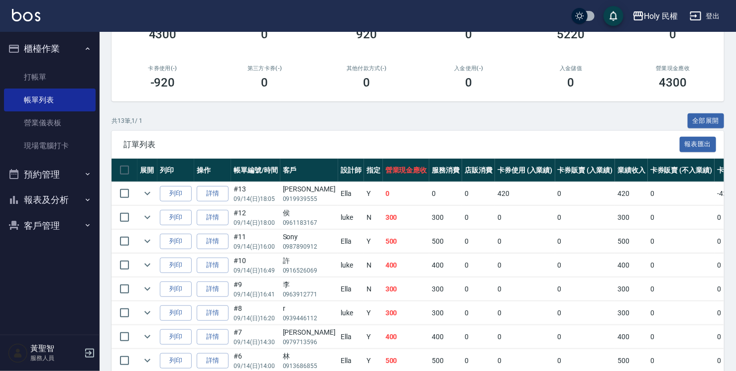
scroll to position [149, 0]
